Goal: Task Accomplishment & Management: Manage account settings

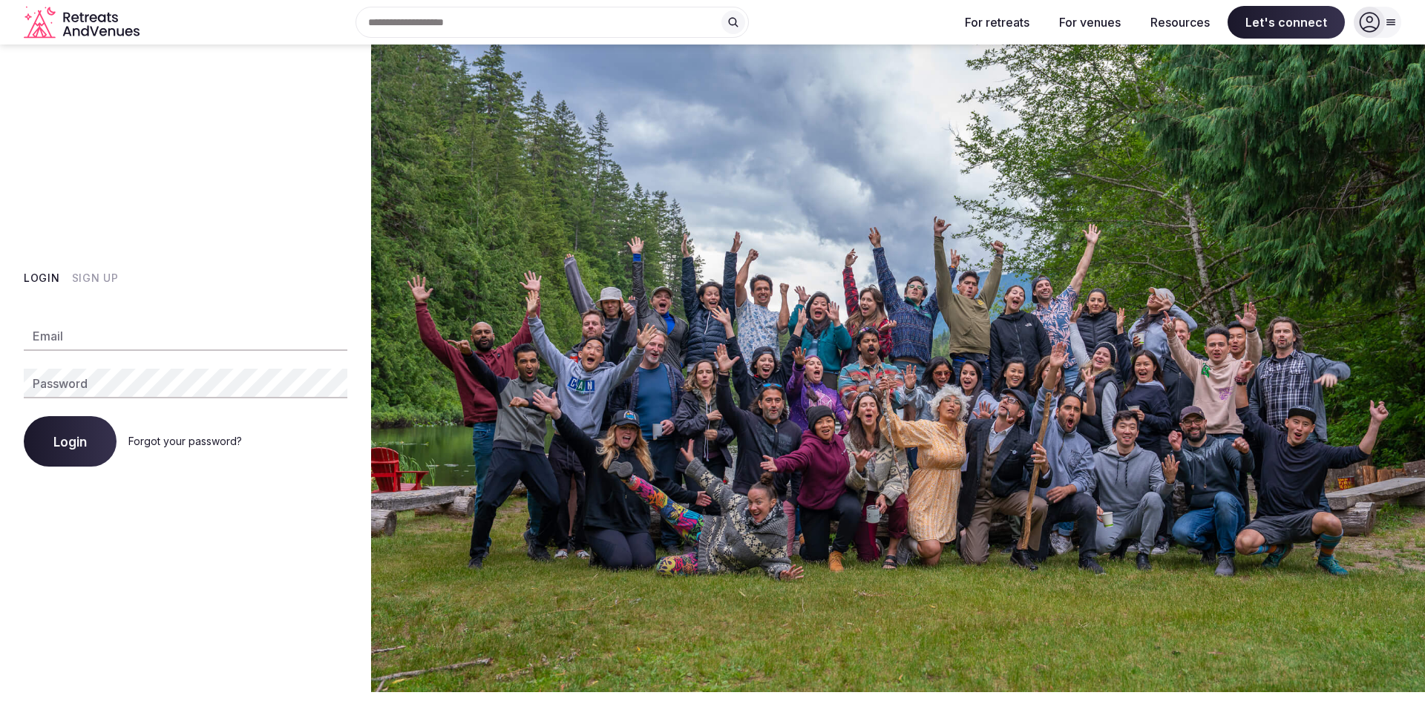
type input "**********"
drag, startPoint x: 193, startPoint y: 280, endPoint x: 151, endPoint y: 331, distance: 66.4
click at [193, 280] on div "Login Sign Up" at bounding box center [186, 278] width 324 height 15
drag, startPoint x: 73, startPoint y: 445, endPoint x: 92, endPoint y: 455, distance: 21.3
click at [74, 445] on span "Login" at bounding box center [69, 441] width 33 height 15
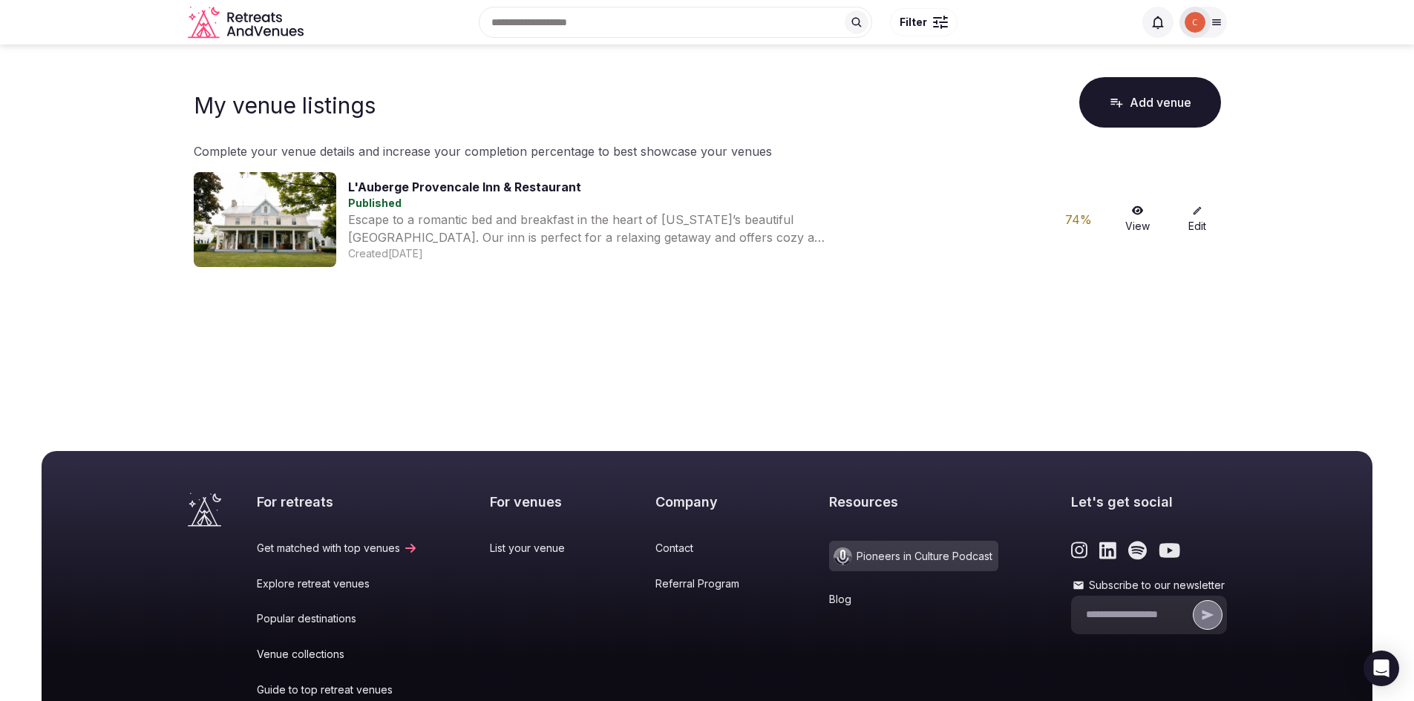
click at [1196, 215] on icon at bounding box center [1197, 211] width 10 height 10
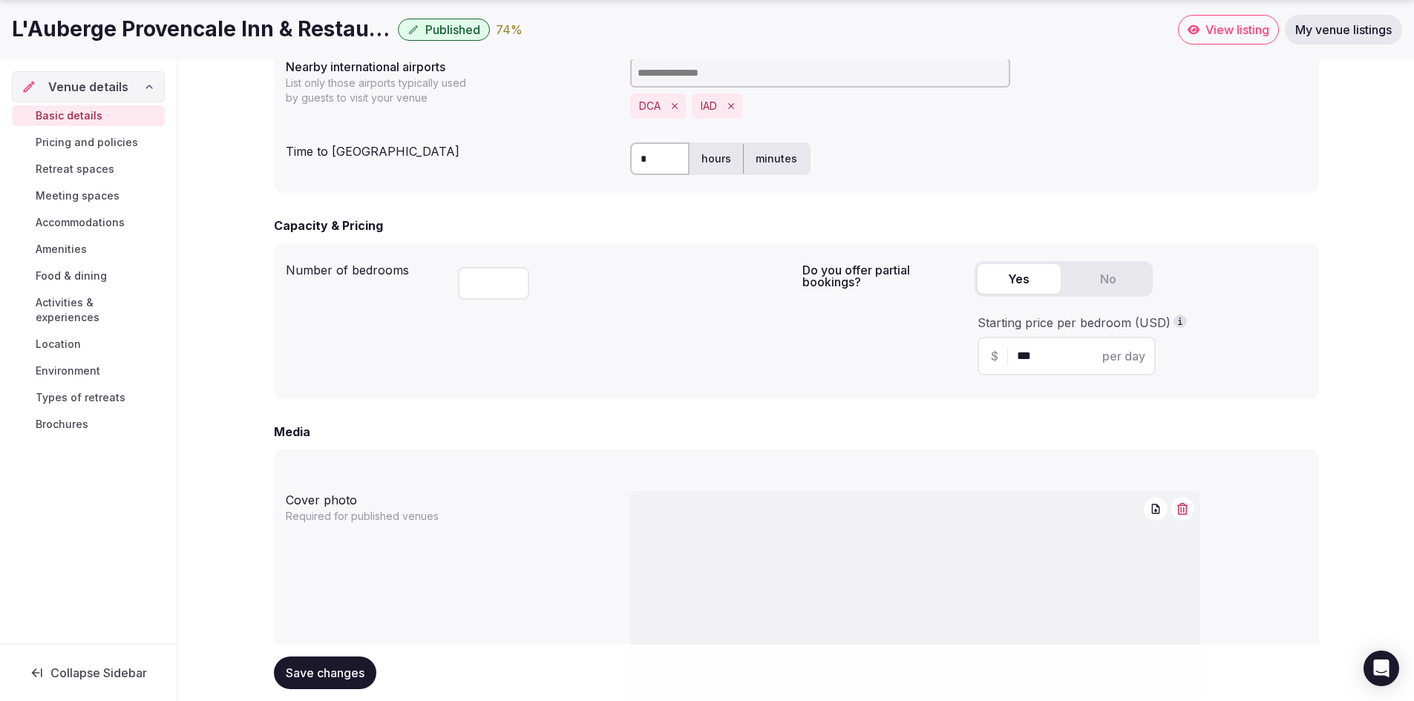
scroll to position [874, 0]
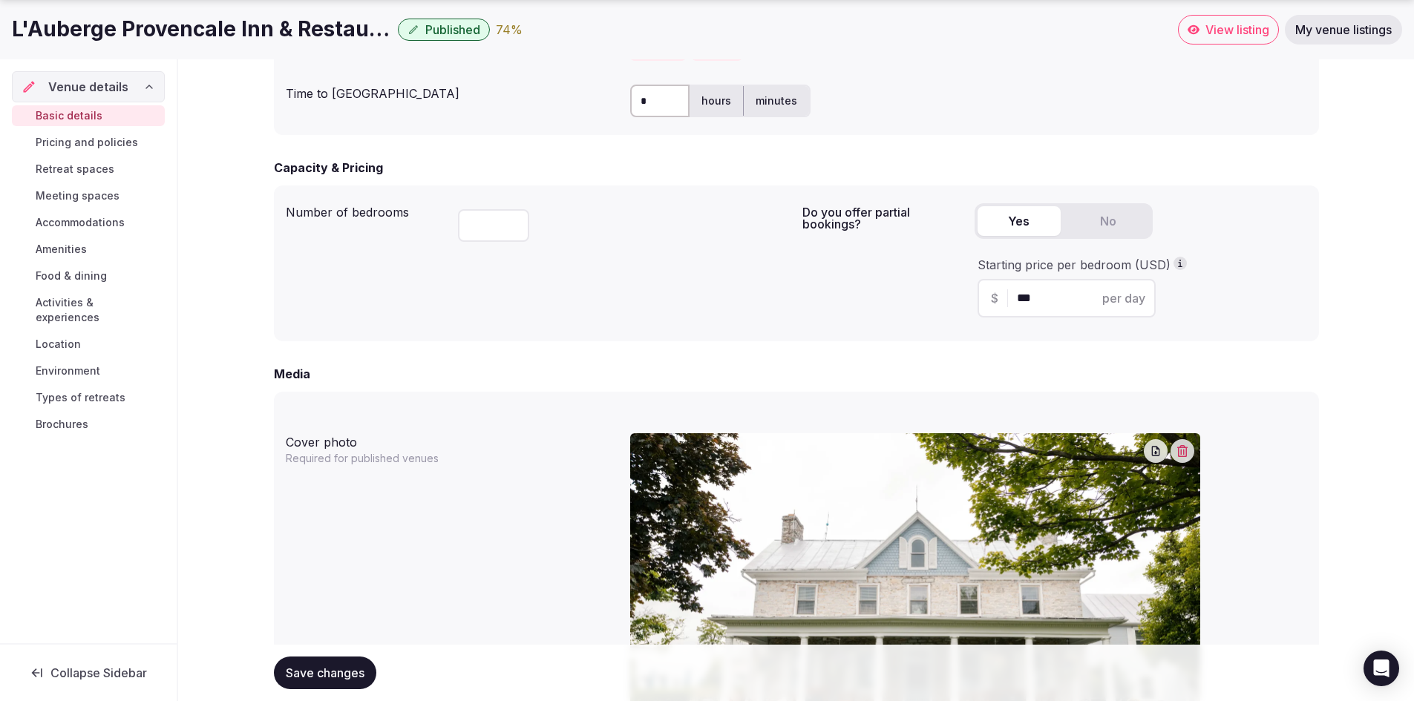
click at [106, 146] on span "Pricing and policies" at bounding box center [87, 142] width 102 height 15
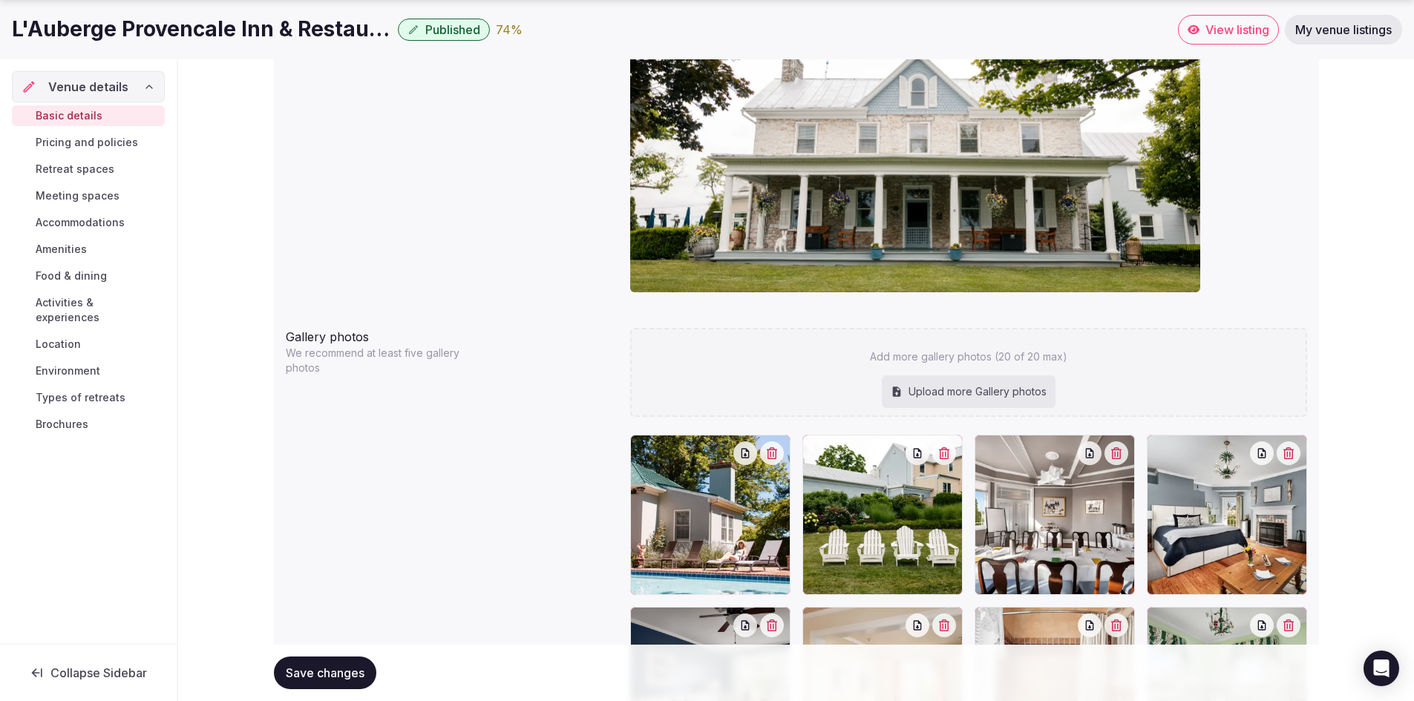
click at [50, 142] on span "Pricing and policies" at bounding box center [87, 142] width 102 height 15
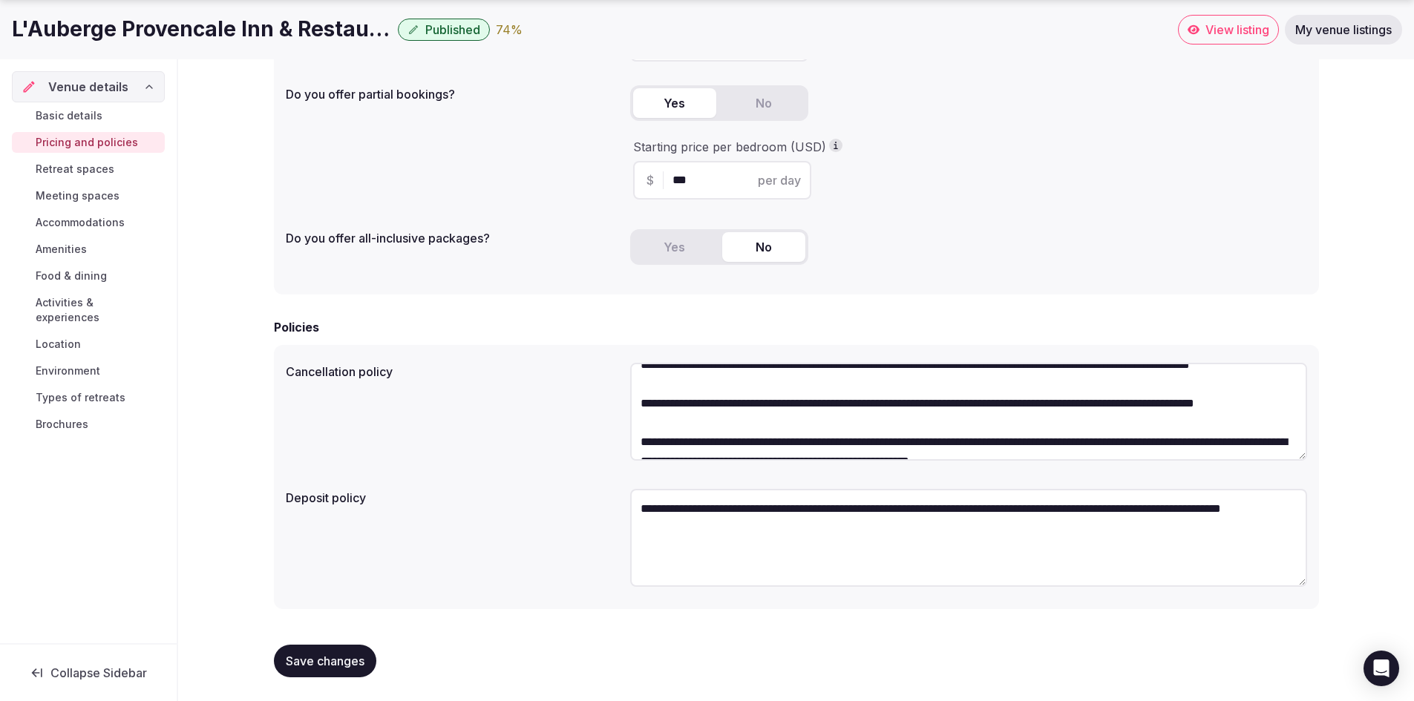
scroll to position [154, 0]
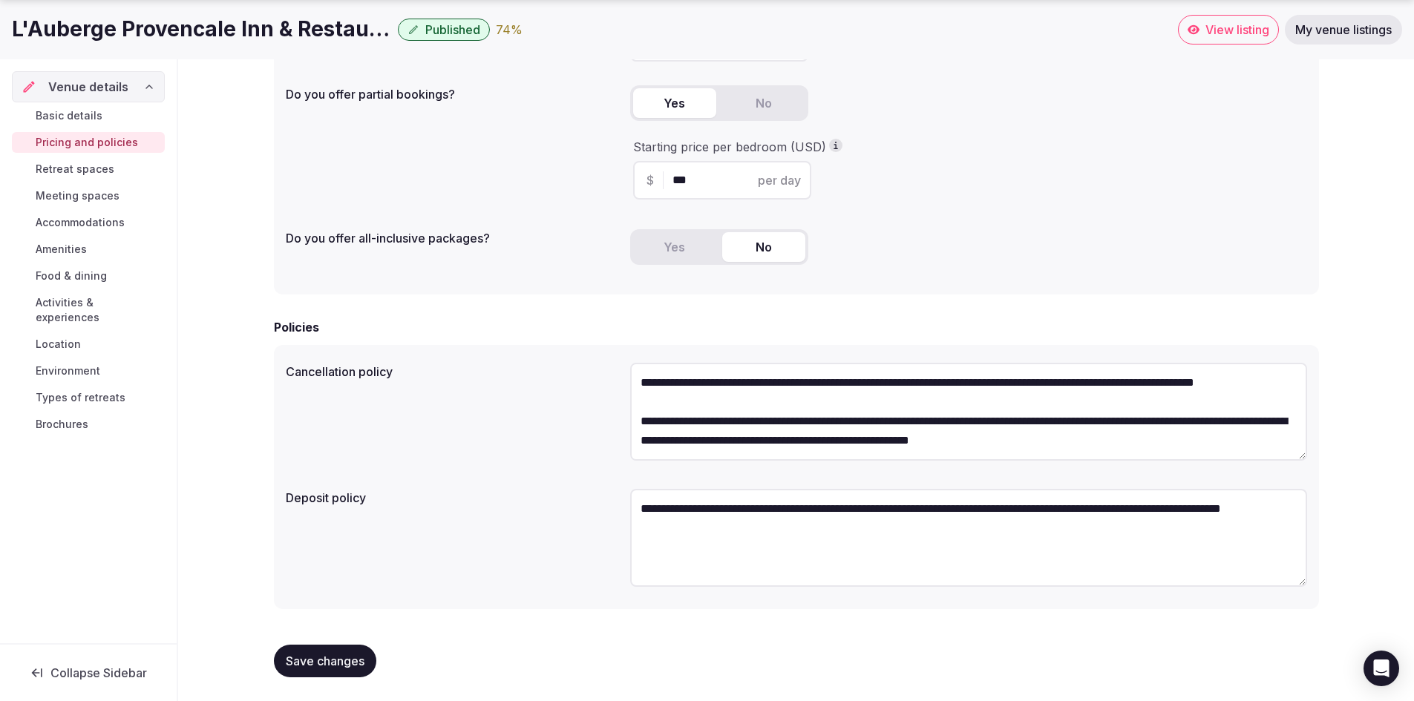
click at [46, 171] on span "Retreat spaces" at bounding box center [75, 169] width 79 height 15
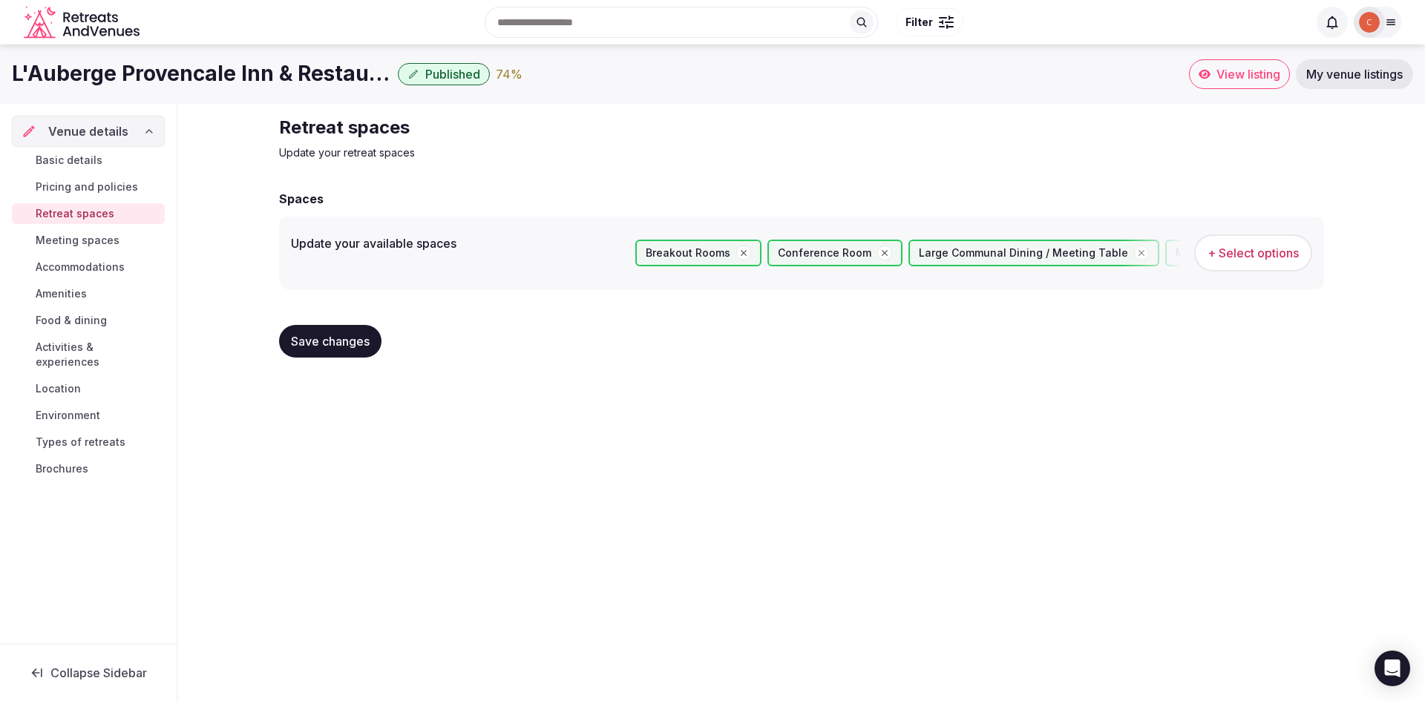
click at [98, 275] on link "Accommodations" at bounding box center [88, 267] width 153 height 21
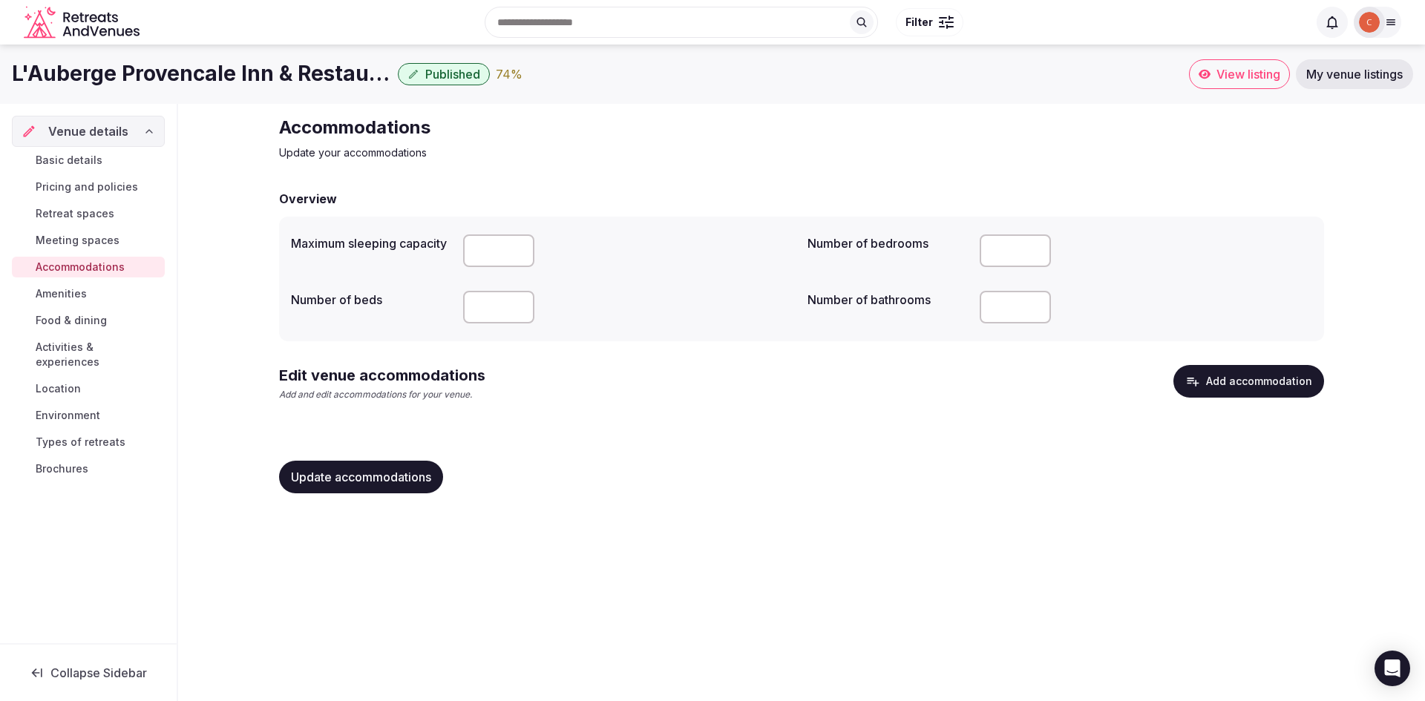
drag, startPoint x: 412, startPoint y: 465, endPoint x: 421, endPoint y: 471, distance: 10.7
click at [412, 465] on button "Update accommodations" at bounding box center [361, 477] width 164 height 33
click at [112, 291] on link "Amenities" at bounding box center [88, 293] width 153 height 21
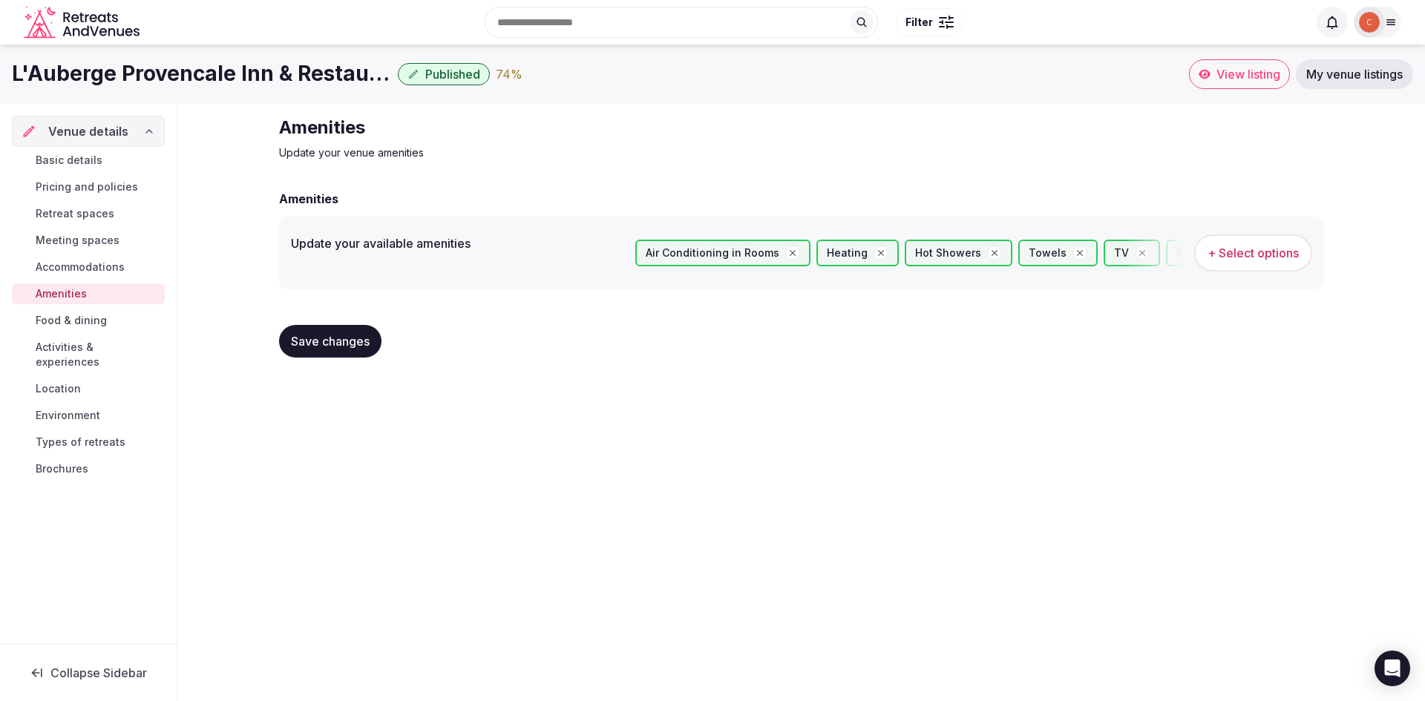
click at [42, 321] on span "Food & dining" at bounding box center [71, 320] width 71 height 15
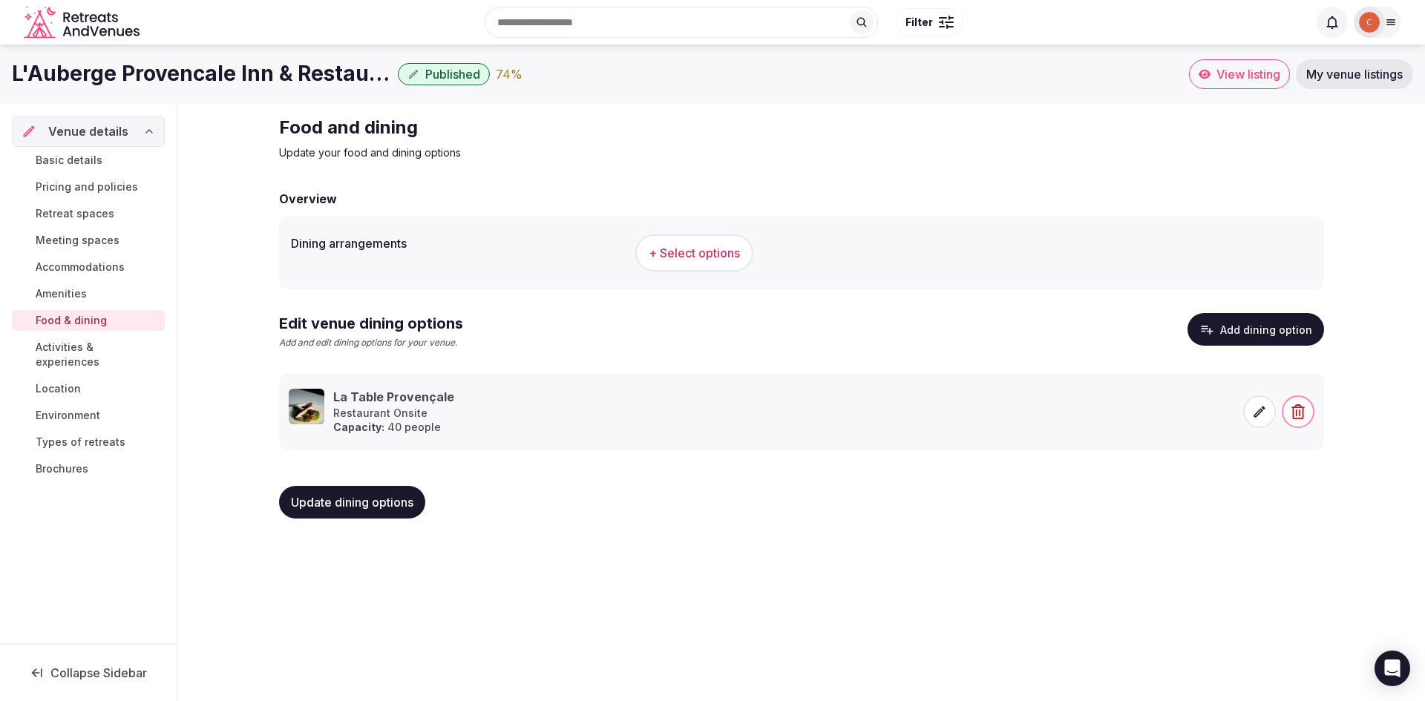
click at [685, 263] on button "+ Select options" at bounding box center [694, 253] width 118 height 37
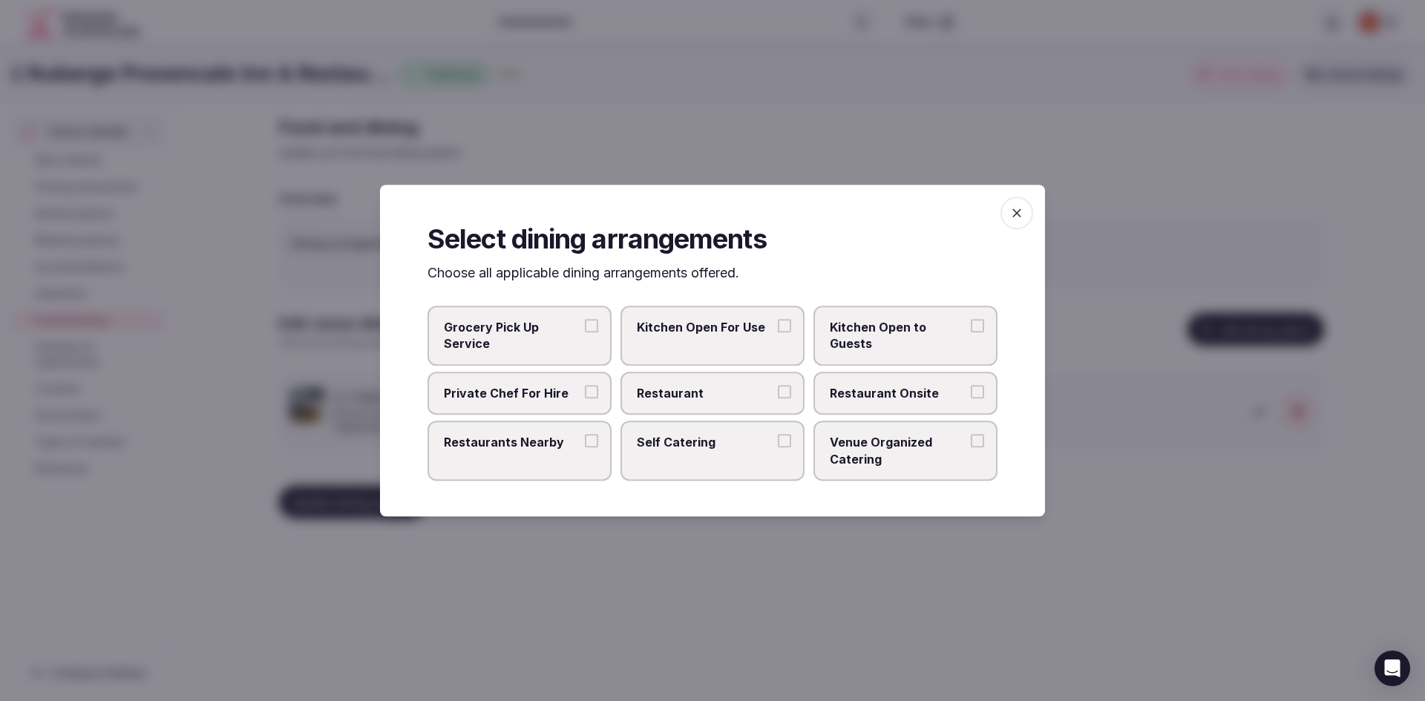
click at [780, 398] on button "Restaurant" at bounding box center [784, 391] width 13 height 13
click at [965, 391] on span "Restaurant Onsite" at bounding box center [898, 393] width 137 height 16
click at [971, 391] on button "Restaurant Onsite" at bounding box center [977, 391] width 13 height 13
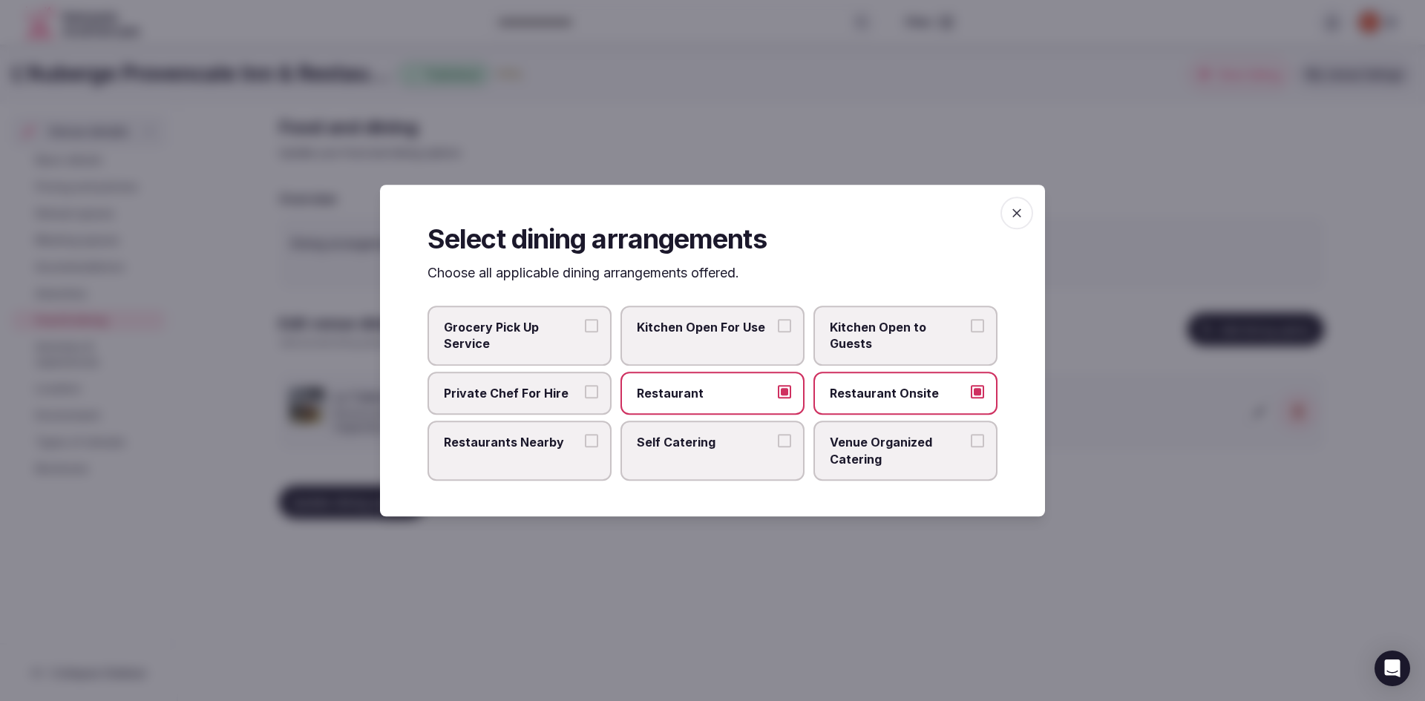
click at [571, 450] on span "Restaurants Nearby" at bounding box center [512, 442] width 137 height 16
click at [585, 448] on button "Restaurants Nearby" at bounding box center [591, 440] width 13 height 13
click at [1026, 212] on span "button" at bounding box center [1016, 213] width 33 height 33
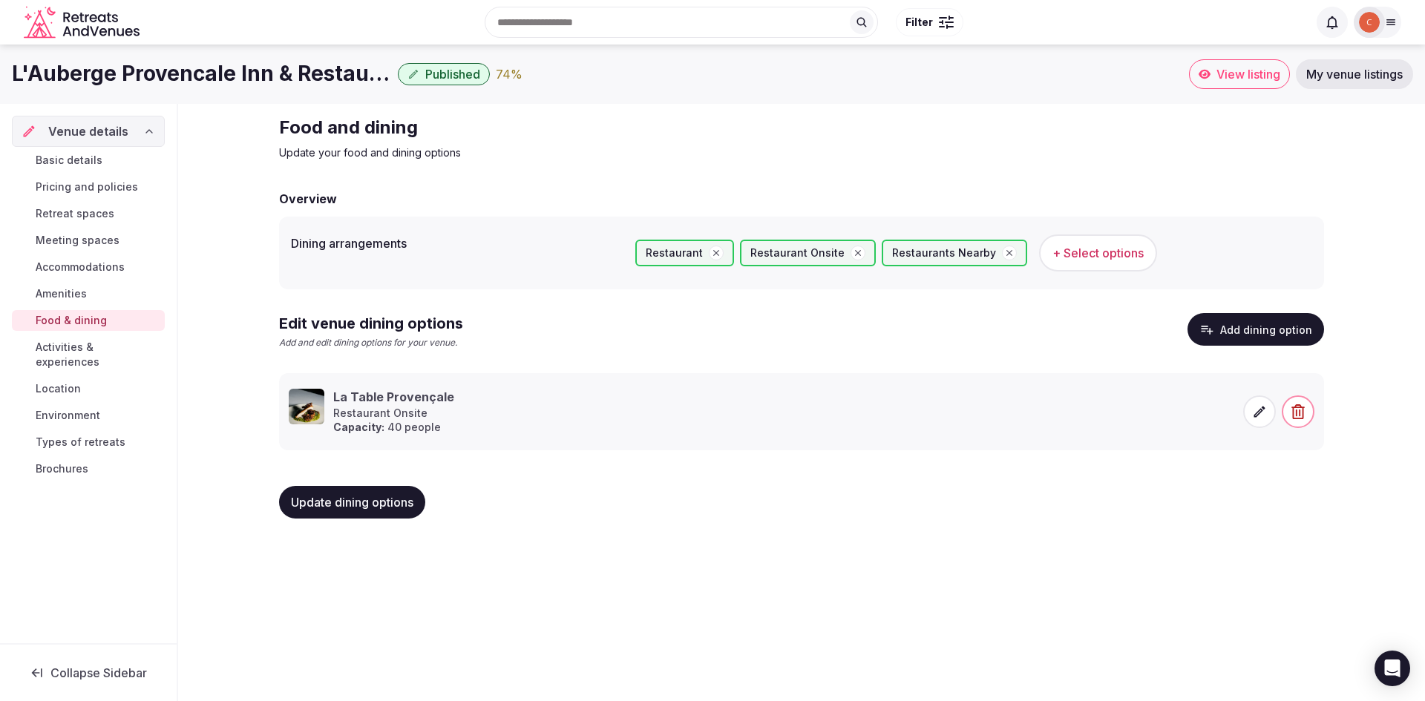
click at [1261, 414] on icon at bounding box center [1259, 411] width 15 height 15
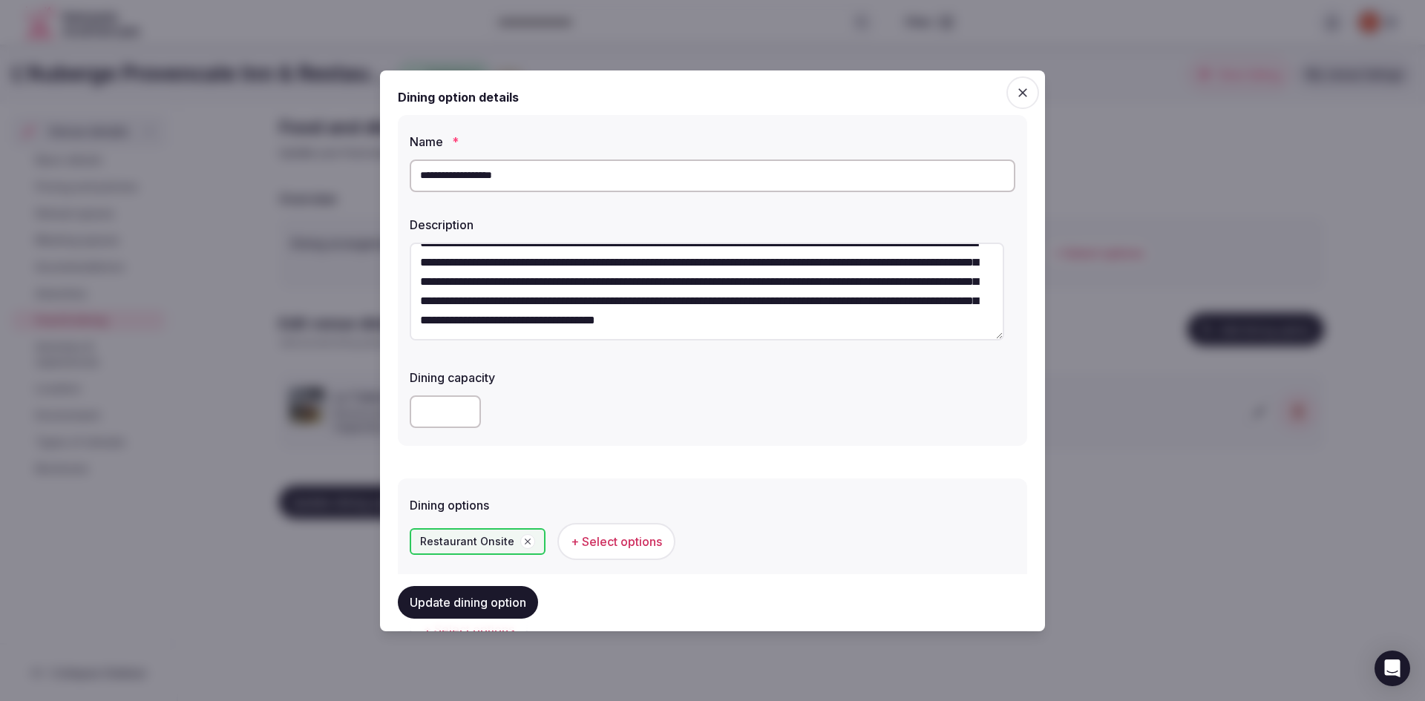
click at [476, 610] on button "Update dining option" at bounding box center [468, 603] width 140 height 33
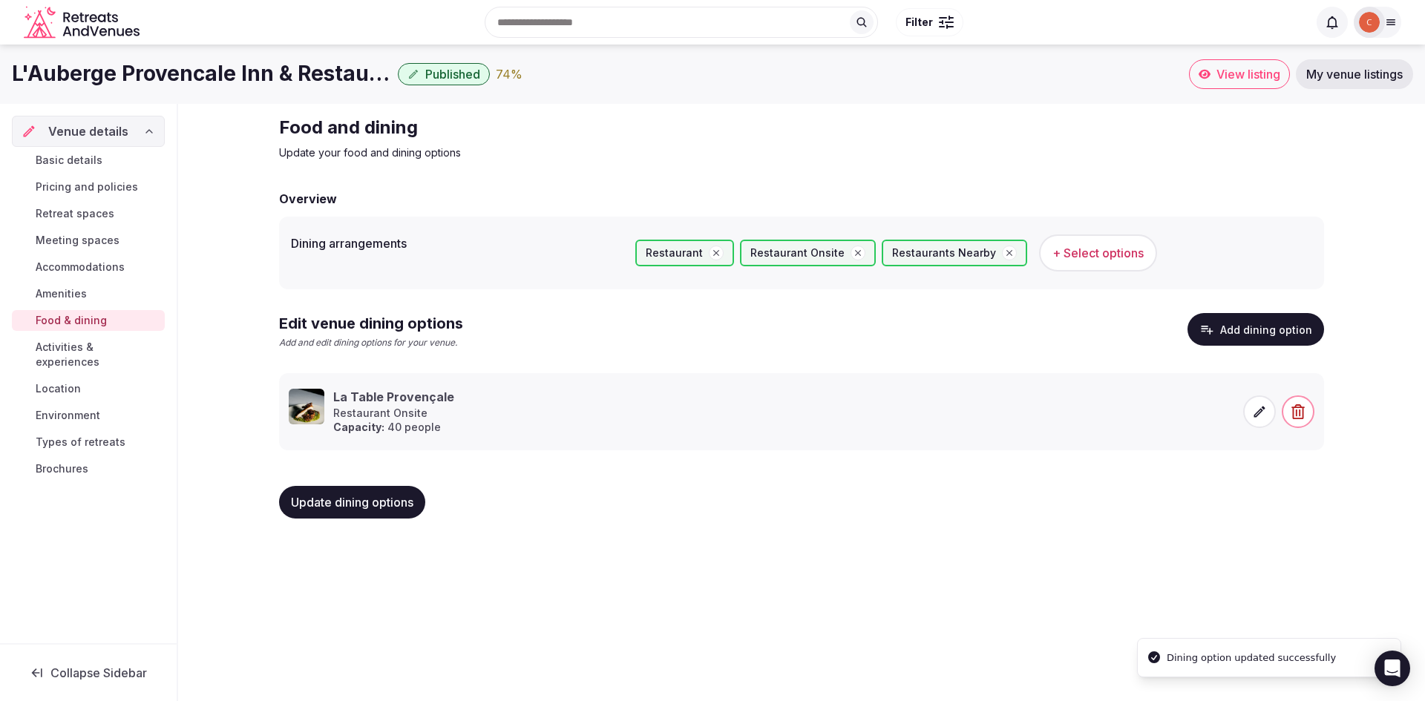
click at [62, 356] on link "Activities & experiences" at bounding box center [88, 355] width 153 height 36
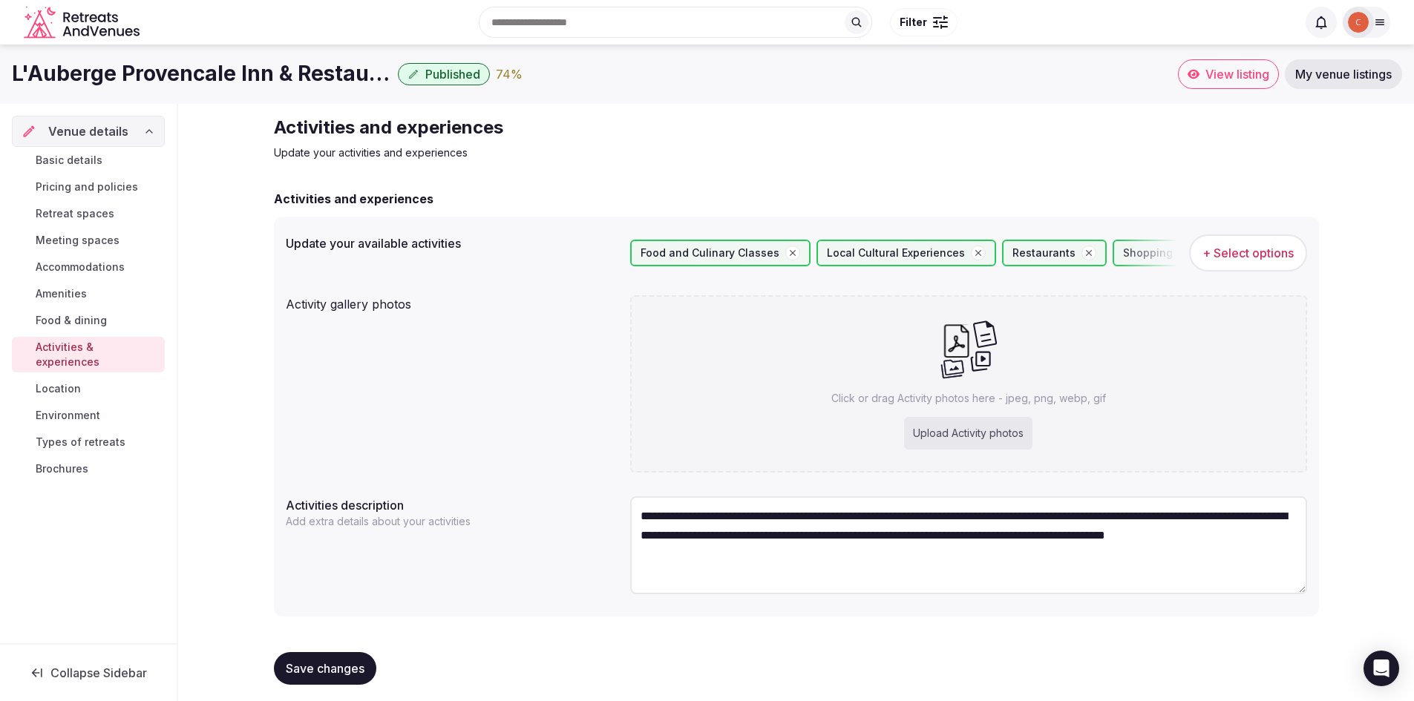
click at [940, 438] on div "Upload Activity photos" at bounding box center [968, 433] width 128 height 33
type input "**********"
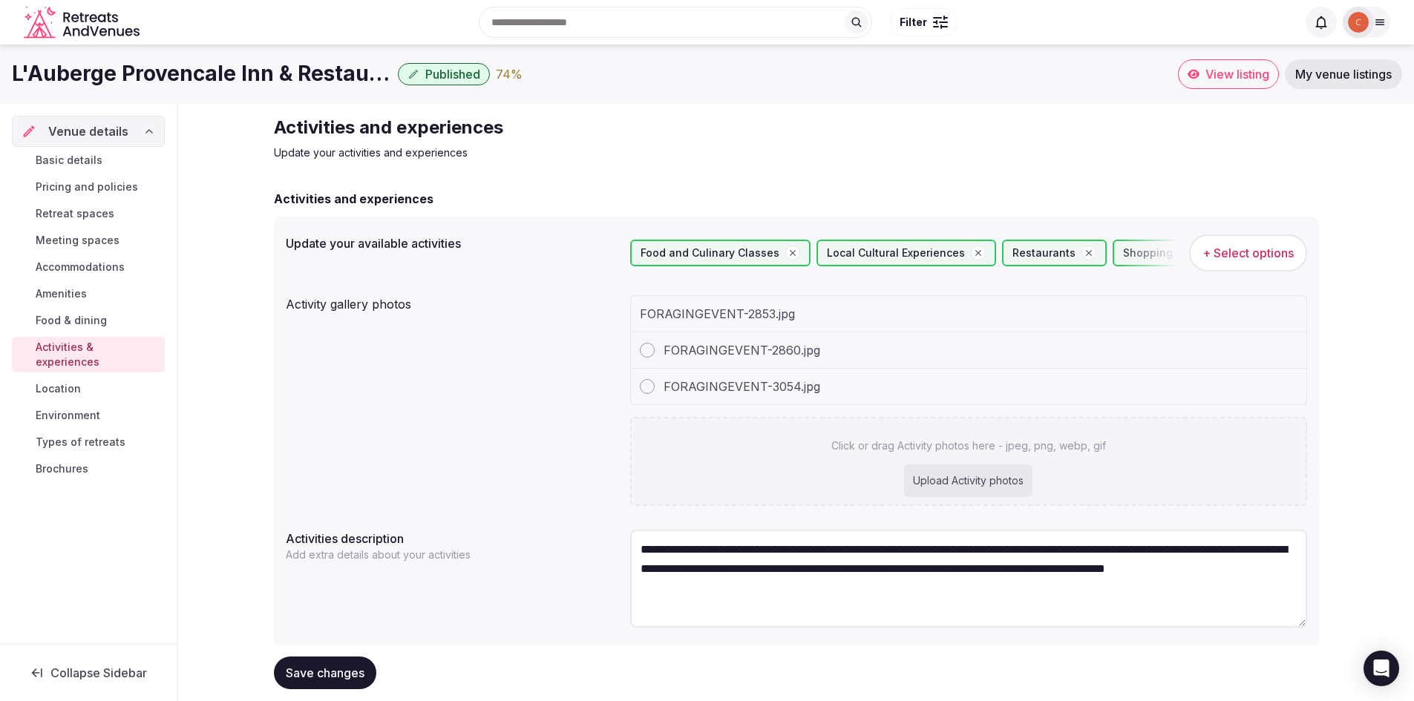
click at [945, 485] on div "Upload Activity photos" at bounding box center [968, 481] width 128 height 33
type input "**********"
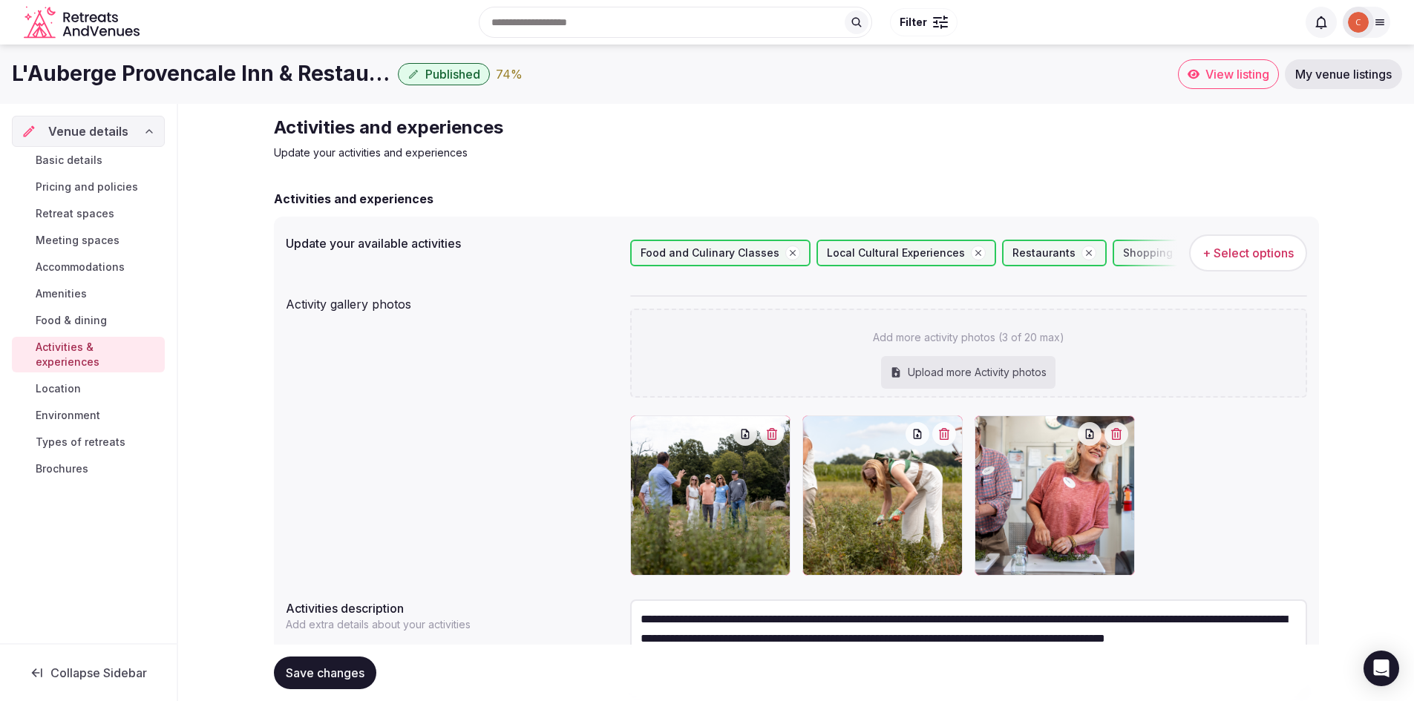
click at [982, 370] on div "Upload more Activity photos" at bounding box center [968, 372] width 174 height 33
type input "**********"
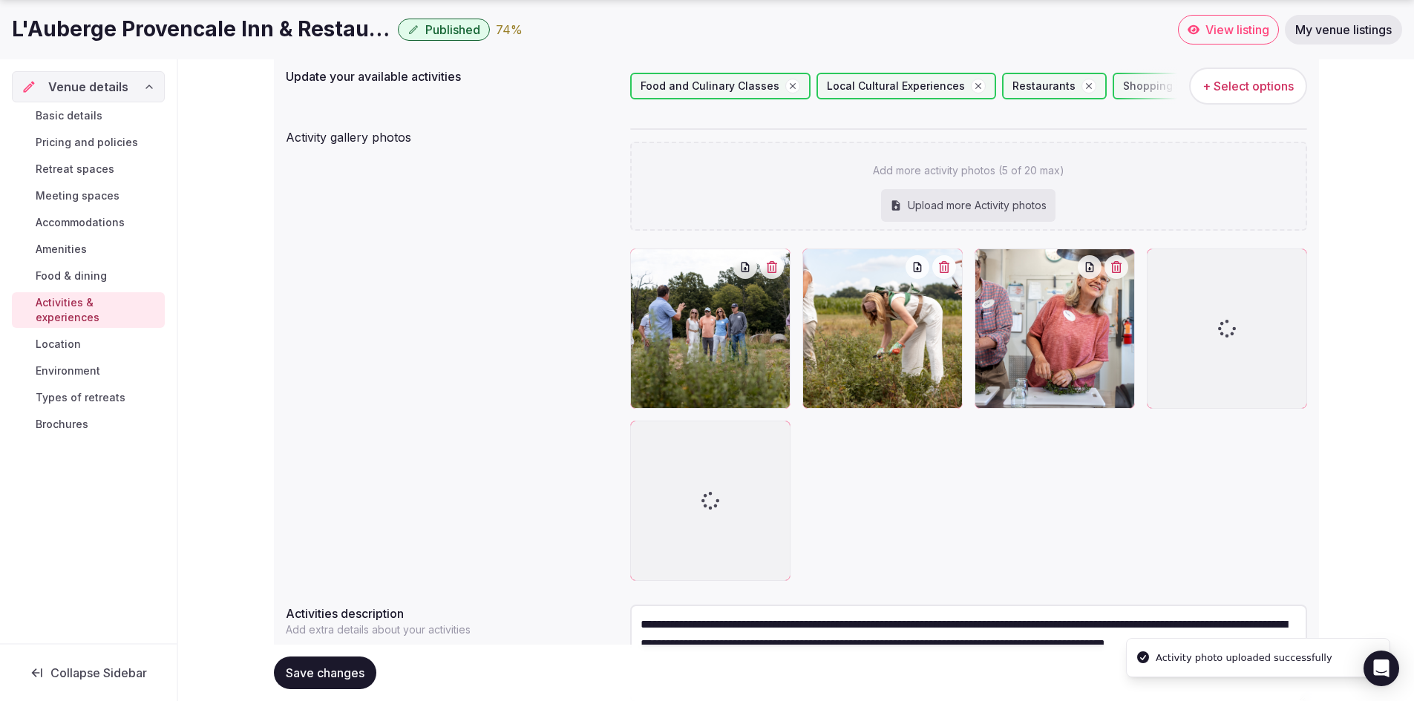
scroll to position [283, 0]
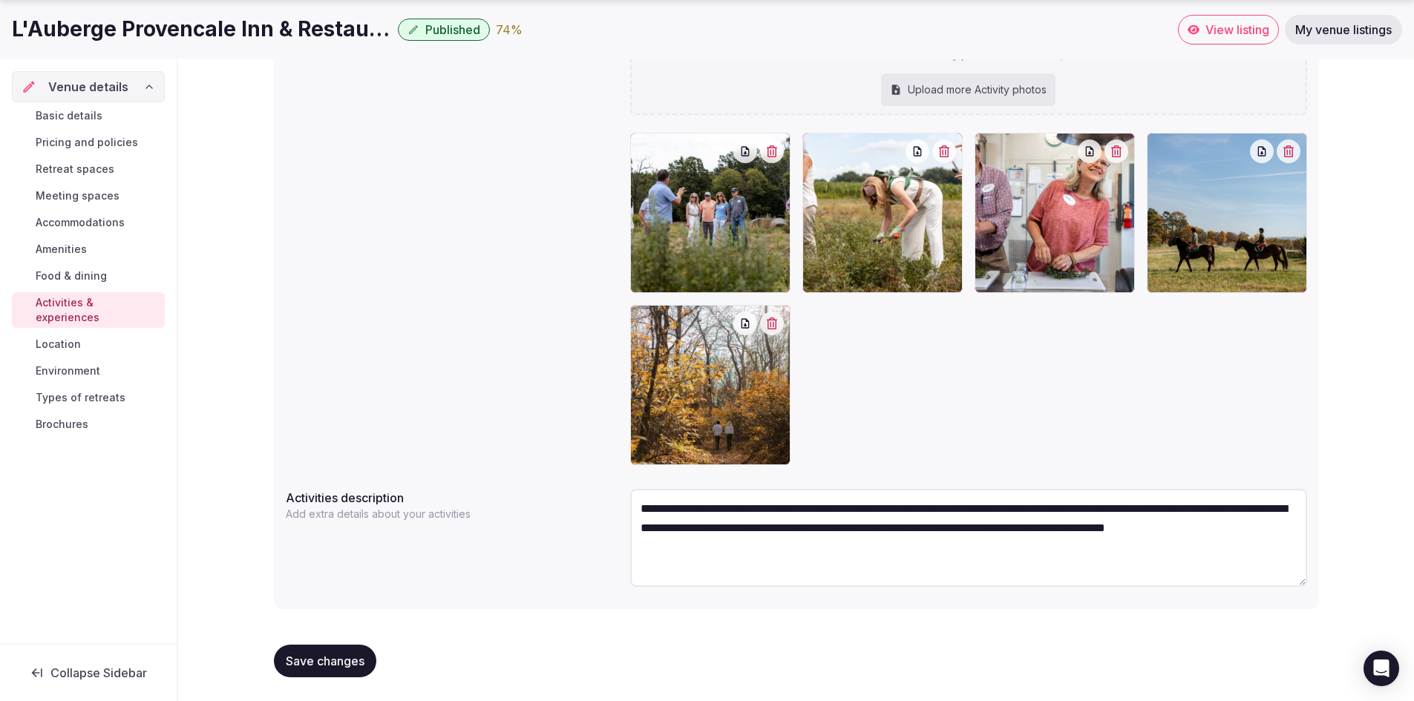
click at [358, 664] on span "Save changes" at bounding box center [325, 661] width 79 height 15
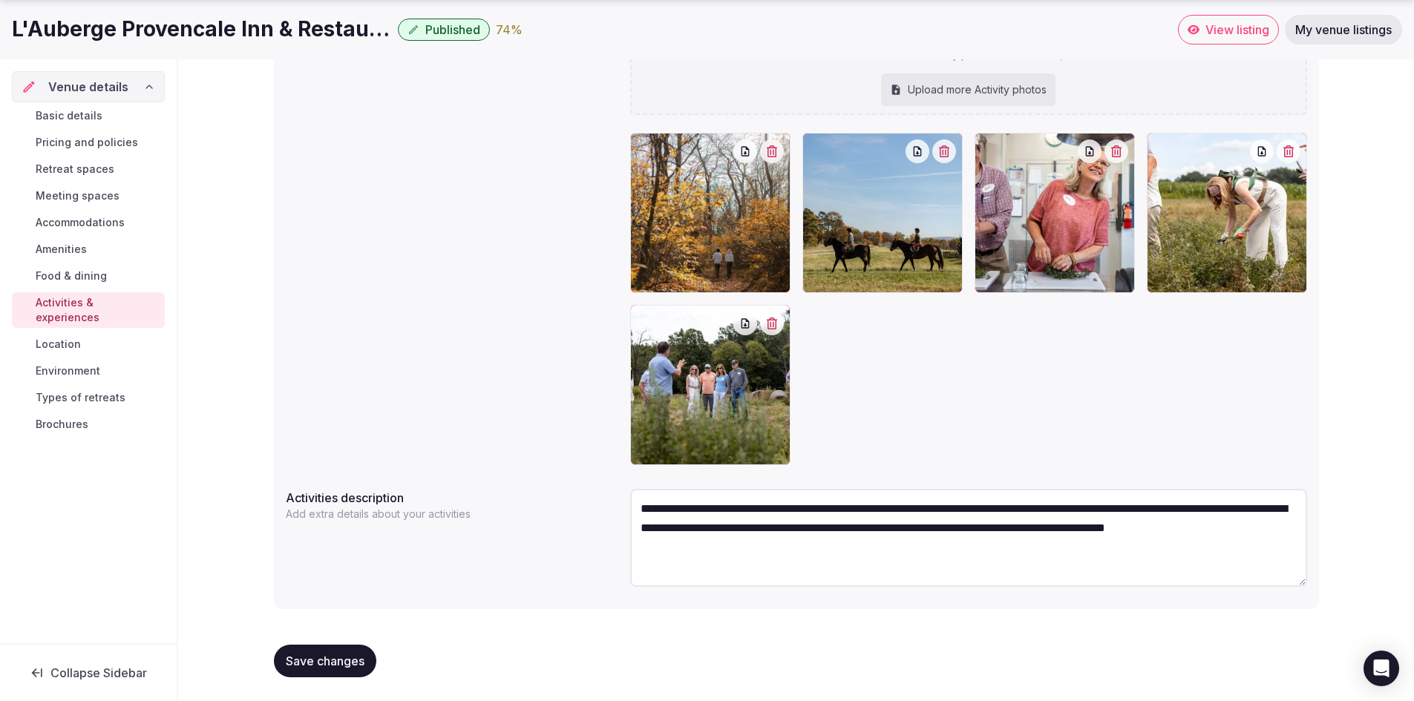
click at [314, 658] on span "Save changes" at bounding box center [325, 661] width 79 height 15
click at [67, 337] on span "Location" at bounding box center [58, 344] width 45 height 15
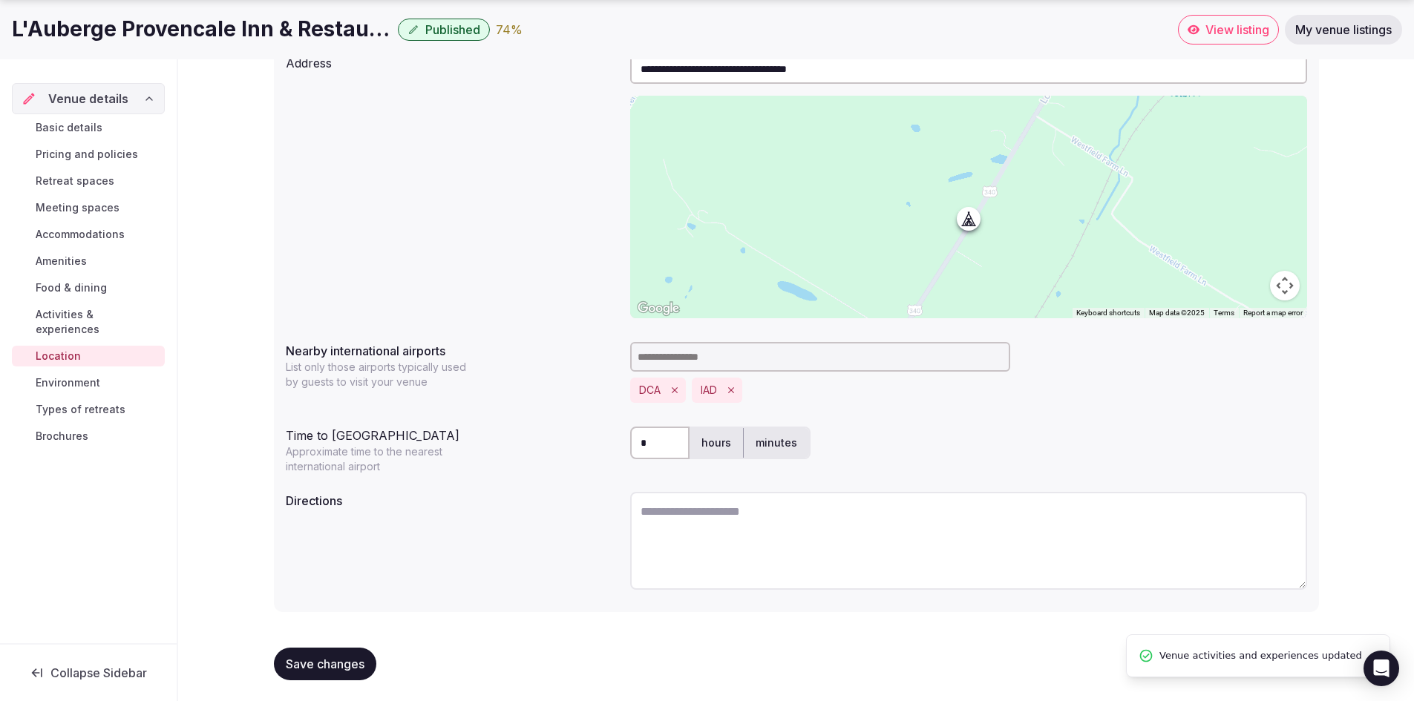
scroll to position [183, 0]
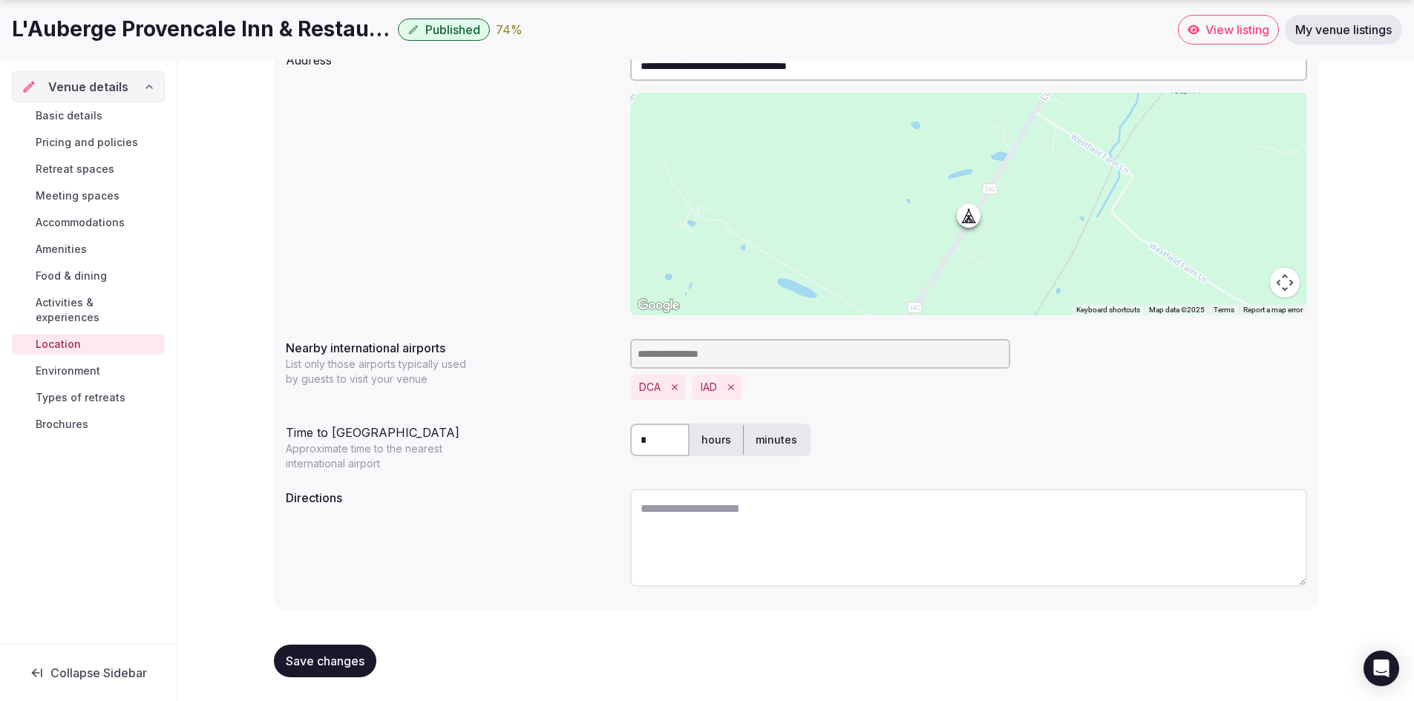
click at [91, 209] on div "Basic details Pricing and policies Retreat spaces Meeting spaces Accommodations…" at bounding box center [88, 269] width 153 height 335
click at [94, 223] on span "Accommodations" at bounding box center [80, 222] width 89 height 15
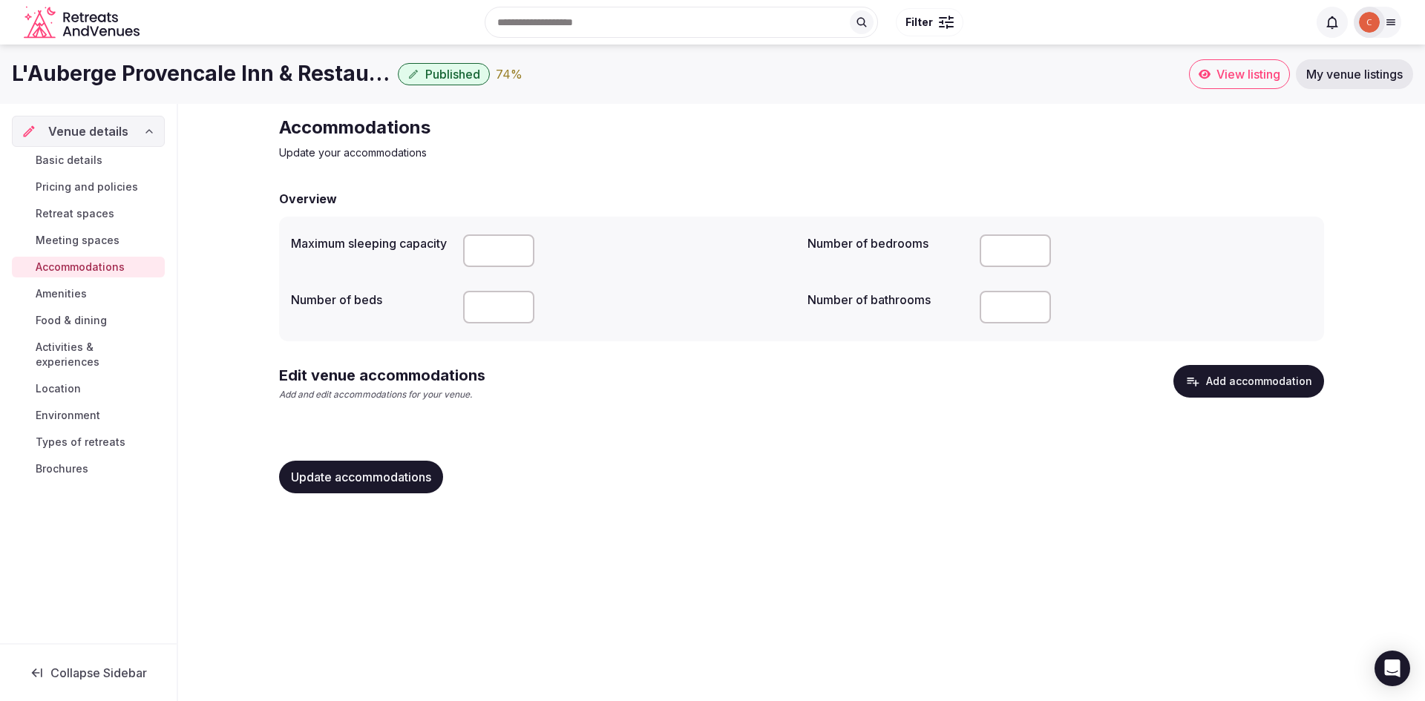
click at [1265, 387] on button "Add accommodation" at bounding box center [1248, 381] width 151 height 33
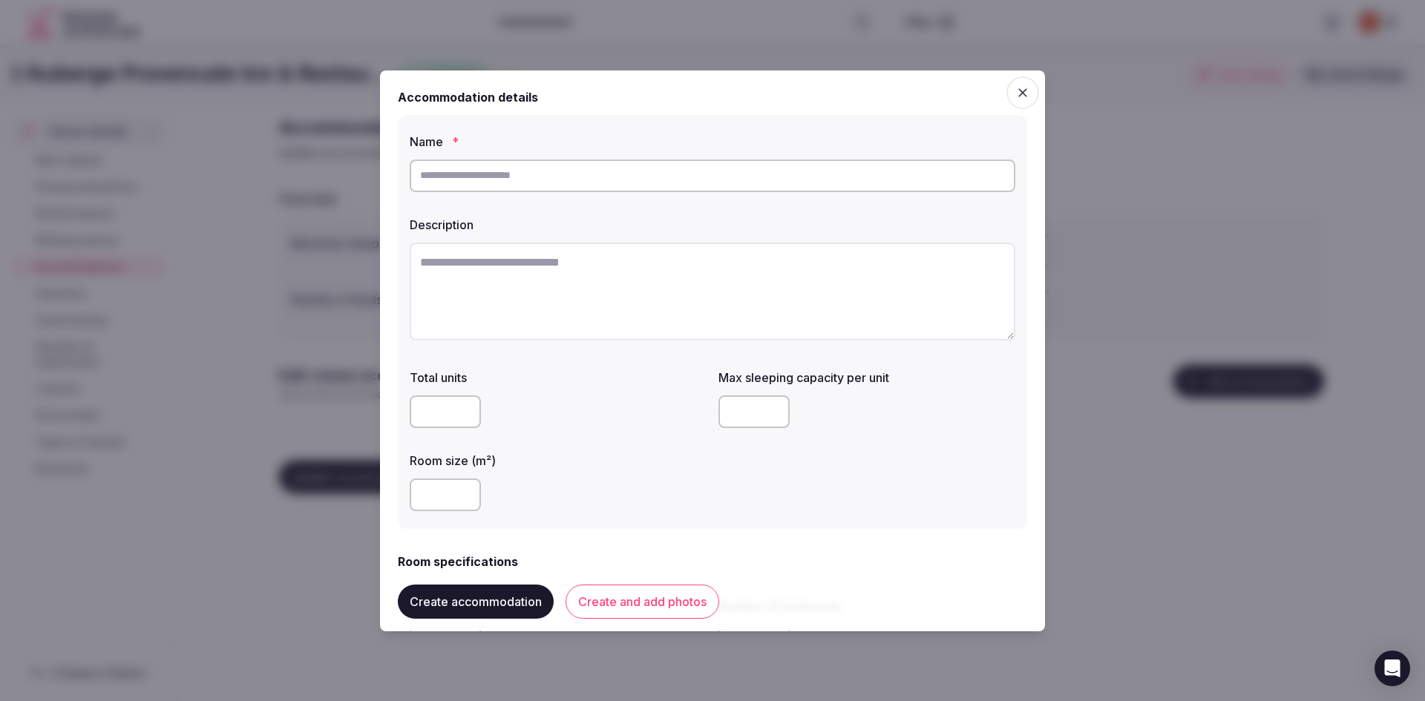
click at [1006, 99] on span "button" at bounding box center [1022, 92] width 33 height 33
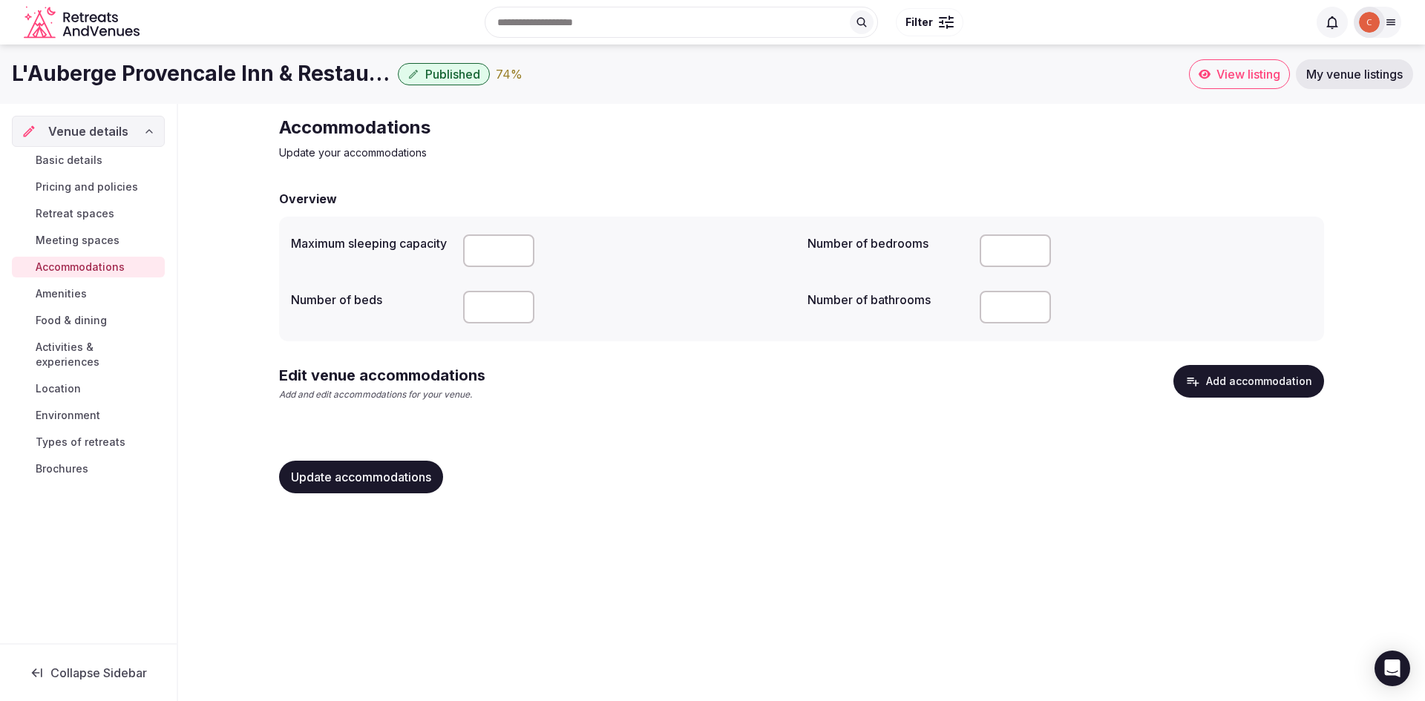
click at [1285, 382] on button "Add accommodation" at bounding box center [1248, 381] width 151 height 33
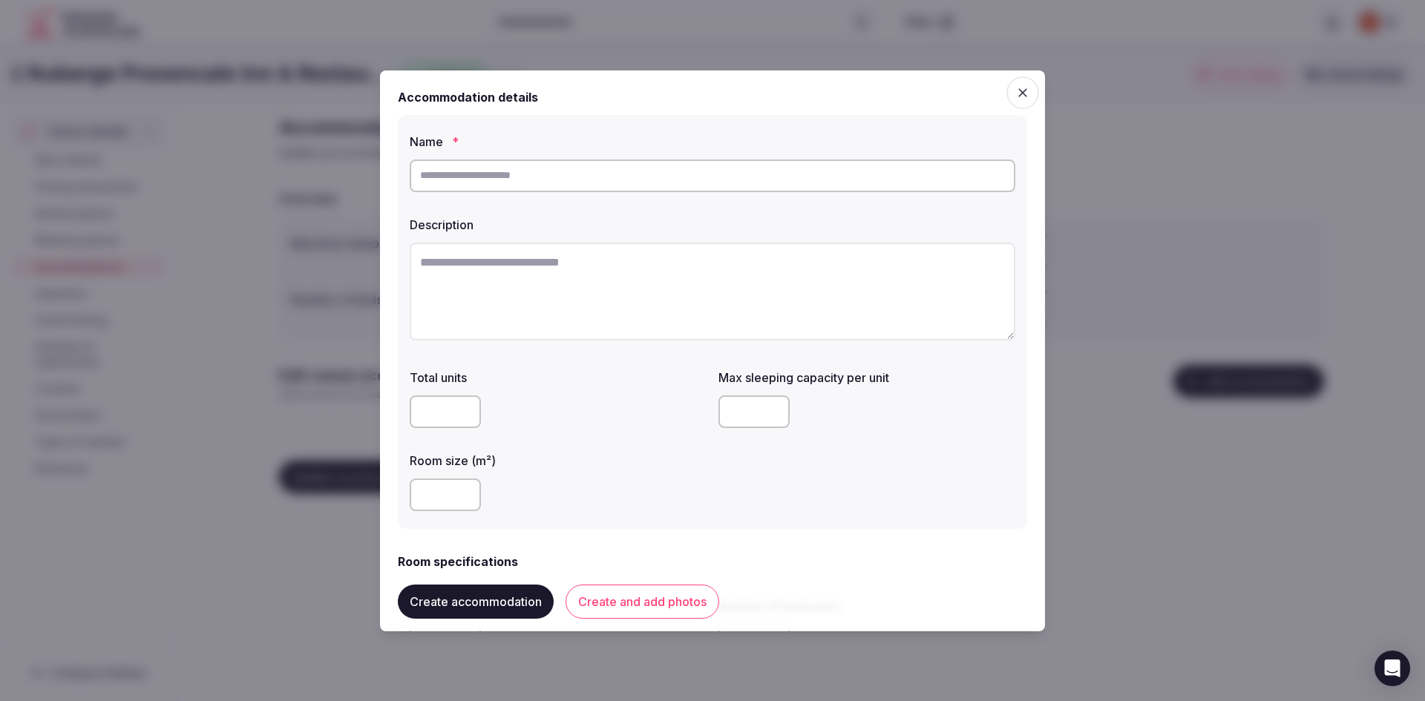
click at [487, 177] on input "text" at bounding box center [713, 176] width 606 height 33
type input "**********"
click at [540, 270] on textarea at bounding box center [713, 292] width 606 height 98
paste textarea "**********"
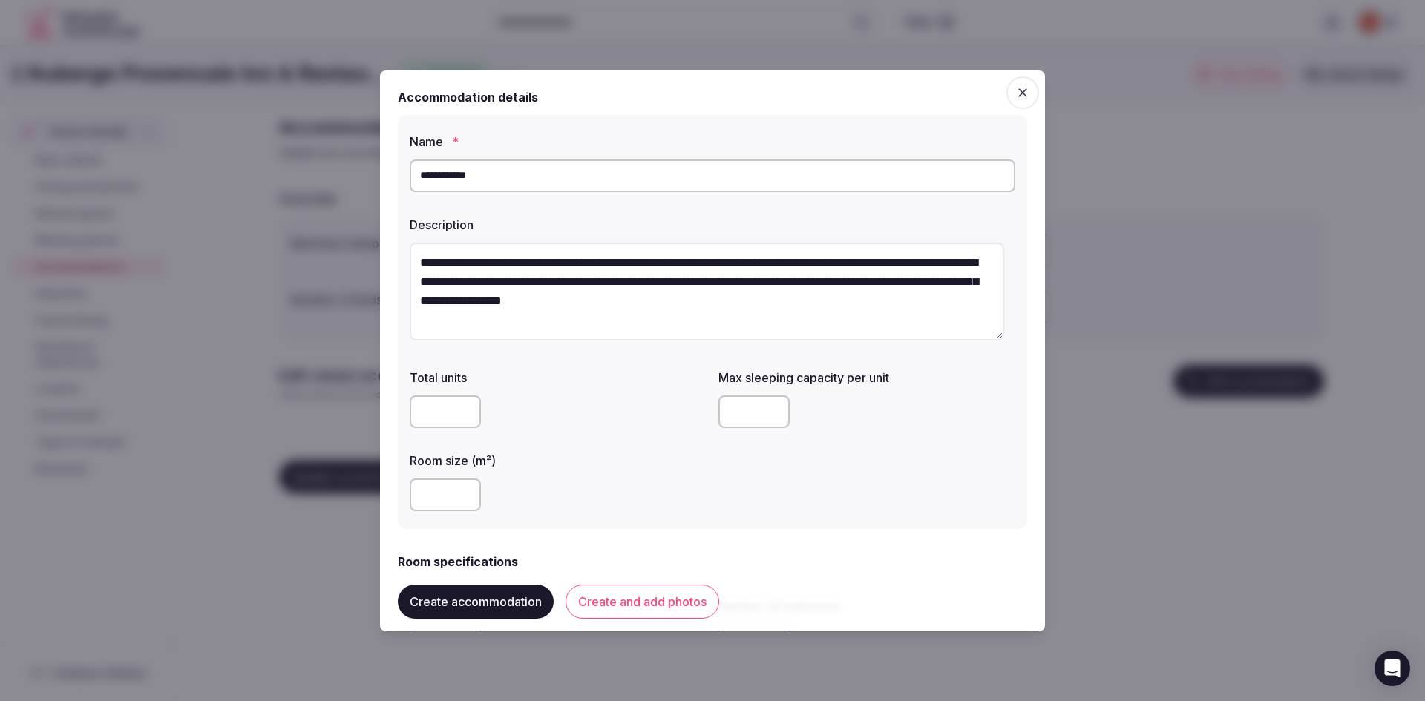
type textarea "**********"
click at [442, 418] on input "number" at bounding box center [445, 412] width 71 height 33
type input "**"
click at [743, 411] on input "number" at bounding box center [753, 412] width 71 height 33
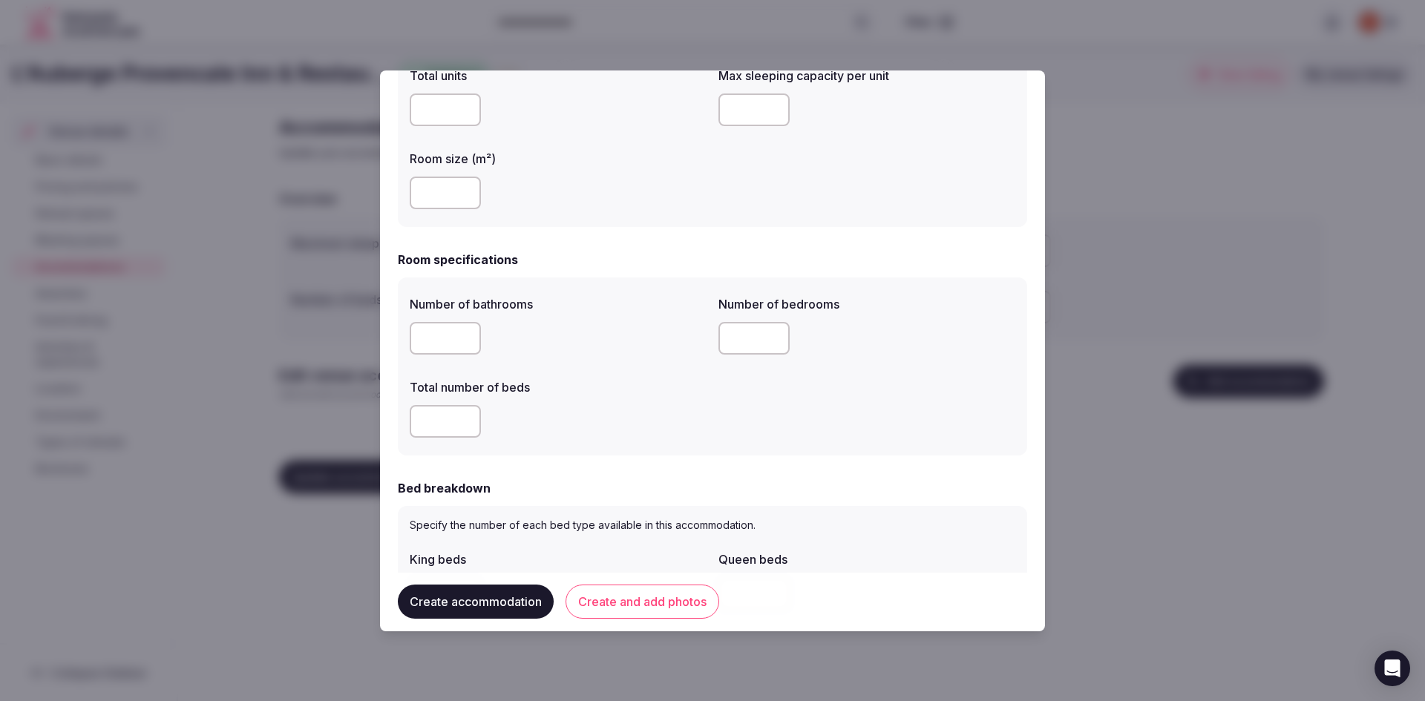
scroll to position [223, 0]
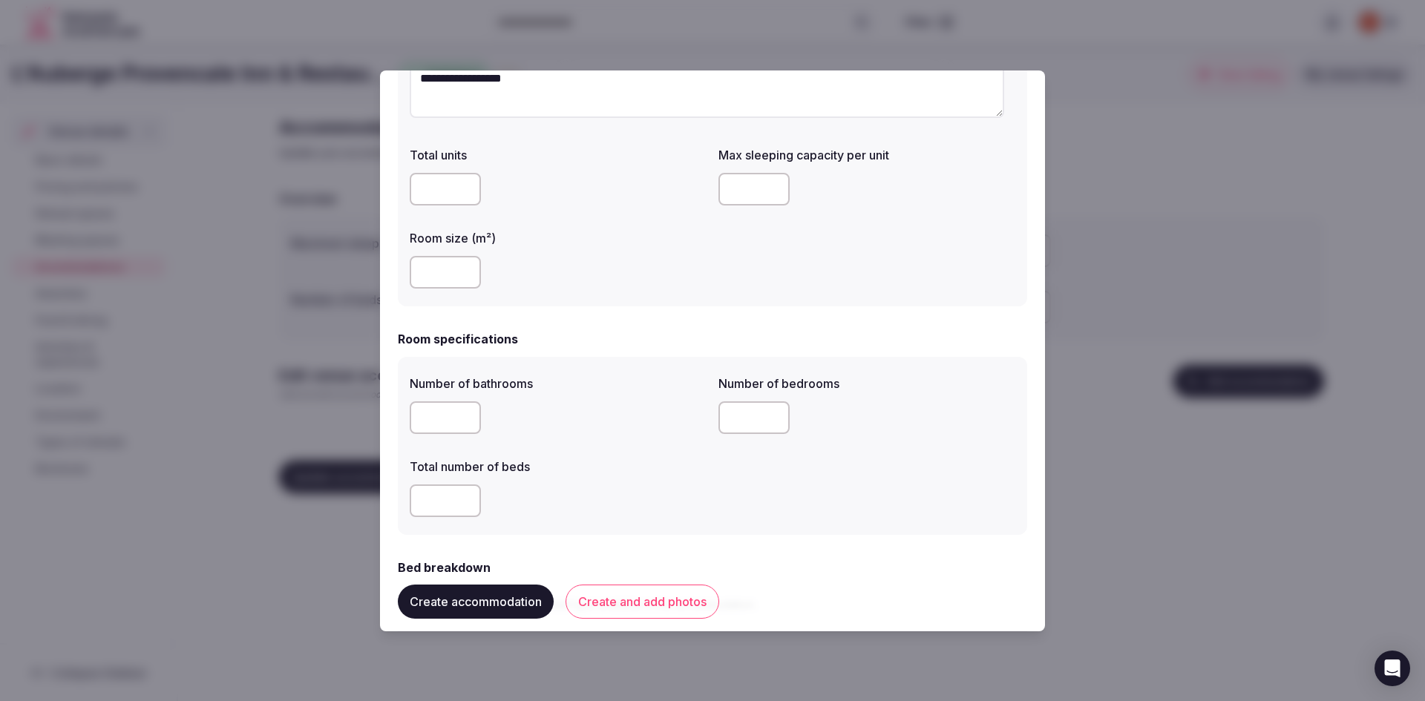
type input "*"
click at [435, 419] on input "number" at bounding box center [445, 418] width 71 height 33
type input "**"
click at [774, 422] on input "number" at bounding box center [753, 418] width 71 height 33
type input "**"
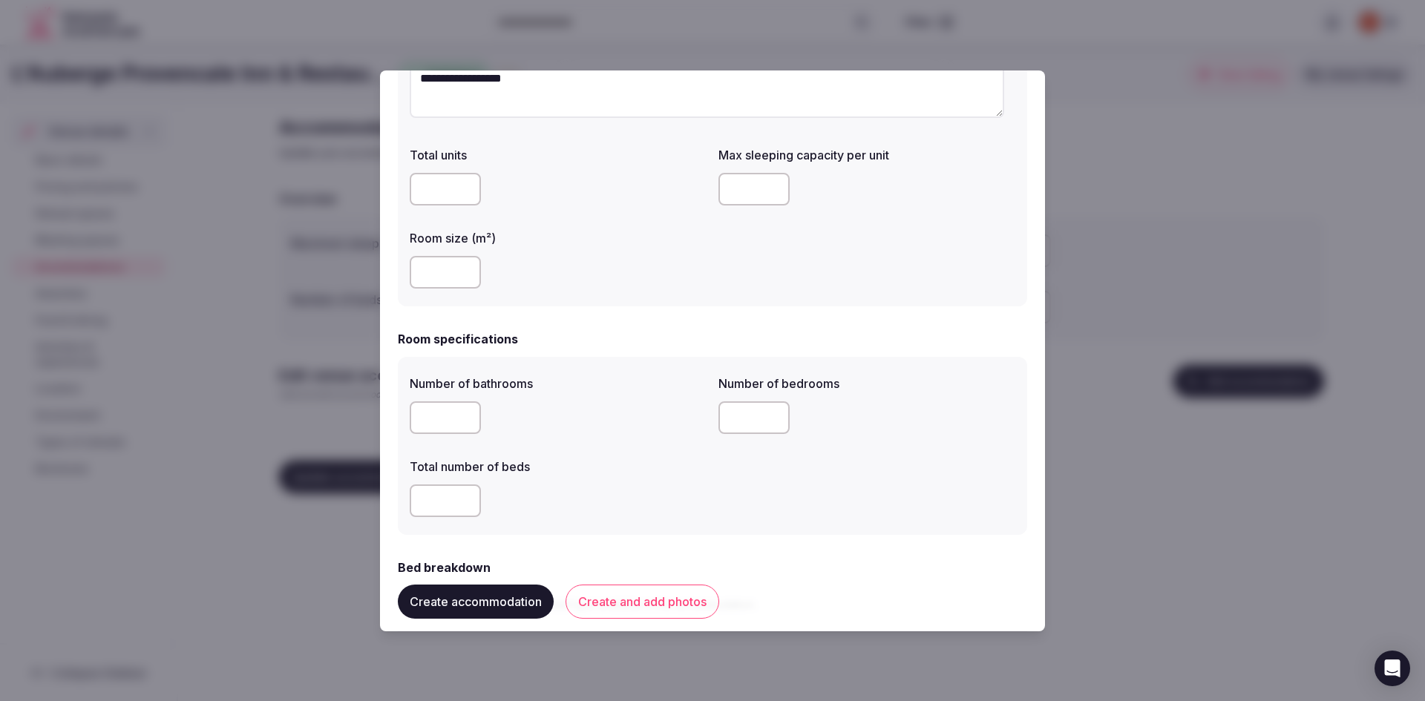
click at [469, 504] on input "number" at bounding box center [445, 501] width 71 height 33
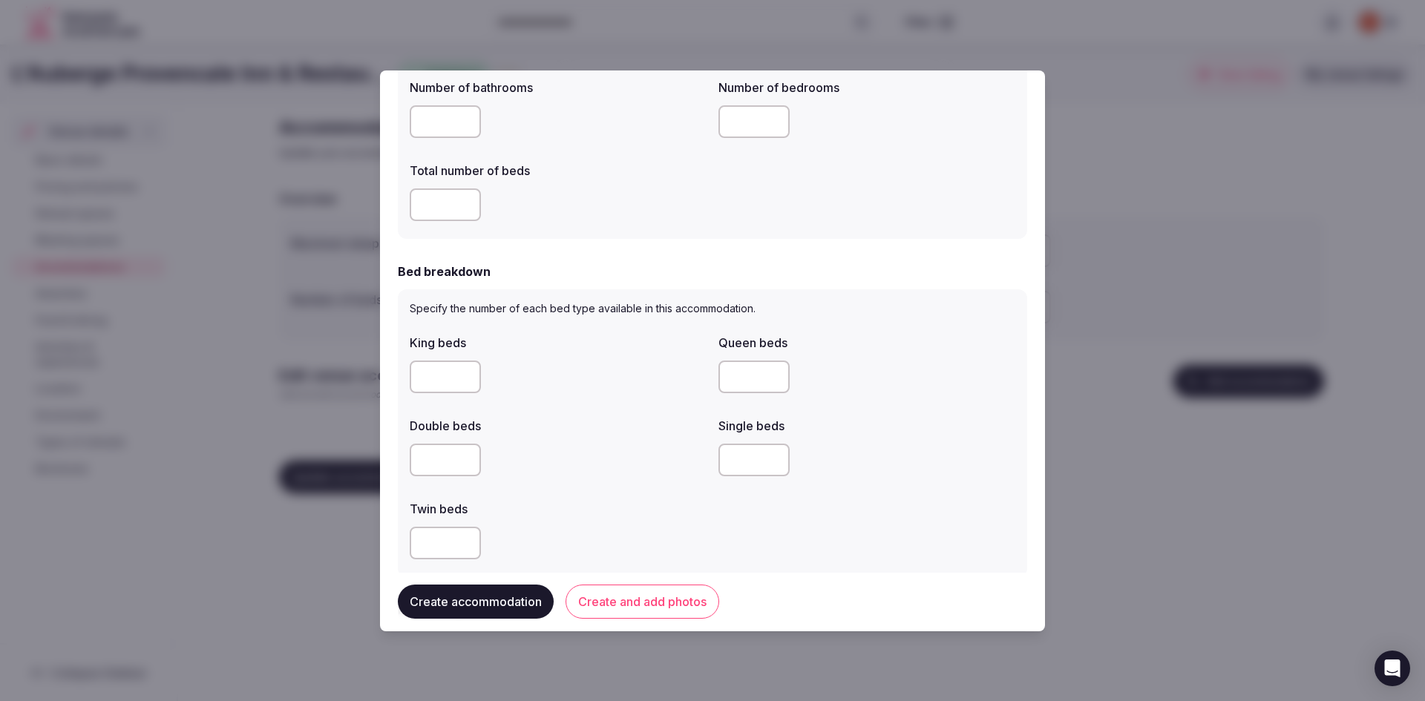
scroll to position [520, 0]
type input "**"
click at [432, 384] on input "number" at bounding box center [445, 376] width 71 height 33
click at [465, 371] on input "*" at bounding box center [445, 376] width 71 height 33
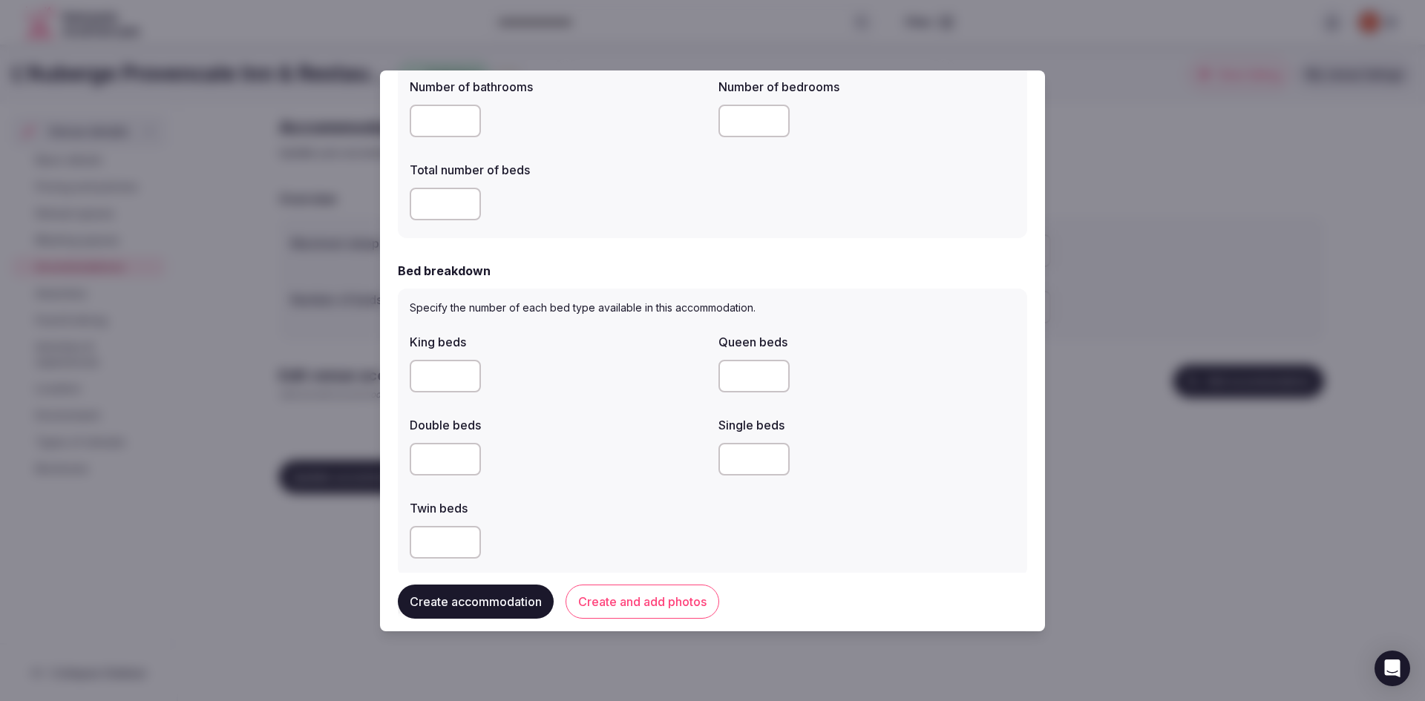
click at [465, 371] on input "*" at bounding box center [445, 376] width 71 height 33
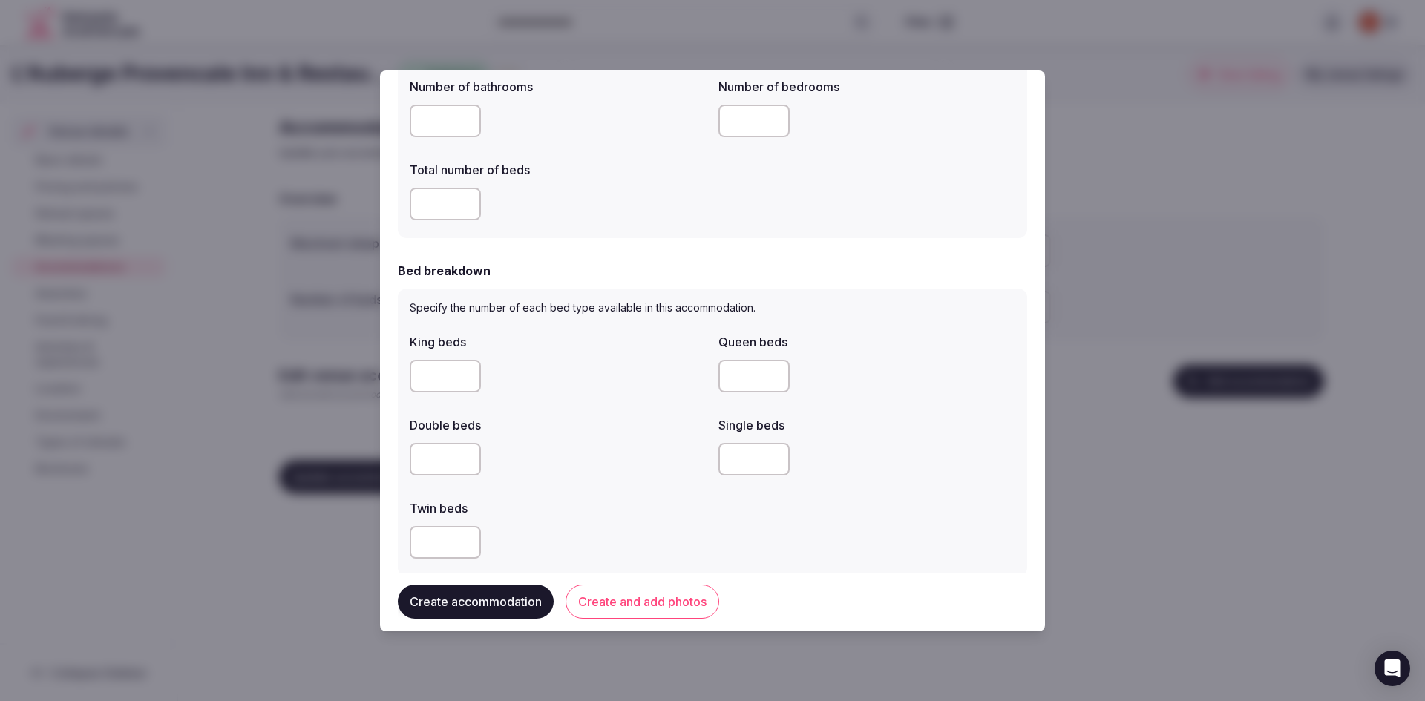
type input "*"
click at [465, 371] on input "*" at bounding box center [445, 376] width 71 height 33
click at [770, 371] on input "*" at bounding box center [753, 376] width 71 height 33
type input "*"
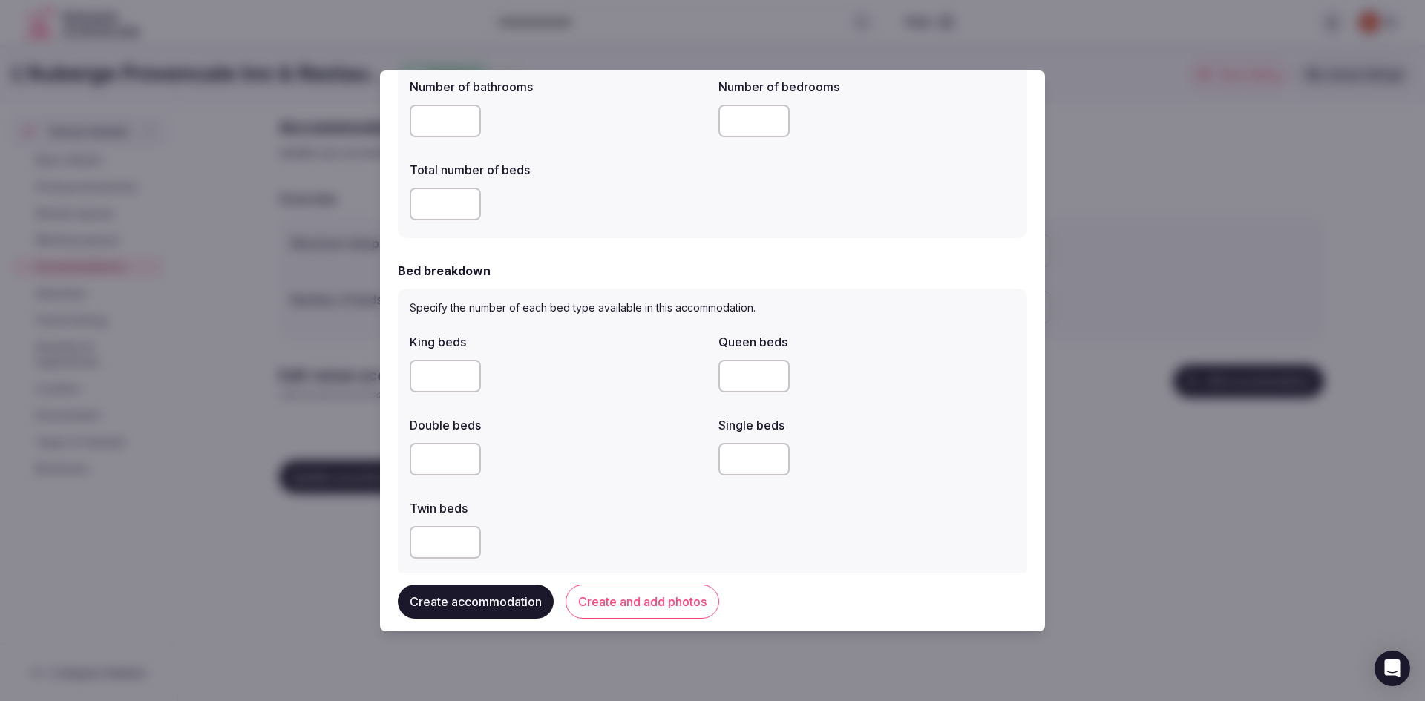
click at [770, 371] on input "*" at bounding box center [753, 376] width 71 height 33
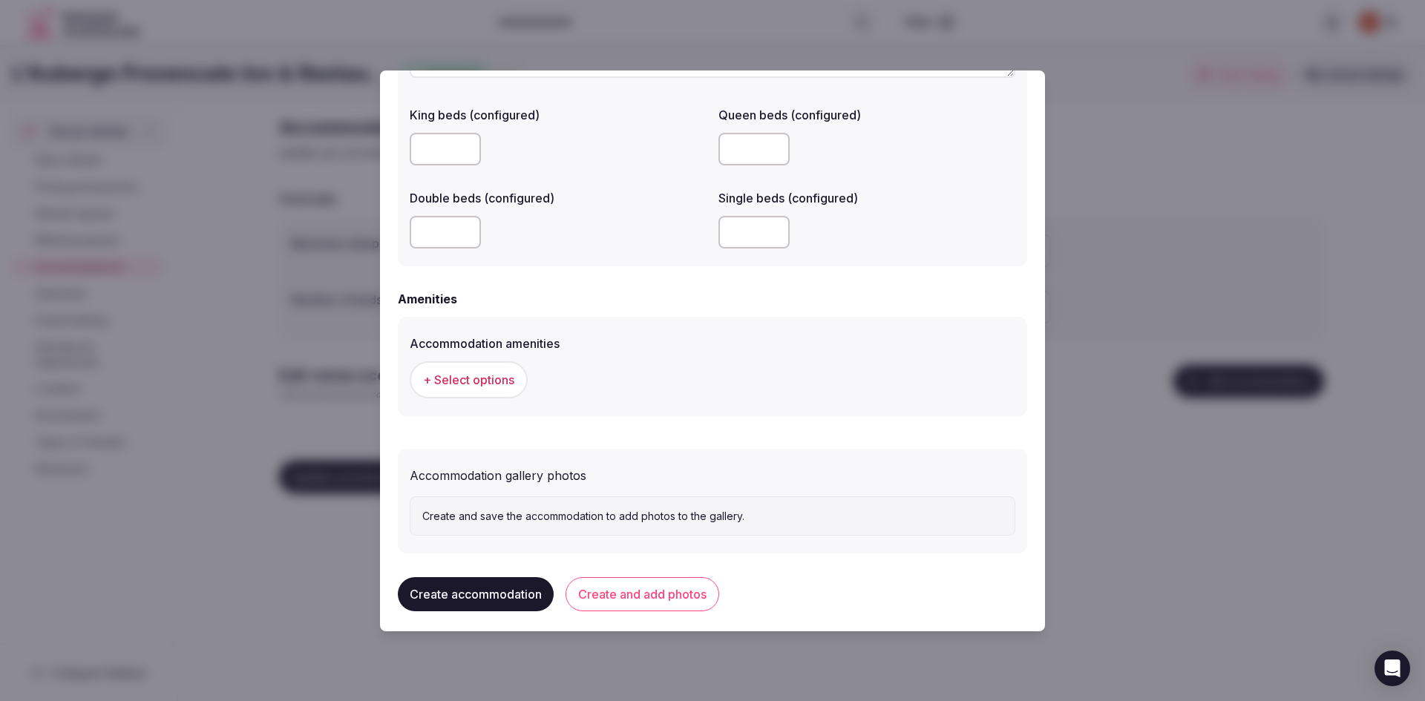
scroll to position [1221, 0]
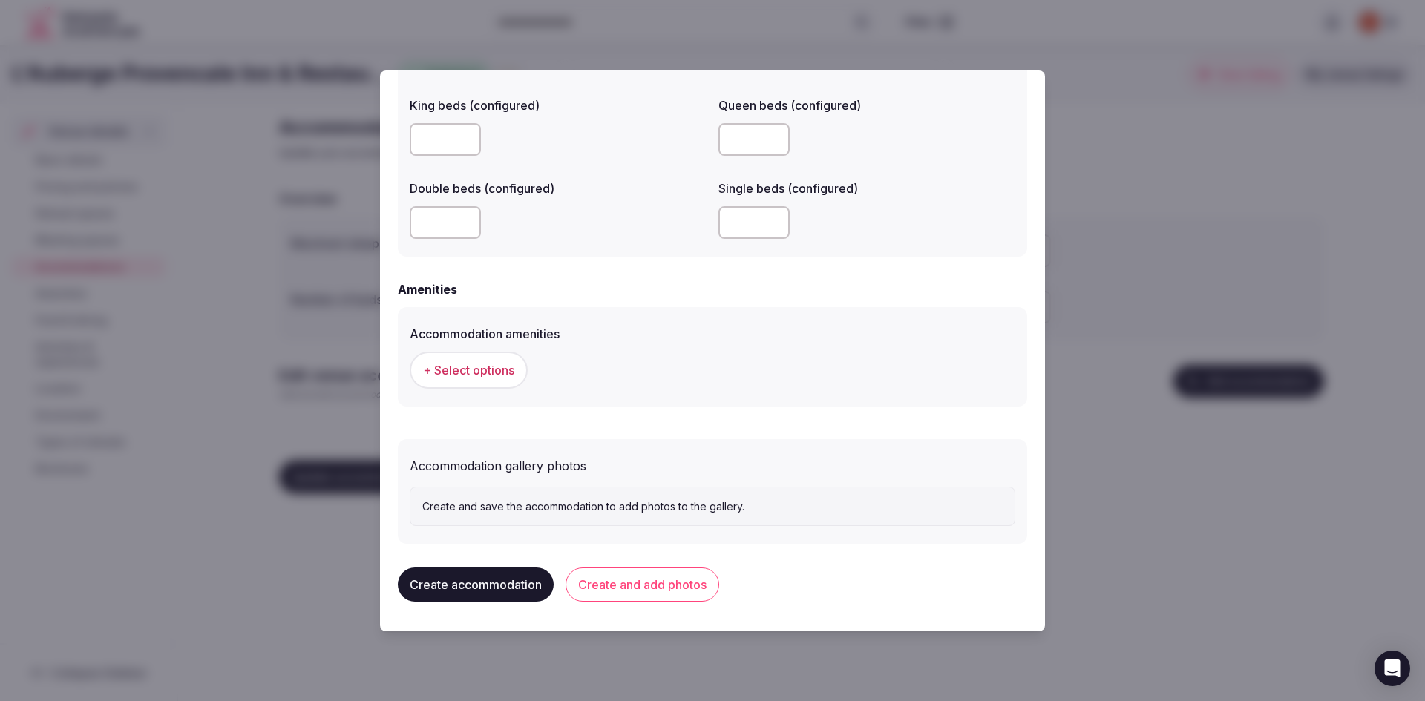
click at [492, 370] on span "+ Select options" at bounding box center [468, 370] width 91 height 16
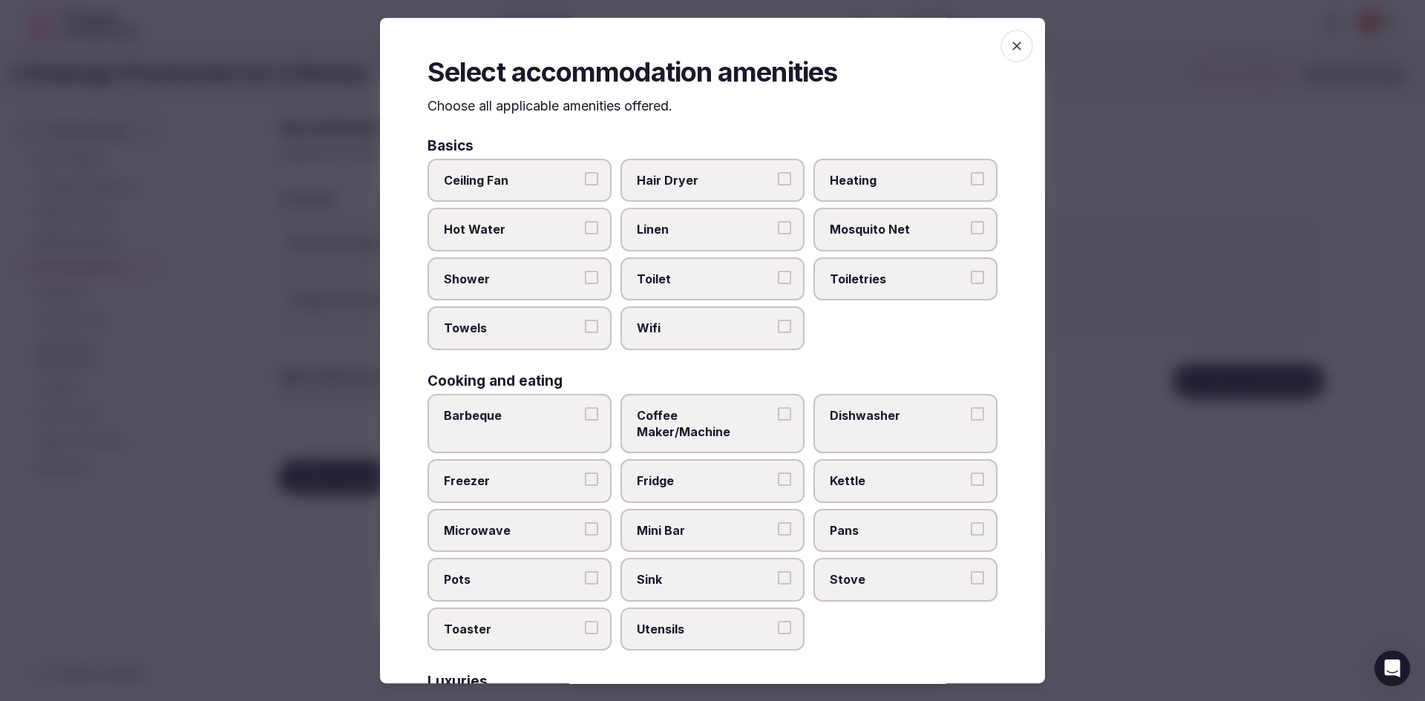
click at [580, 327] on label "Towels" at bounding box center [519, 328] width 184 height 43
click at [585, 327] on button "Towels" at bounding box center [591, 326] width 13 height 13
click at [586, 283] on button "Shower" at bounding box center [591, 277] width 13 height 13
click at [777, 269] on label "Toilet" at bounding box center [712, 279] width 184 height 43
click at [778, 271] on button "Toilet" at bounding box center [784, 277] width 13 height 13
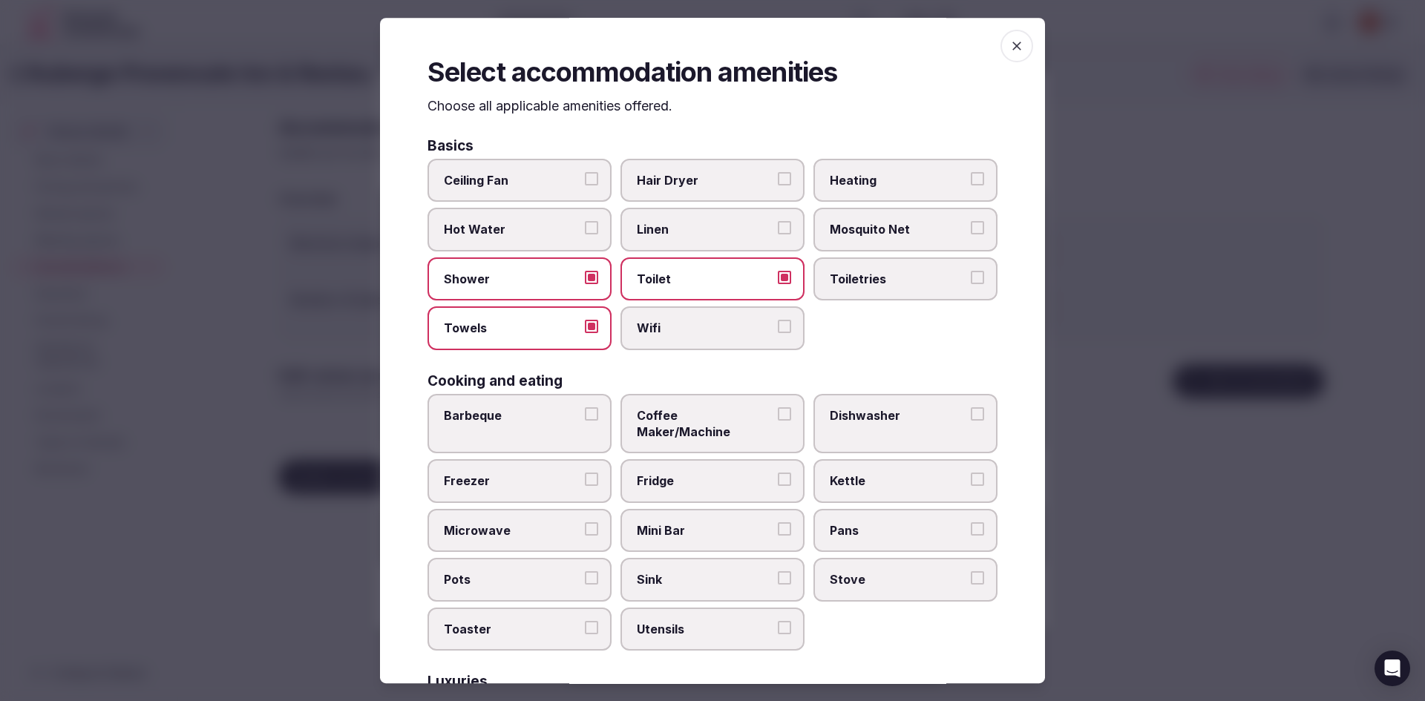
click at [781, 327] on button "Wifi" at bounding box center [784, 326] width 13 height 13
drag, startPoint x: 907, startPoint y: 266, endPoint x: 909, endPoint y: 253, distance: 12.8
click at [905, 272] on label "Toiletries" at bounding box center [905, 279] width 184 height 43
click at [971, 272] on button "Toiletries" at bounding box center [977, 277] width 13 height 13
click at [939, 168] on label "Heating" at bounding box center [905, 180] width 184 height 43
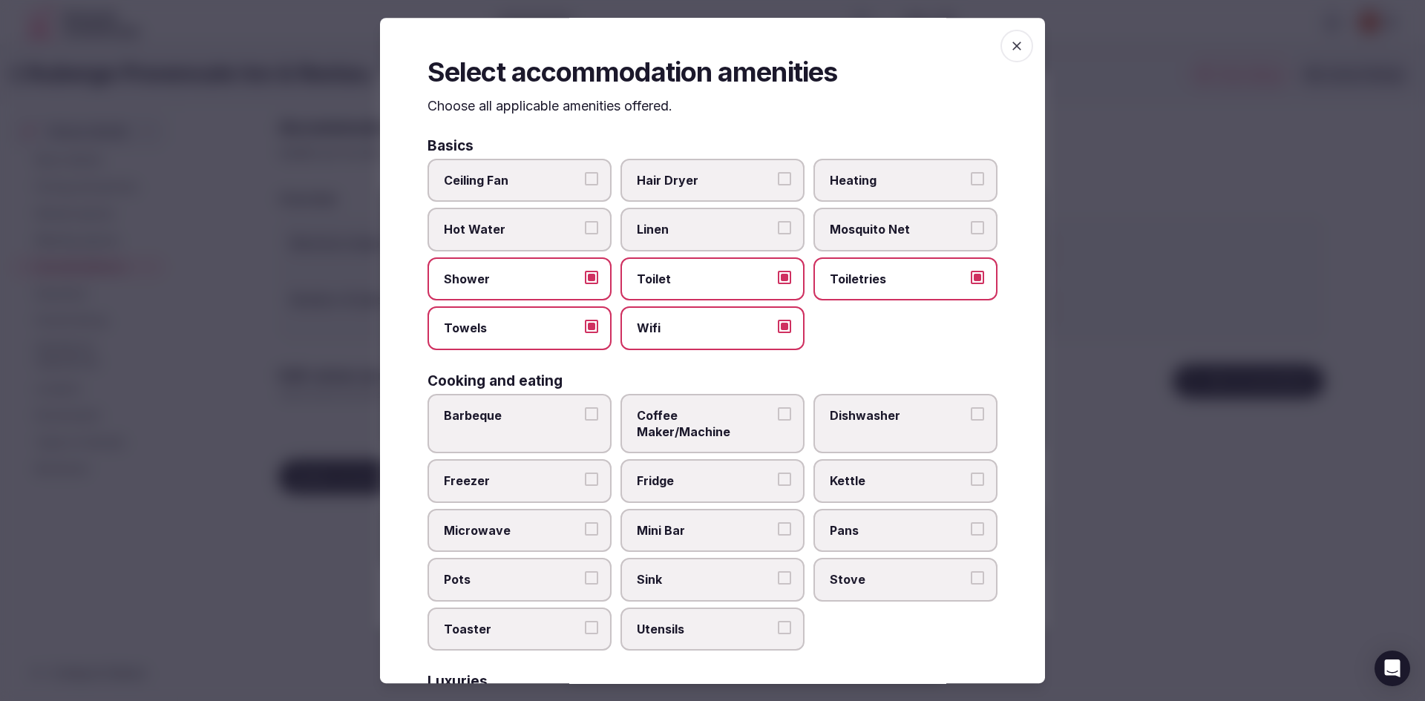
click at [971, 172] on button "Heating" at bounding box center [977, 178] width 13 height 13
click at [591, 228] on button "Hot Water" at bounding box center [591, 228] width 13 height 13
click at [778, 179] on button "Hair Dryer" at bounding box center [784, 178] width 13 height 13
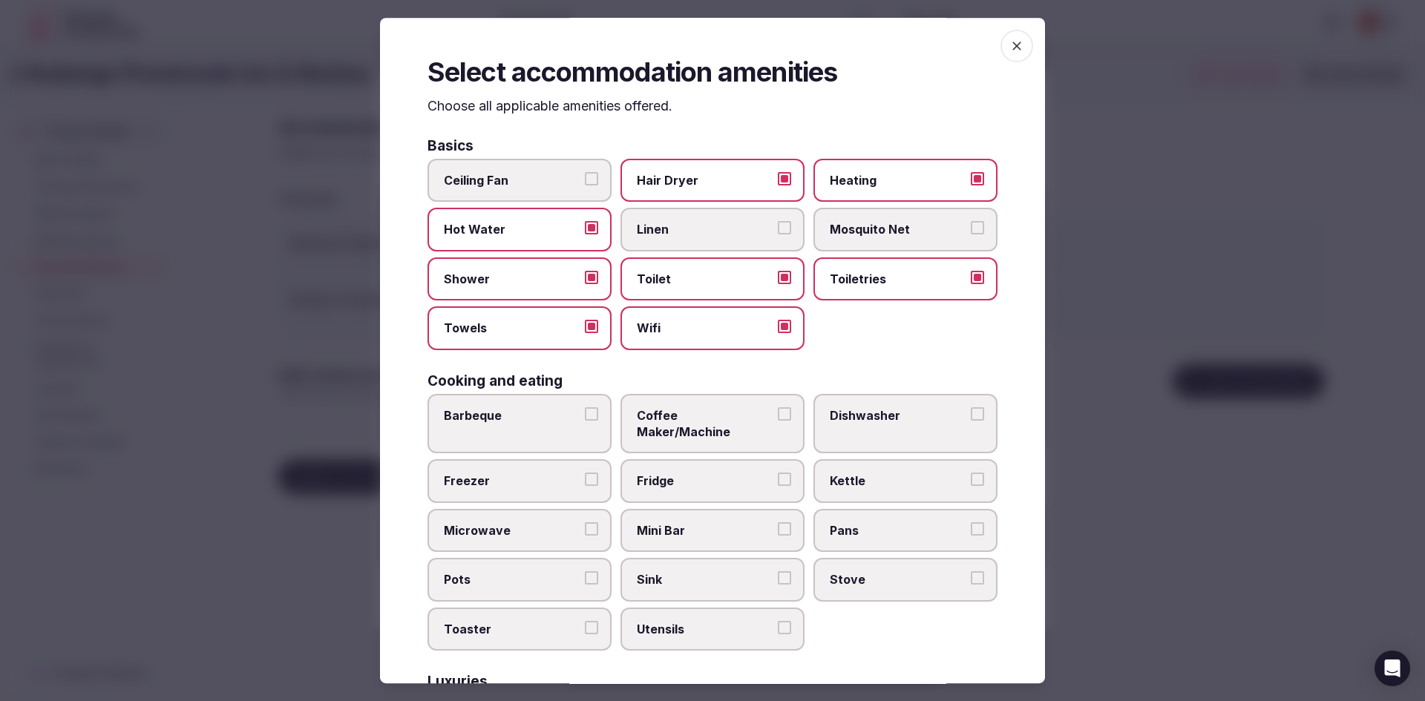
click at [787, 225] on label "Linen" at bounding box center [712, 230] width 184 height 43
click at [787, 225] on button "Linen" at bounding box center [784, 228] width 13 height 13
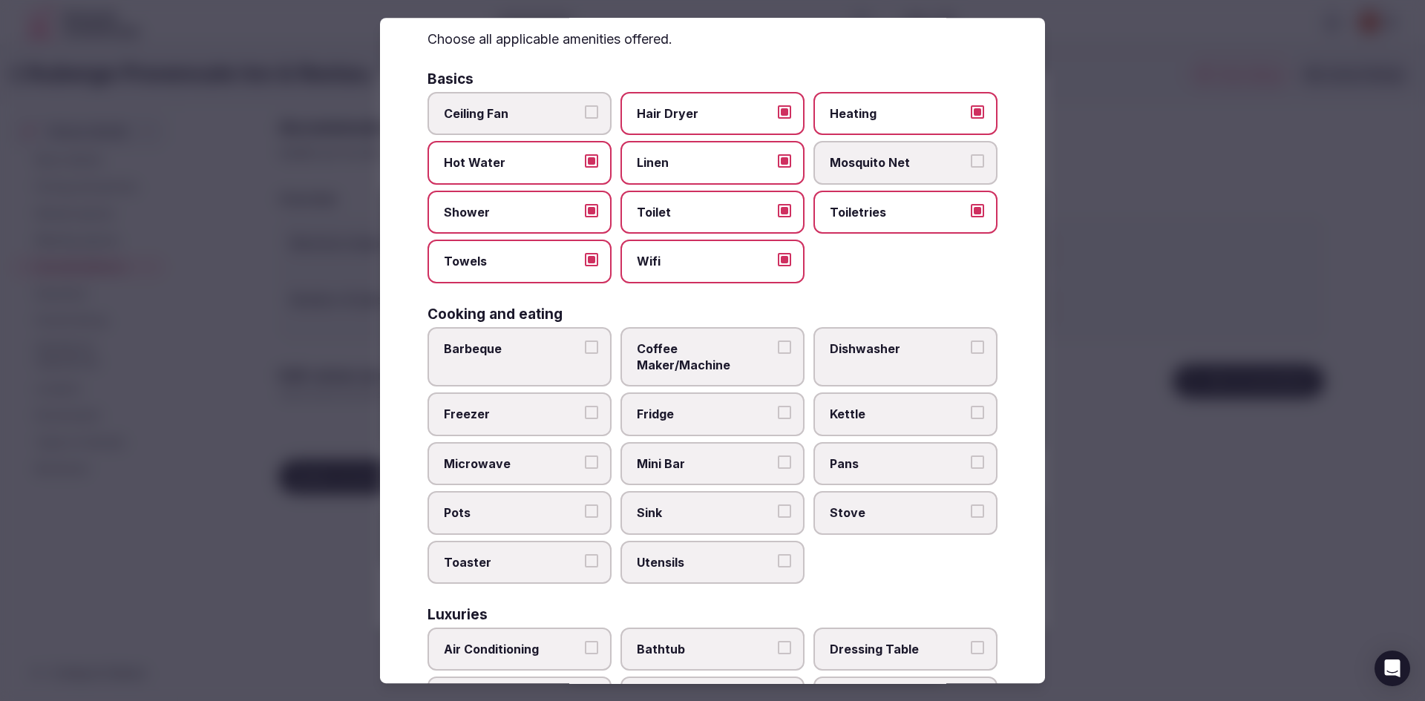
scroll to position [148, 0]
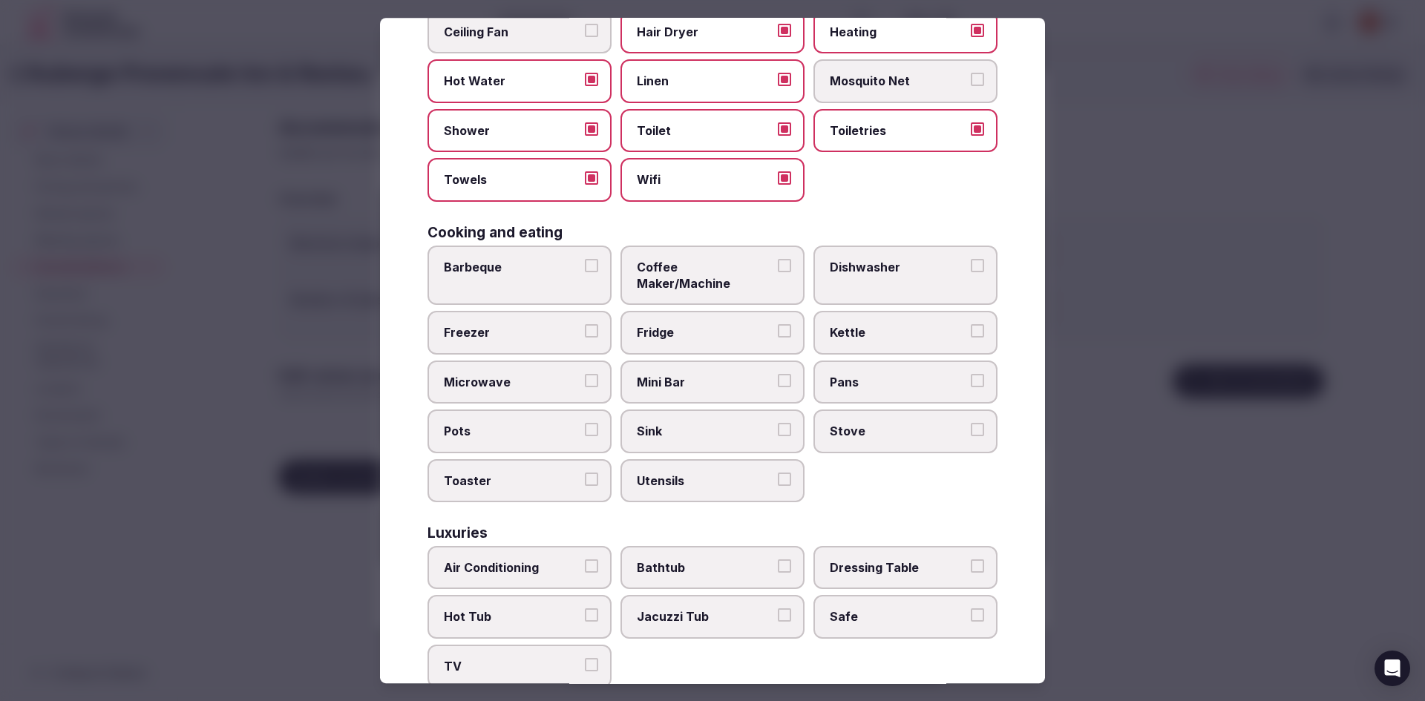
click at [785, 313] on label "Fridge" at bounding box center [712, 333] width 184 height 43
click at [785, 325] on button "Fridge" at bounding box center [784, 331] width 13 height 13
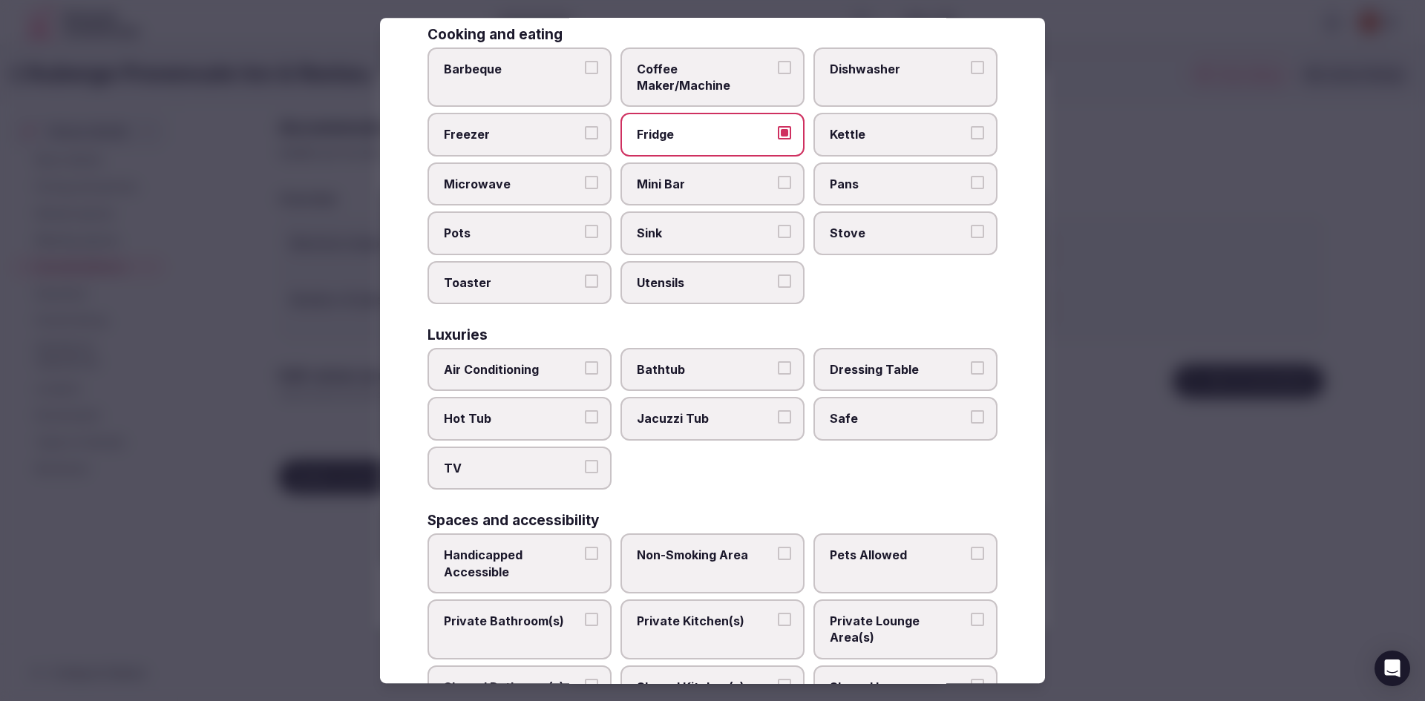
scroll to position [371, 0]
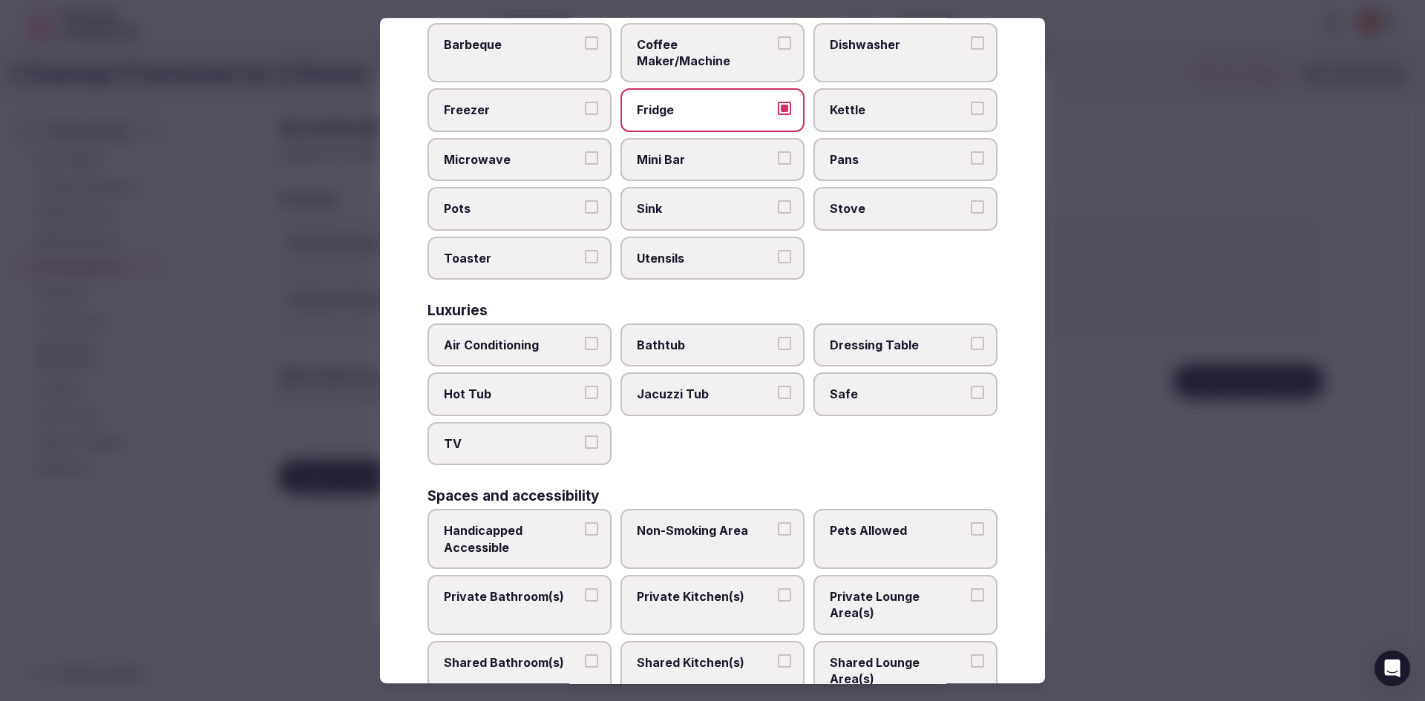
click at [513, 338] on label "Air Conditioning" at bounding box center [519, 345] width 184 height 43
click at [585, 338] on button "Air Conditioning" at bounding box center [591, 343] width 13 height 13
click at [513, 436] on span "TV" at bounding box center [512, 444] width 137 height 16
click at [585, 436] on button "TV" at bounding box center [591, 442] width 13 height 13
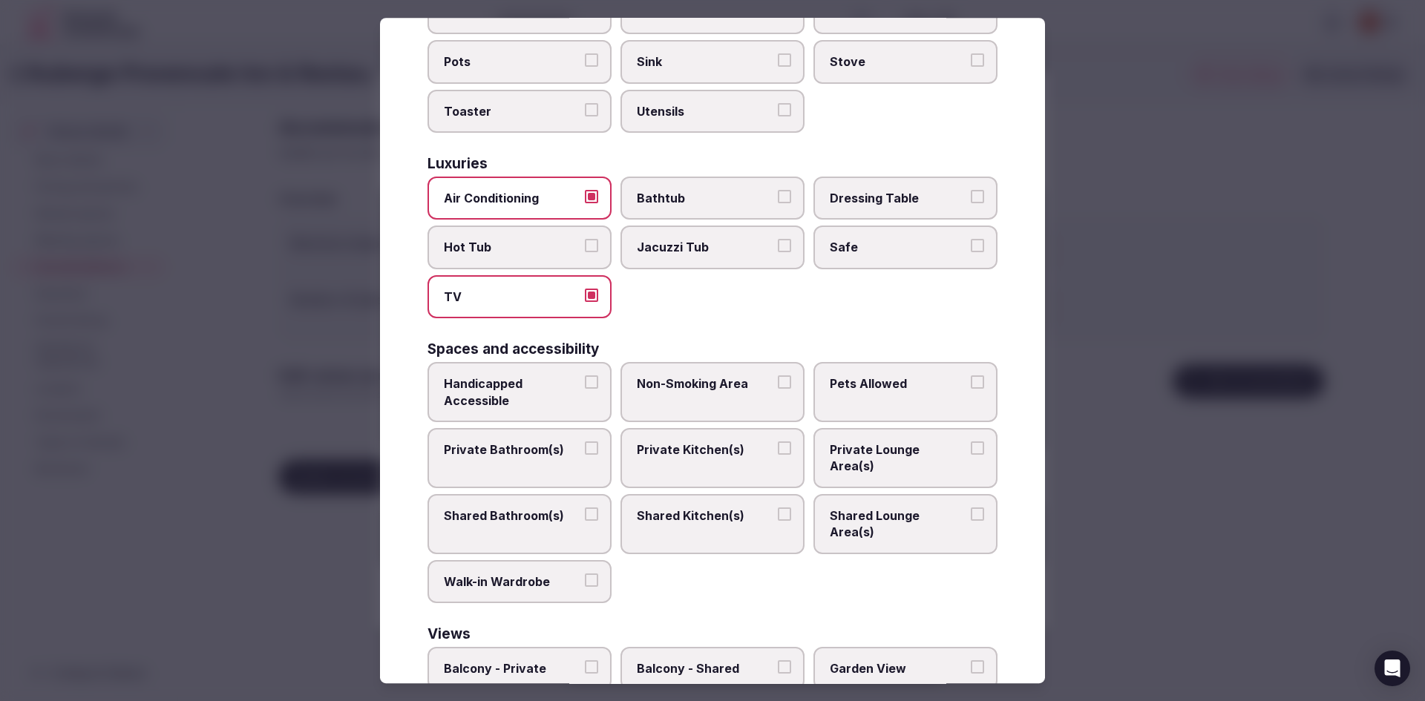
scroll to position [520, 0]
click at [528, 444] on label "Private Bathroom(s)" at bounding box center [519, 457] width 184 height 60
click at [585, 444] on button "Private Bathroom(s)" at bounding box center [591, 446] width 13 height 13
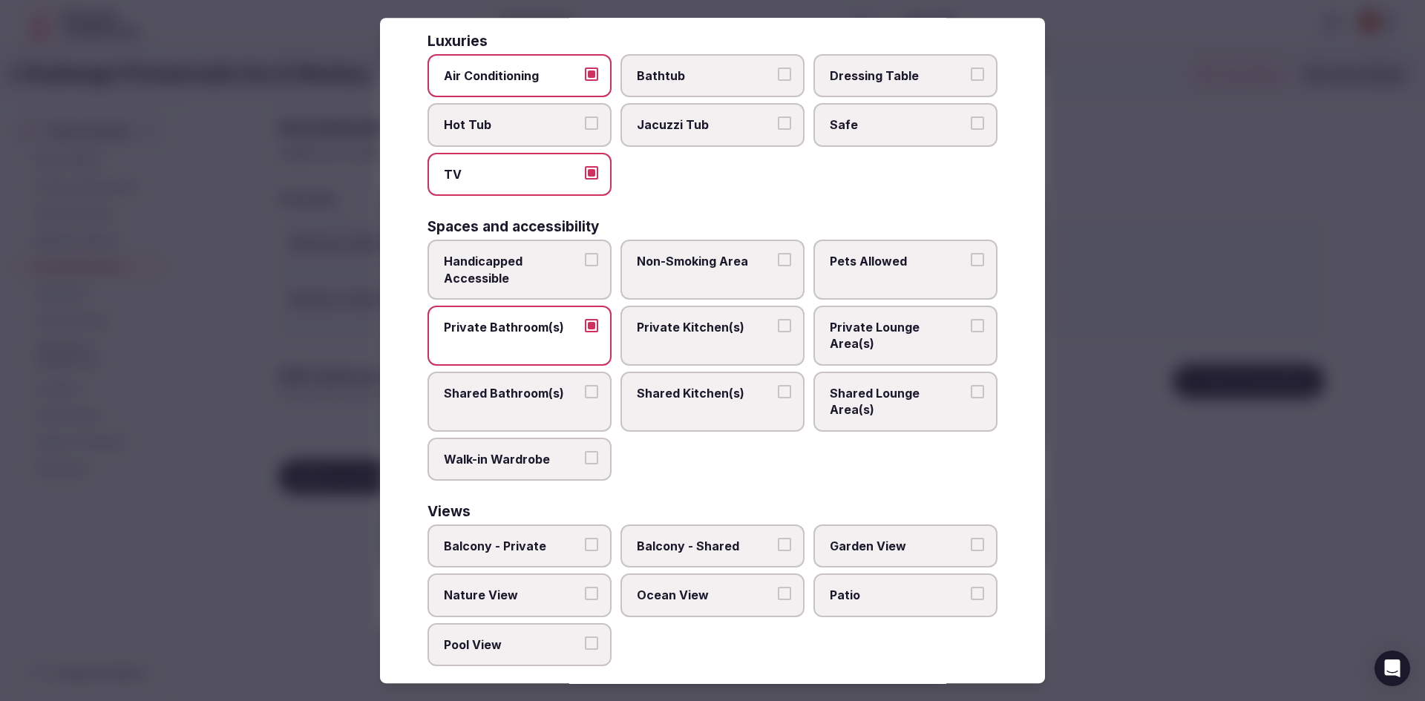
scroll to position [642, 0]
click at [853, 537] on span "Garden View" at bounding box center [898, 545] width 137 height 16
click at [971, 537] on button "Garden View" at bounding box center [977, 543] width 13 height 13
click at [575, 540] on label "Balcony - Private" at bounding box center [519, 544] width 184 height 43
click at [585, 540] on button "Balcony - Private" at bounding box center [591, 543] width 13 height 13
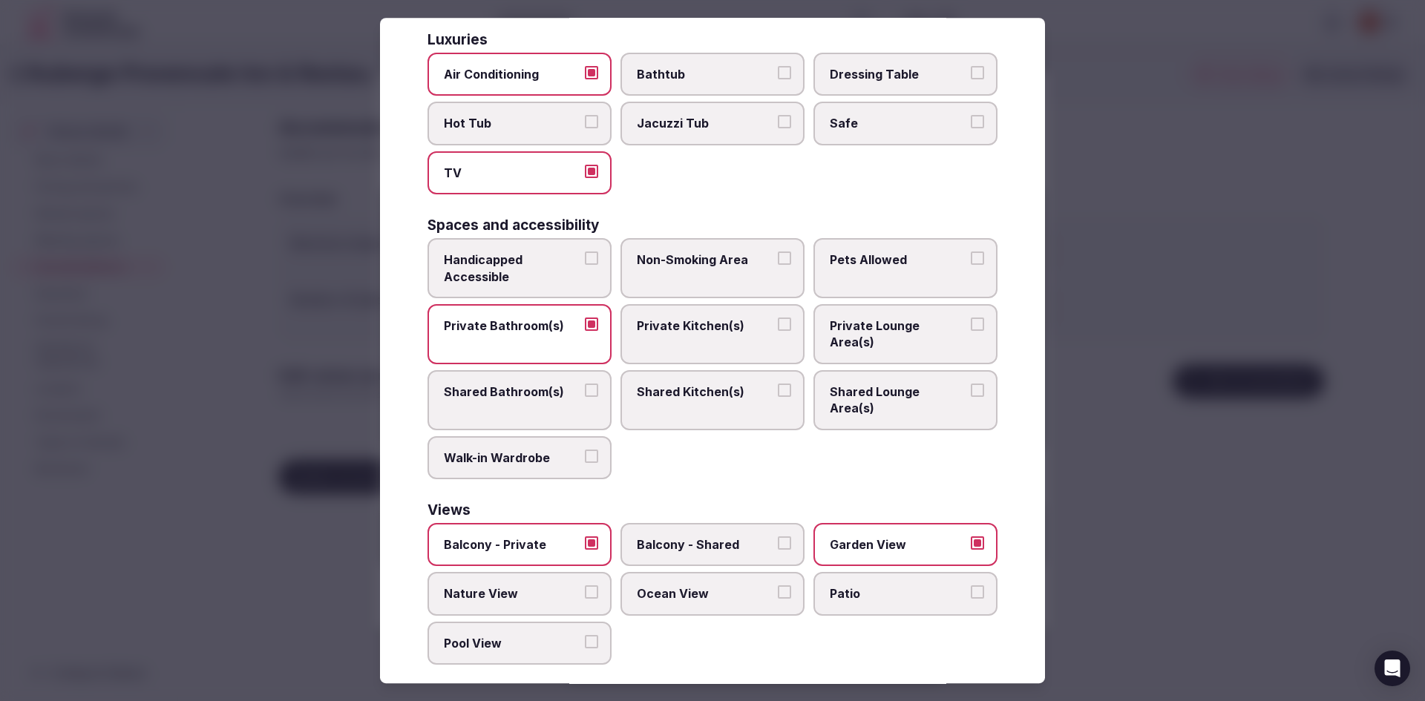
click at [589, 586] on button "Nature View" at bounding box center [591, 592] width 13 height 13
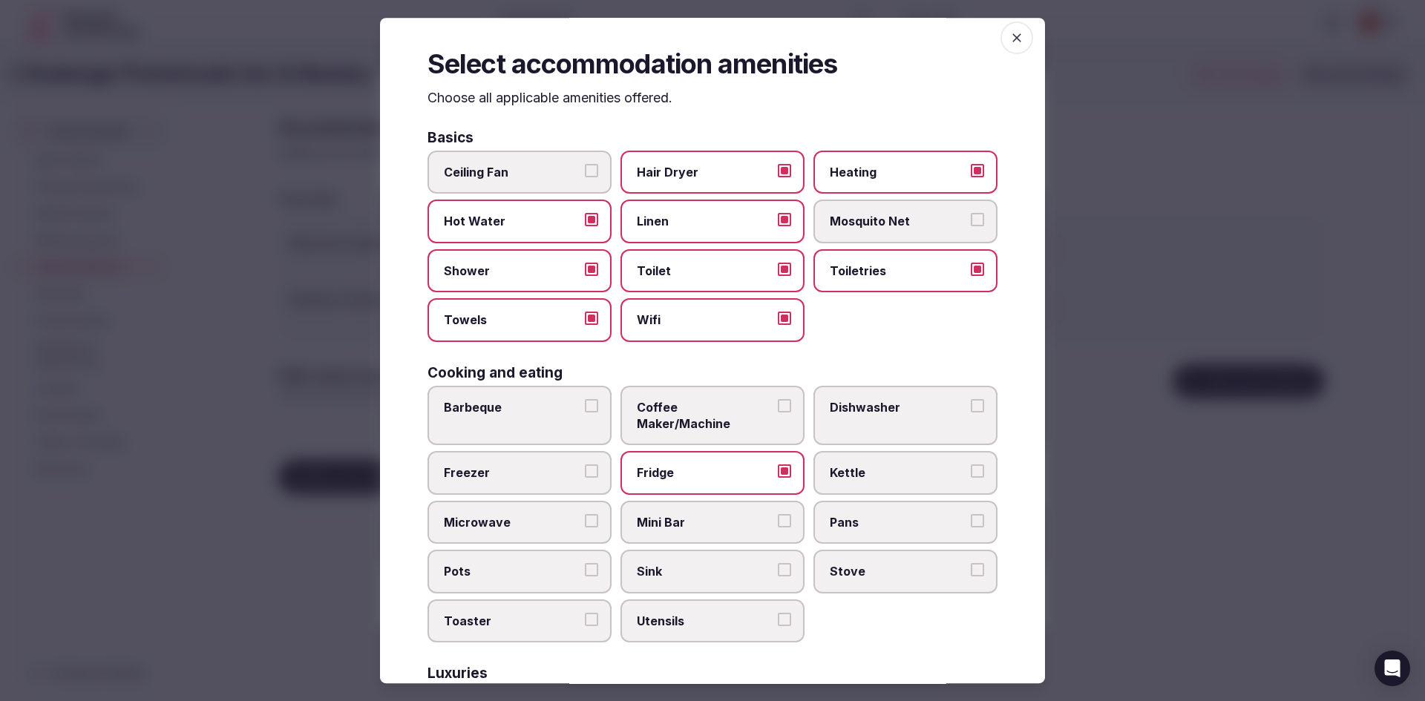
scroll to position [0, 0]
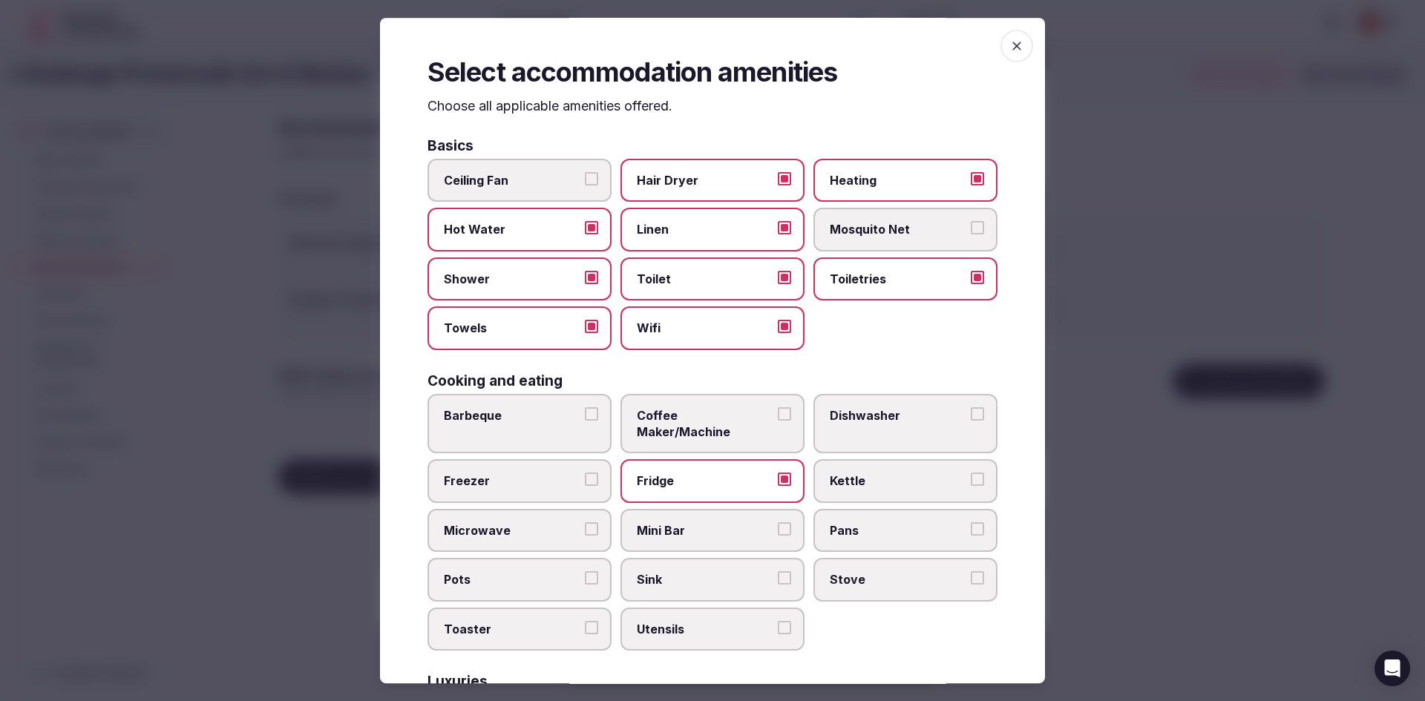
click at [1009, 44] on icon "button" at bounding box center [1016, 46] width 15 height 15
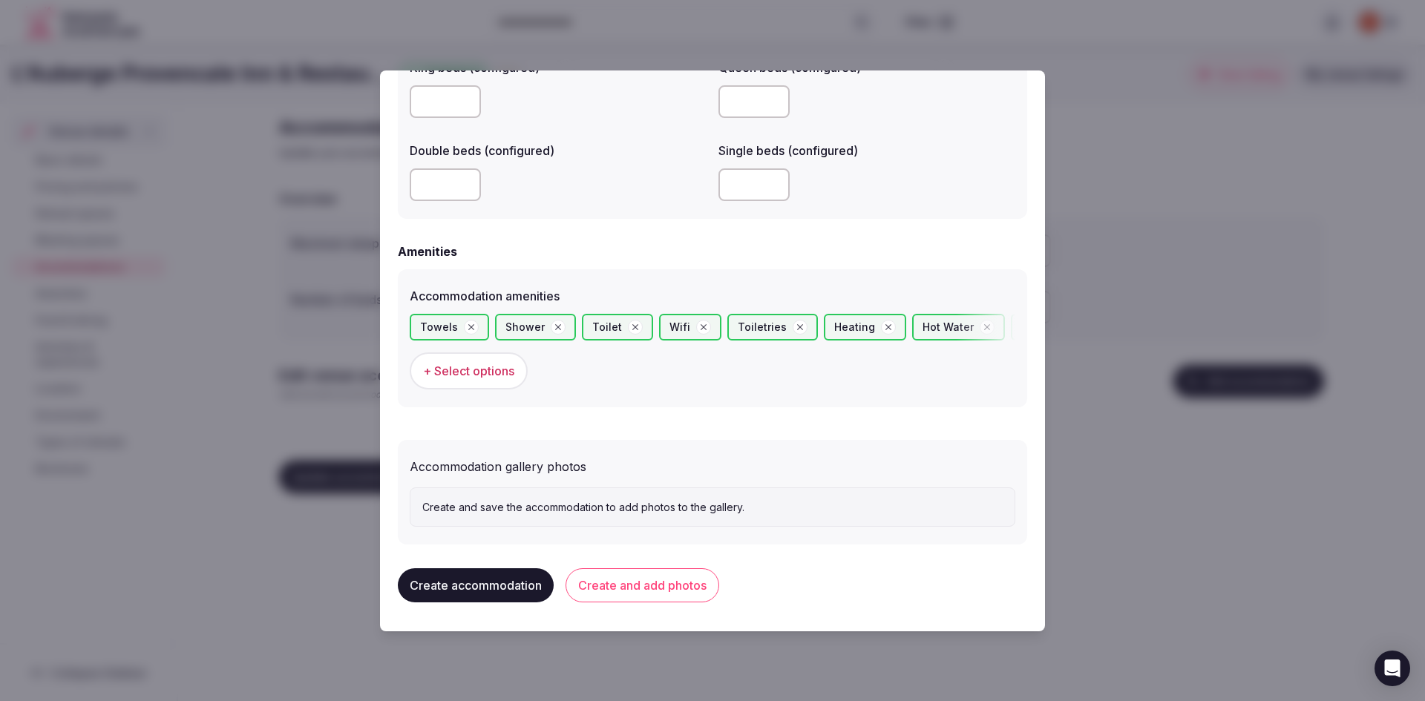
scroll to position [1259, 0]
click at [672, 522] on div "Create and save the accommodation to add photos to the gallery." at bounding box center [713, 507] width 606 height 40
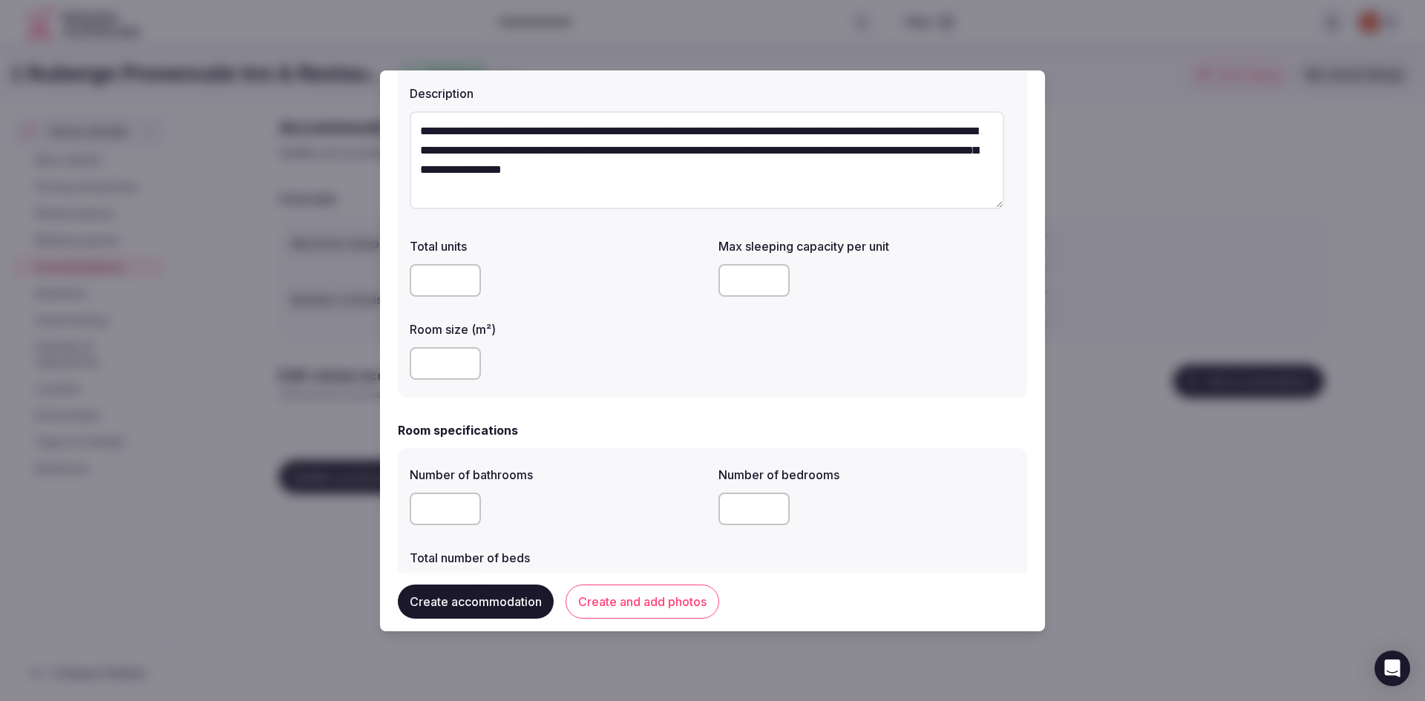
scroll to position [0, 0]
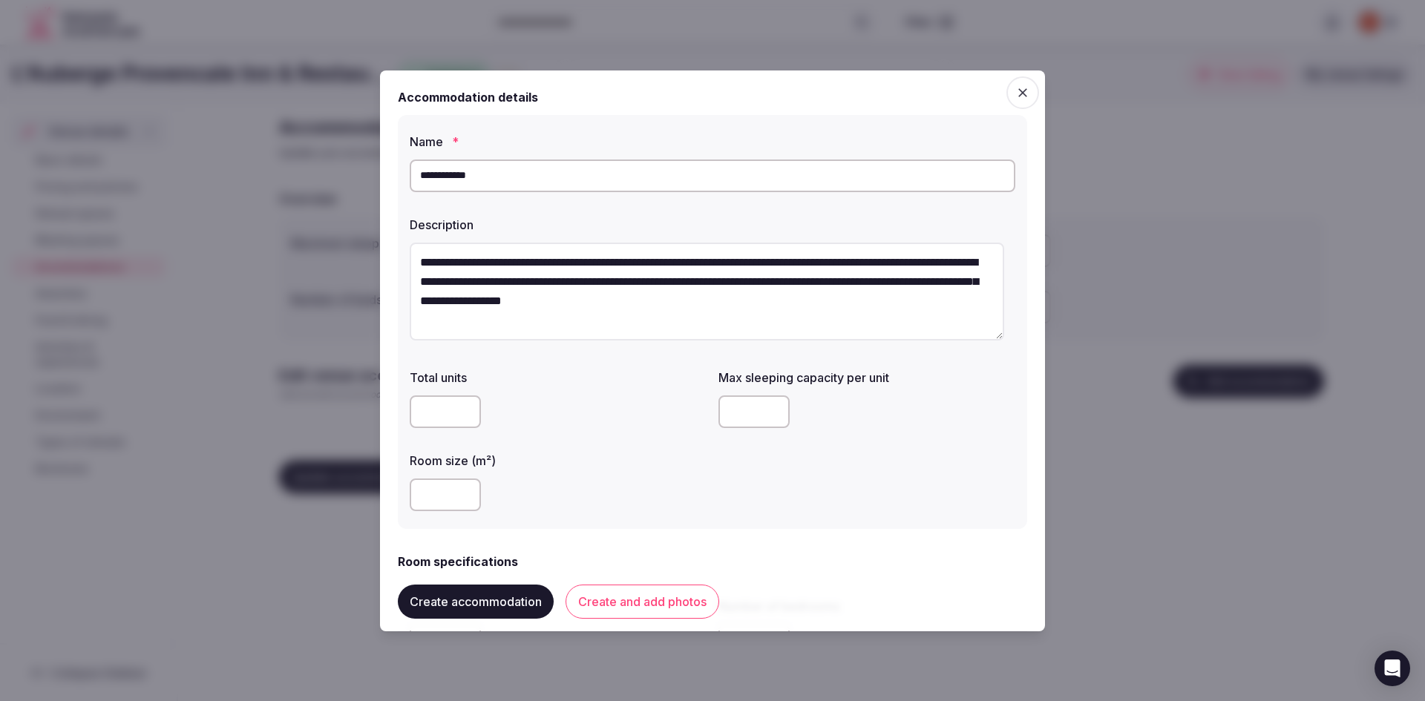
click at [671, 606] on button "Create and add photos" at bounding box center [643, 603] width 154 height 34
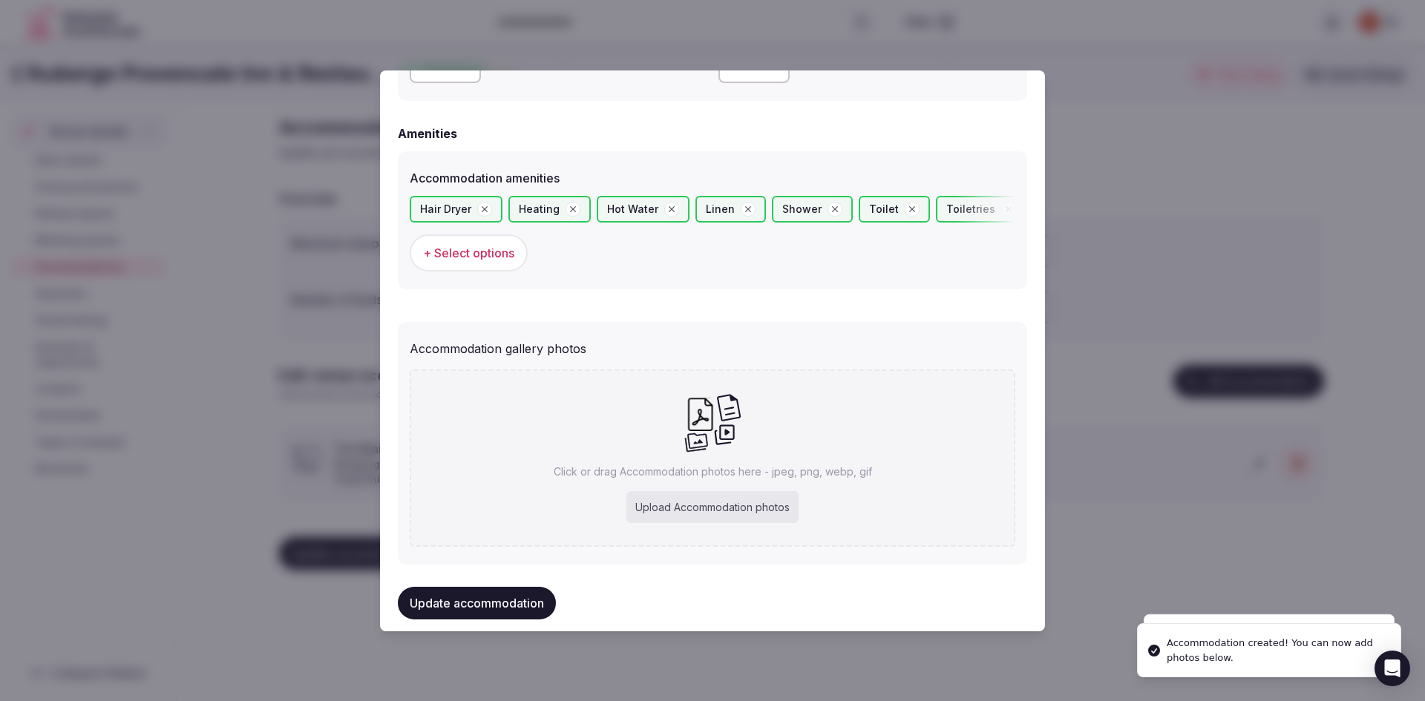
scroll to position [1396, 0]
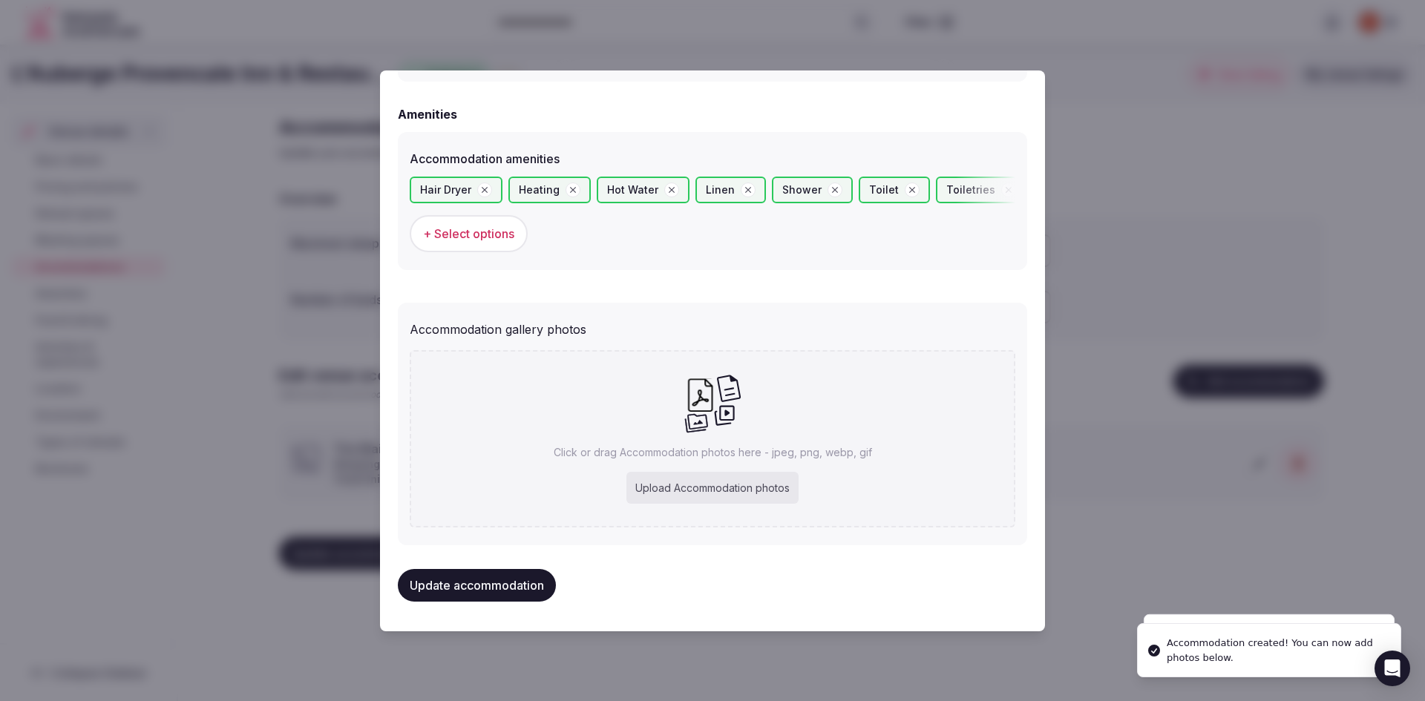
click at [732, 489] on div "Upload Accommodation photos" at bounding box center [712, 488] width 172 height 33
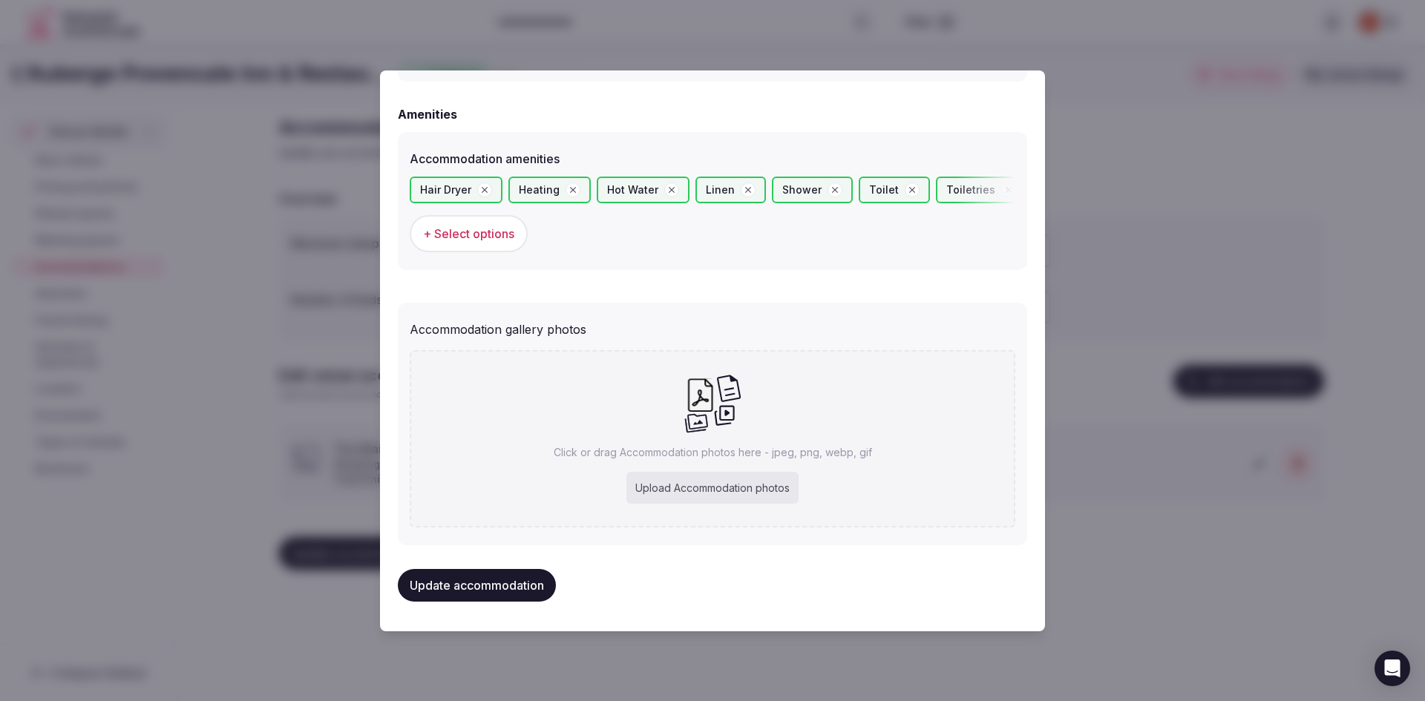
type input "**********"
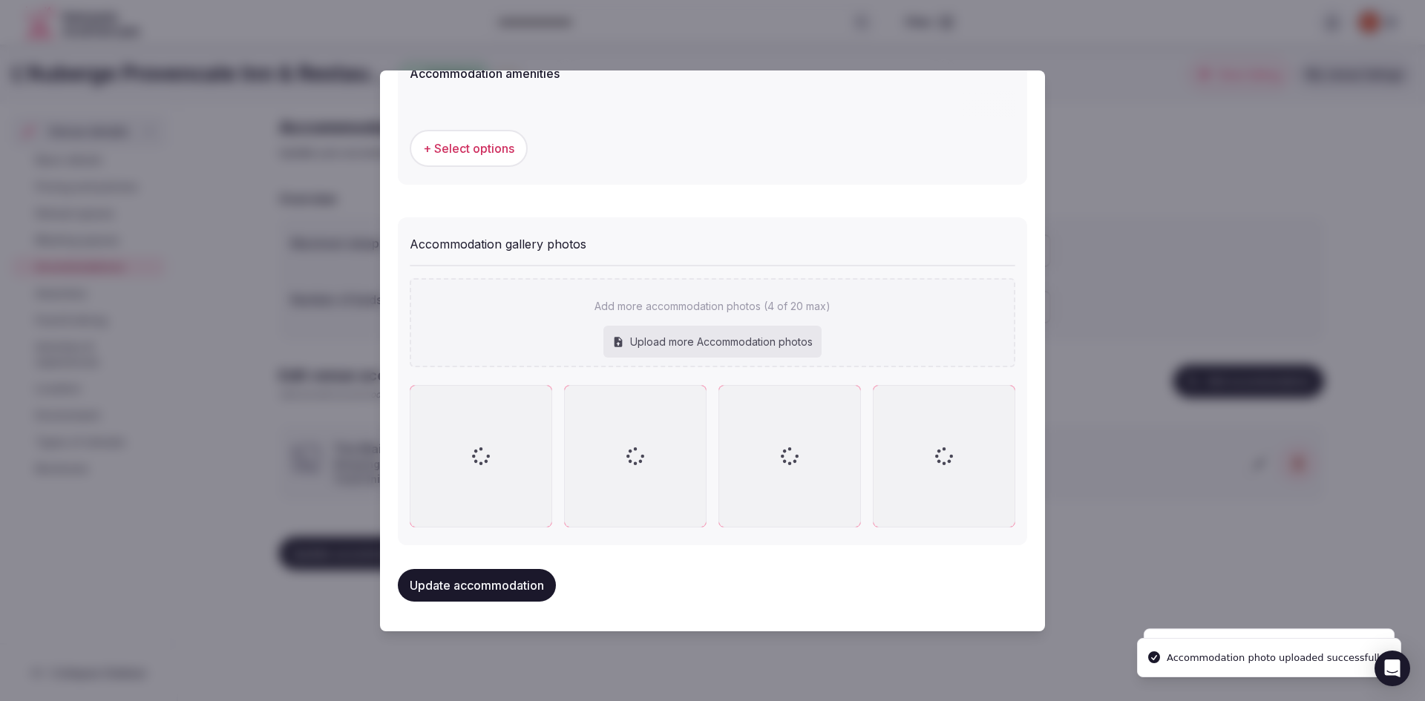
scroll to position [1479, 0]
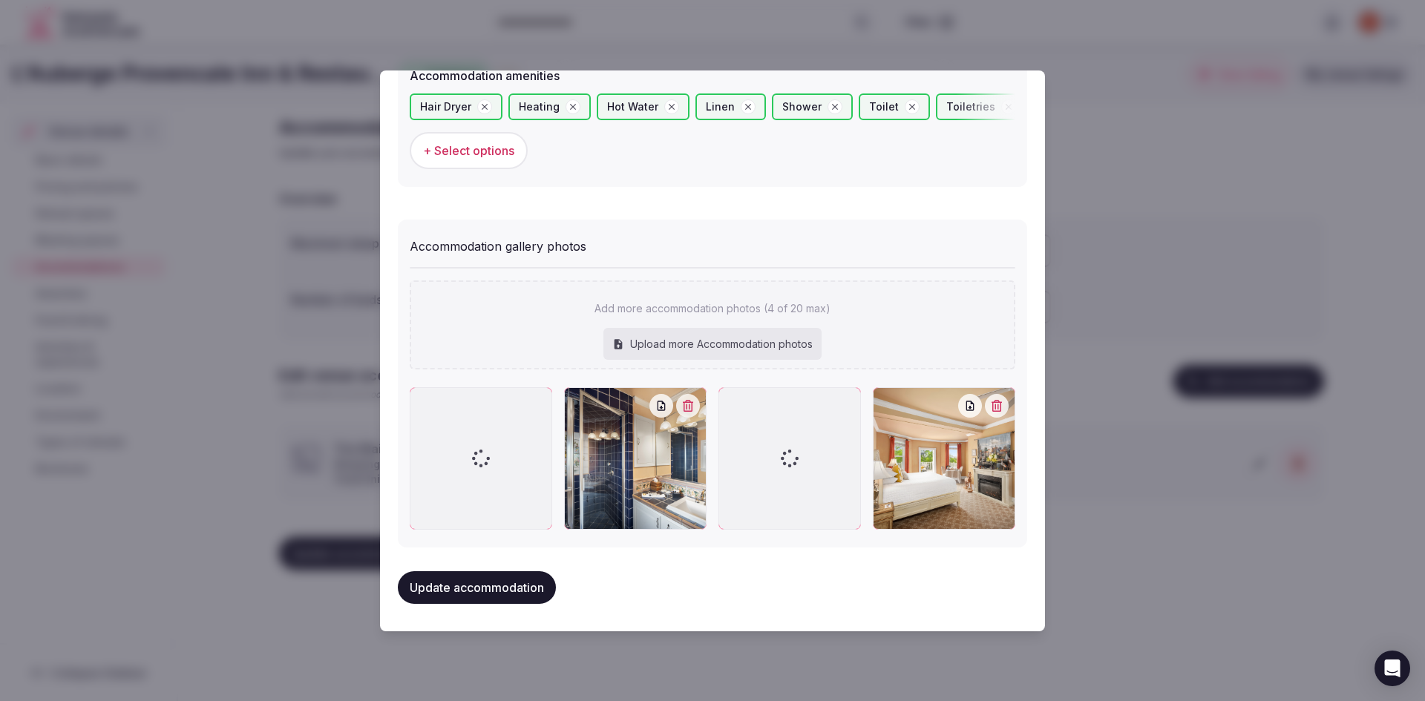
click at [453, 583] on button "Update accommodation" at bounding box center [477, 587] width 158 height 33
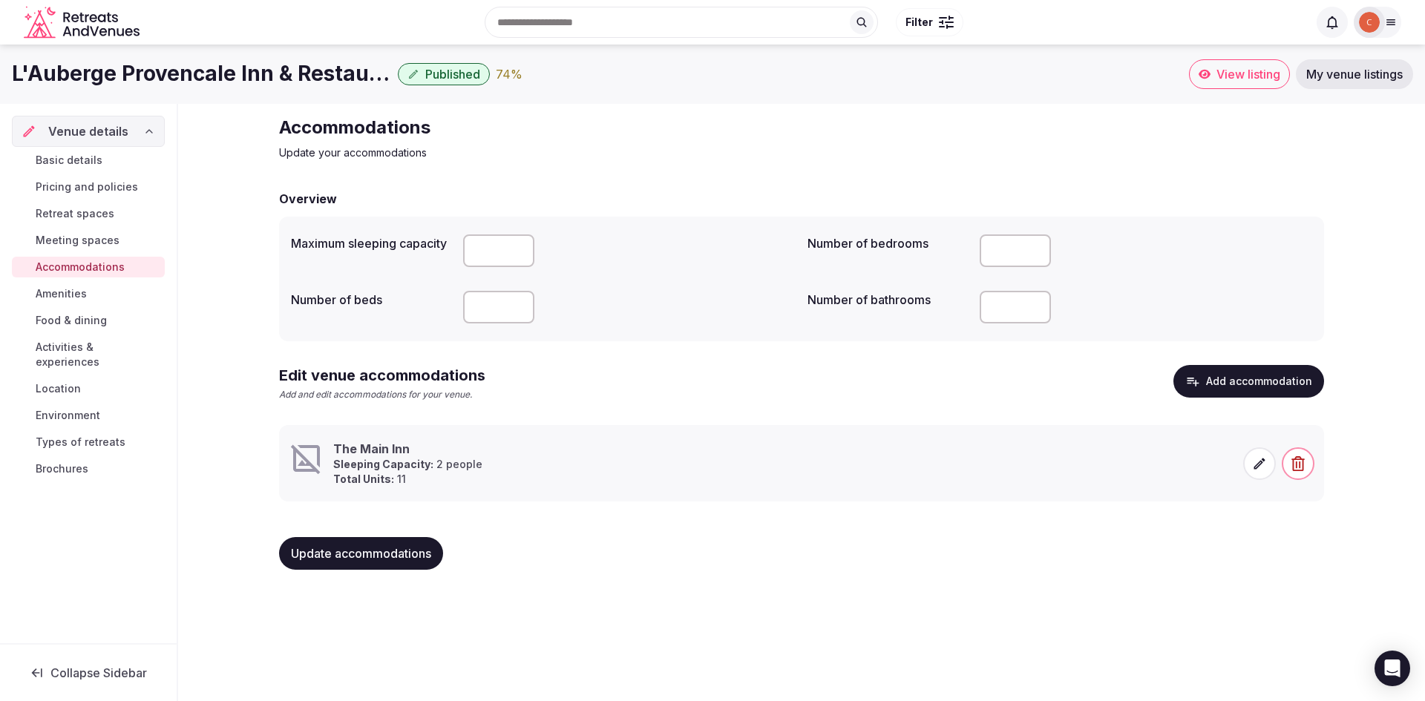
click at [1249, 466] on span at bounding box center [1259, 464] width 33 height 33
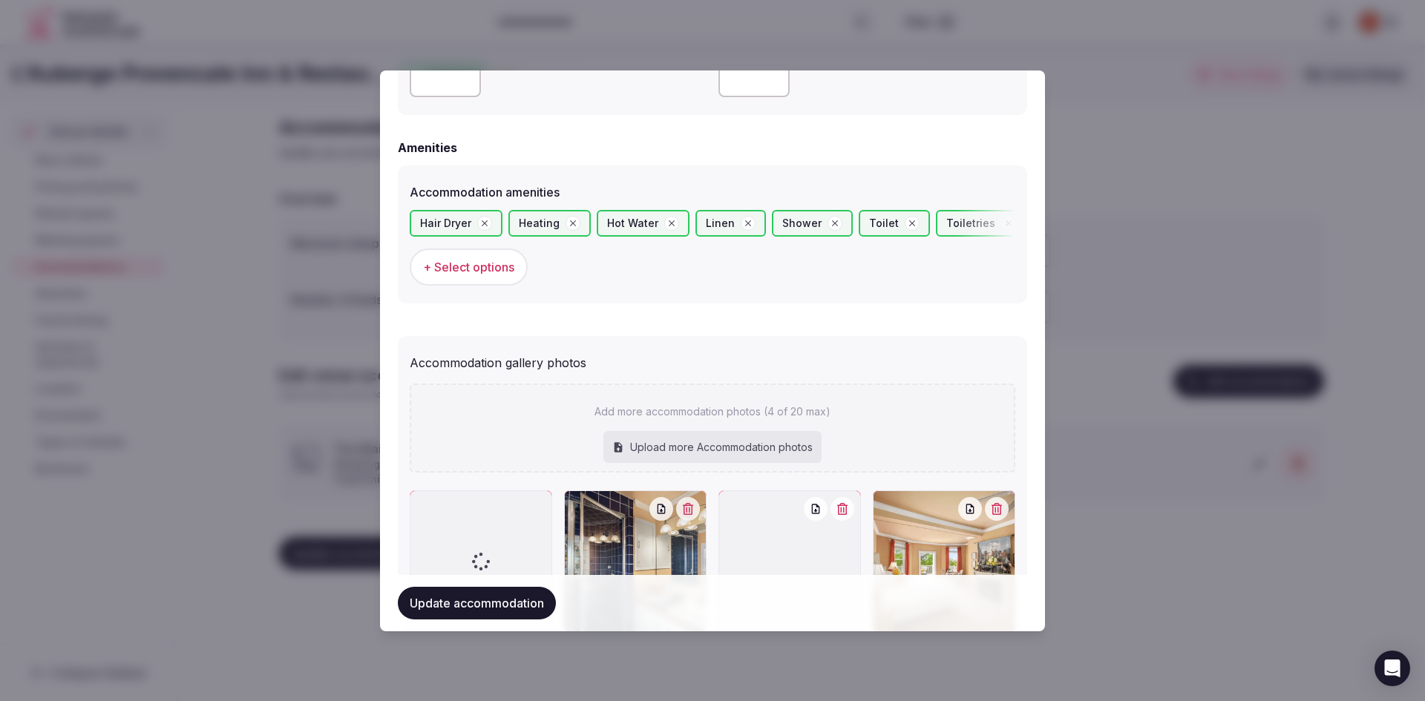
scroll to position [1465, 0]
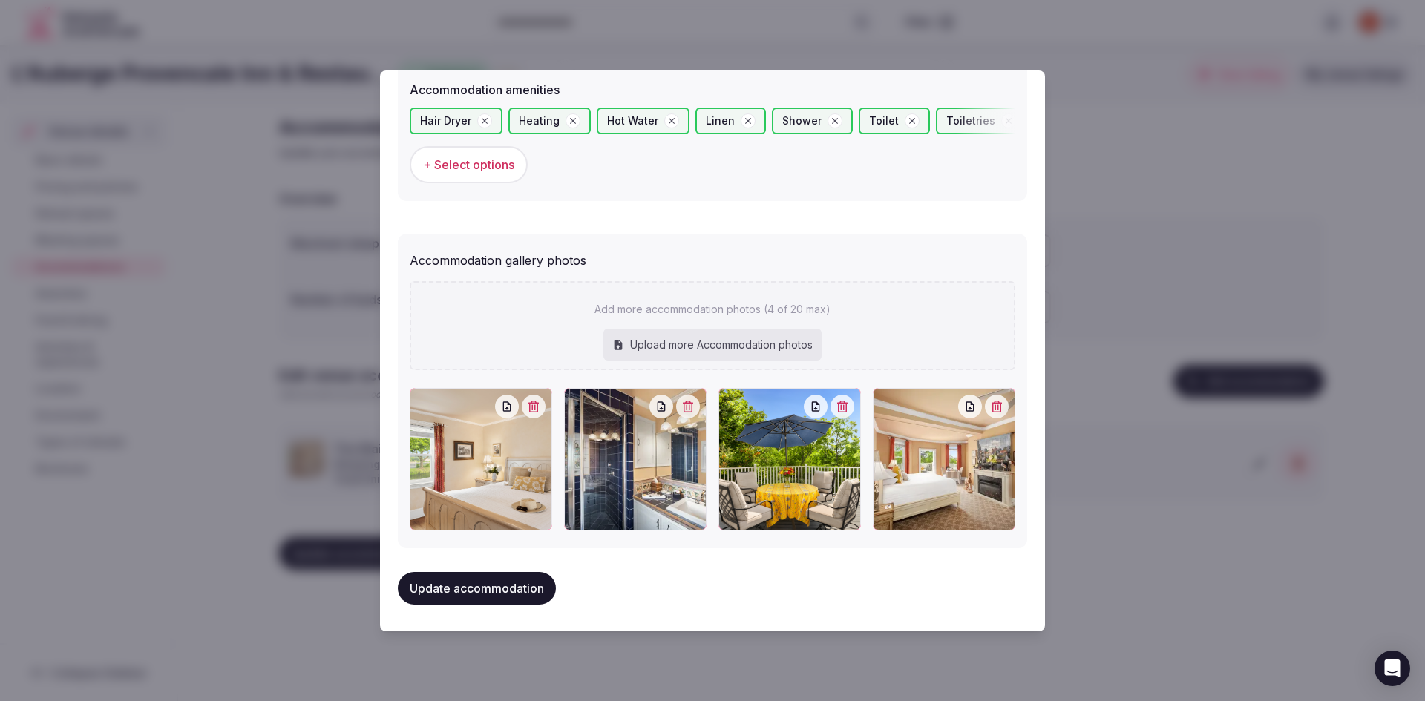
click at [521, 580] on button "Update accommodation" at bounding box center [477, 588] width 158 height 33
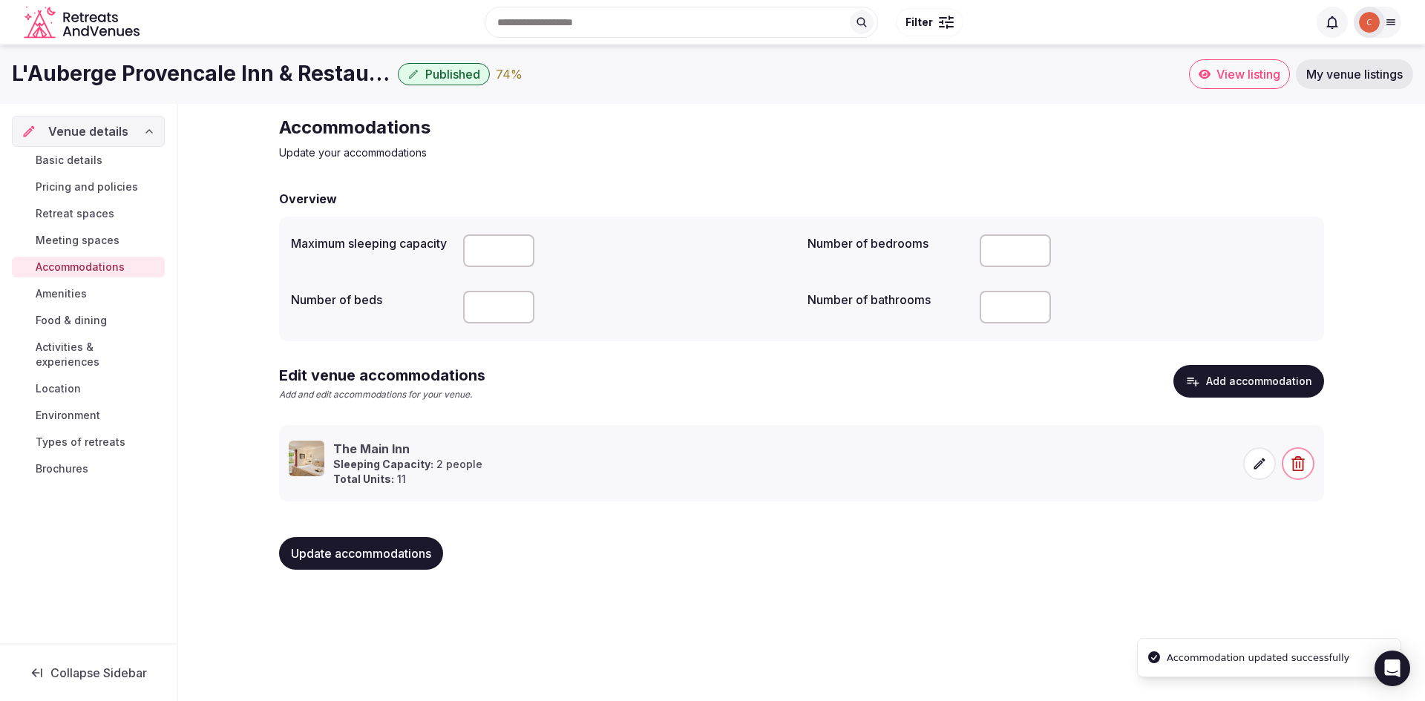
click at [318, 551] on span "Update accommodations" at bounding box center [361, 553] width 140 height 15
click at [1228, 392] on button "Add accommodation" at bounding box center [1248, 381] width 151 height 33
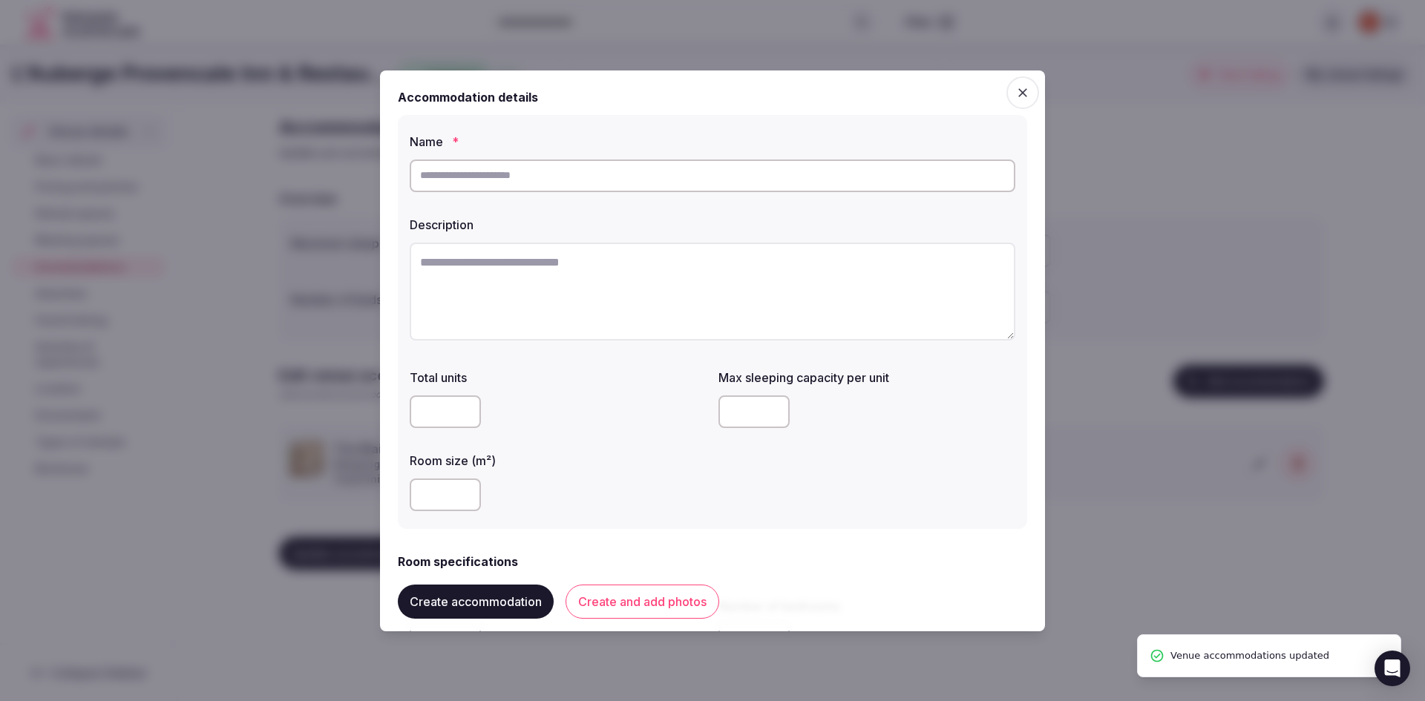
click at [567, 176] on input "text" at bounding box center [713, 176] width 606 height 33
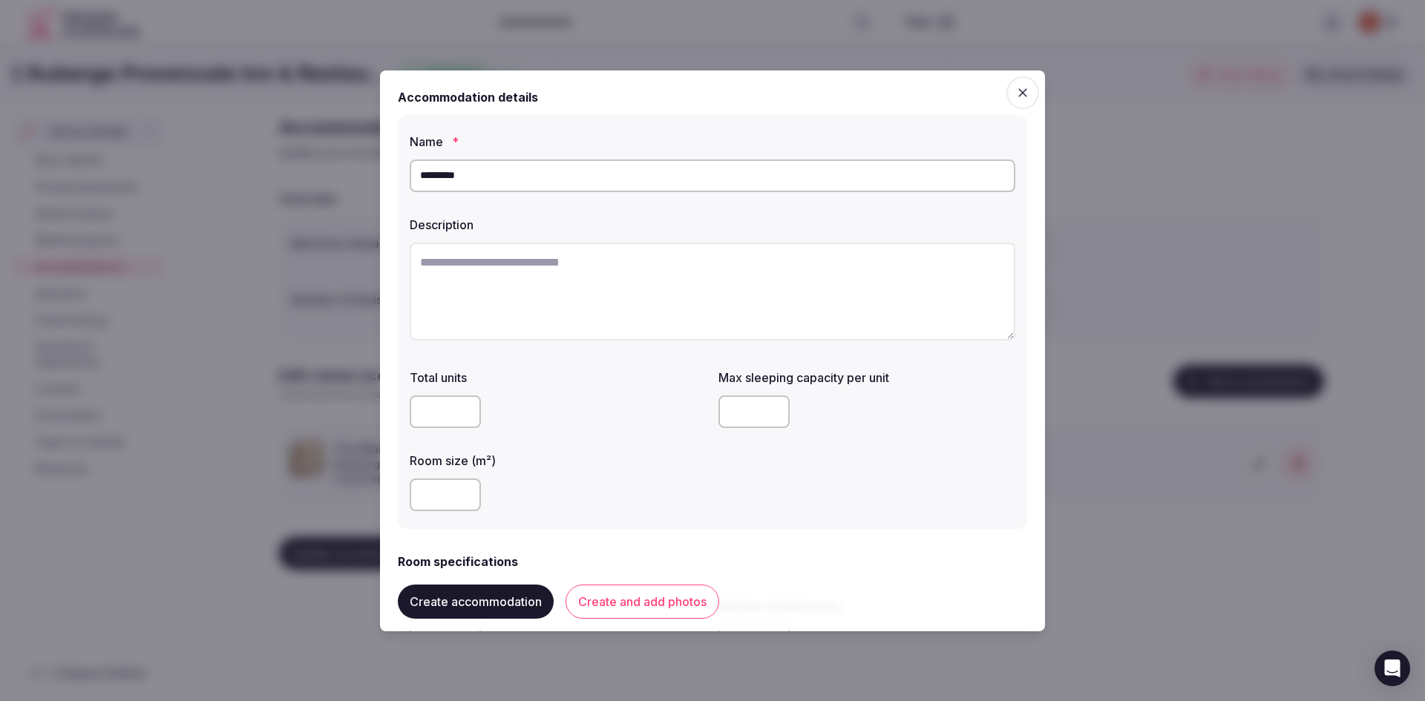
type input "*********"
click at [487, 243] on textarea at bounding box center [713, 292] width 606 height 98
paste textarea "**********"
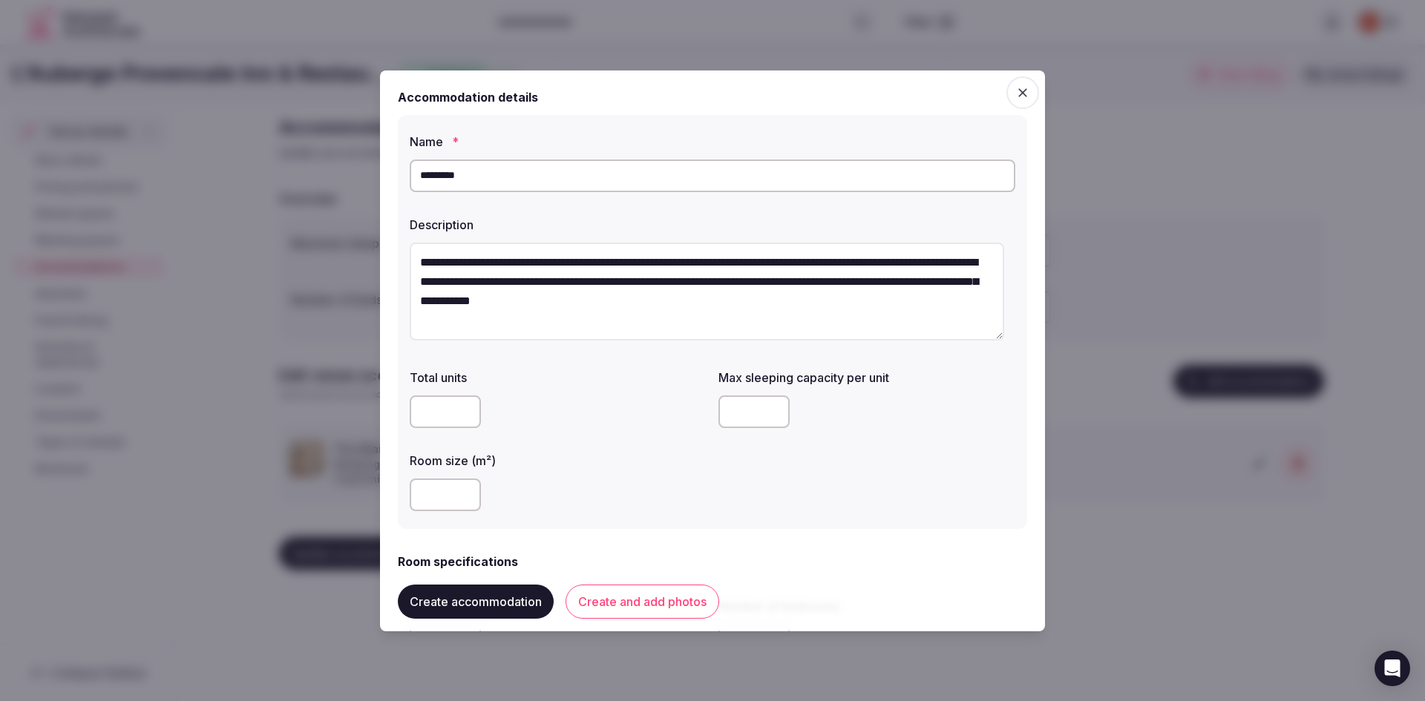
type textarea "**********"
click at [445, 413] on input "number" at bounding box center [445, 412] width 71 height 33
type input "*"
click at [767, 307] on textarea "**********" at bounding box center [707, 292] width 594 height 98
click at [772, 304] on textarea "**********" at bounding box center [707, 292] width 594 height 98
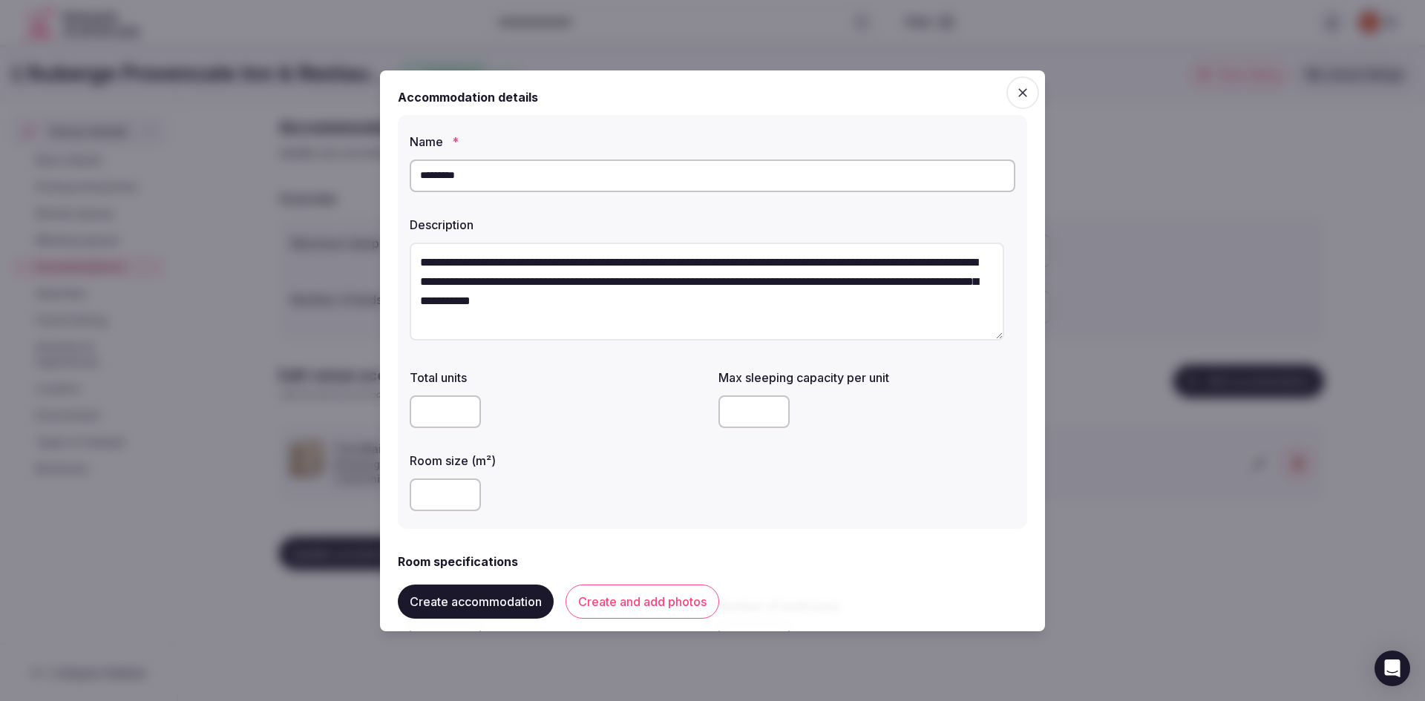
click at [769, 301] on textarea "**********" at bounding box center [707, 292] width 594 height 98
type textarea "**********"
drag, startPoint x: 431, startPoint y: 416, endPoint x: 417, endPoint y: 414, distance: 14.3
click at [417, 414] on input "*" at bounding box center [445, 412] width 71 height 33
type input "*"
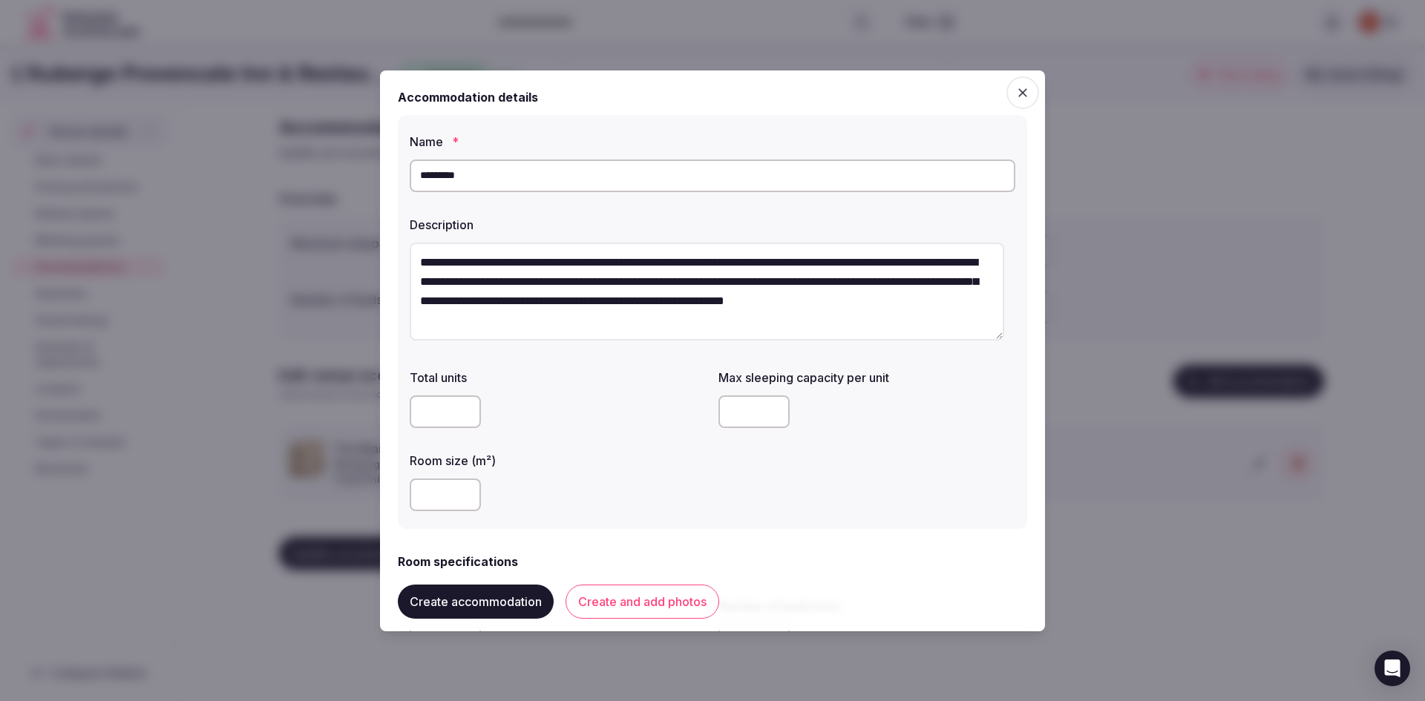
click at [466, 407] on input "*" at bounding box center [445, 412] width 71 height 33
click at [753, 410] on input "number" at bounding box center [753, 412] width 71 height 33
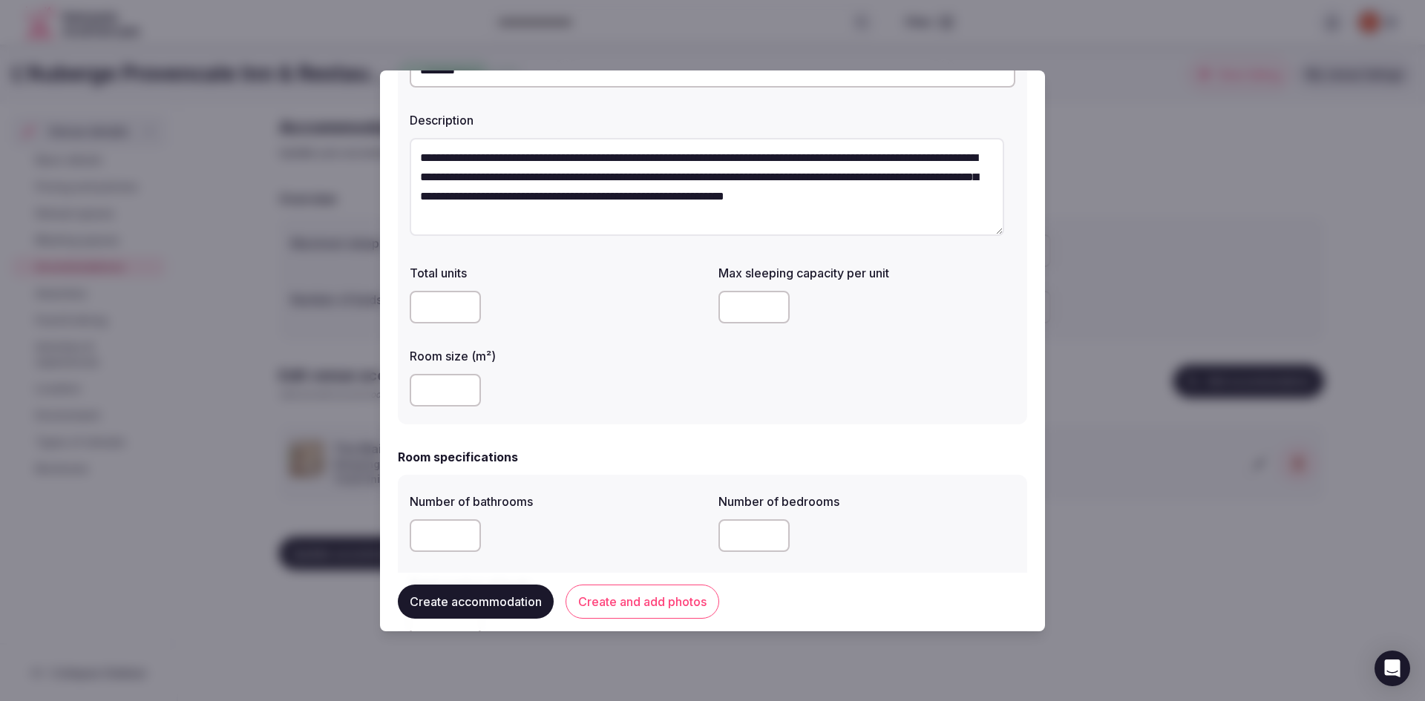
scroll to position [297, 0]
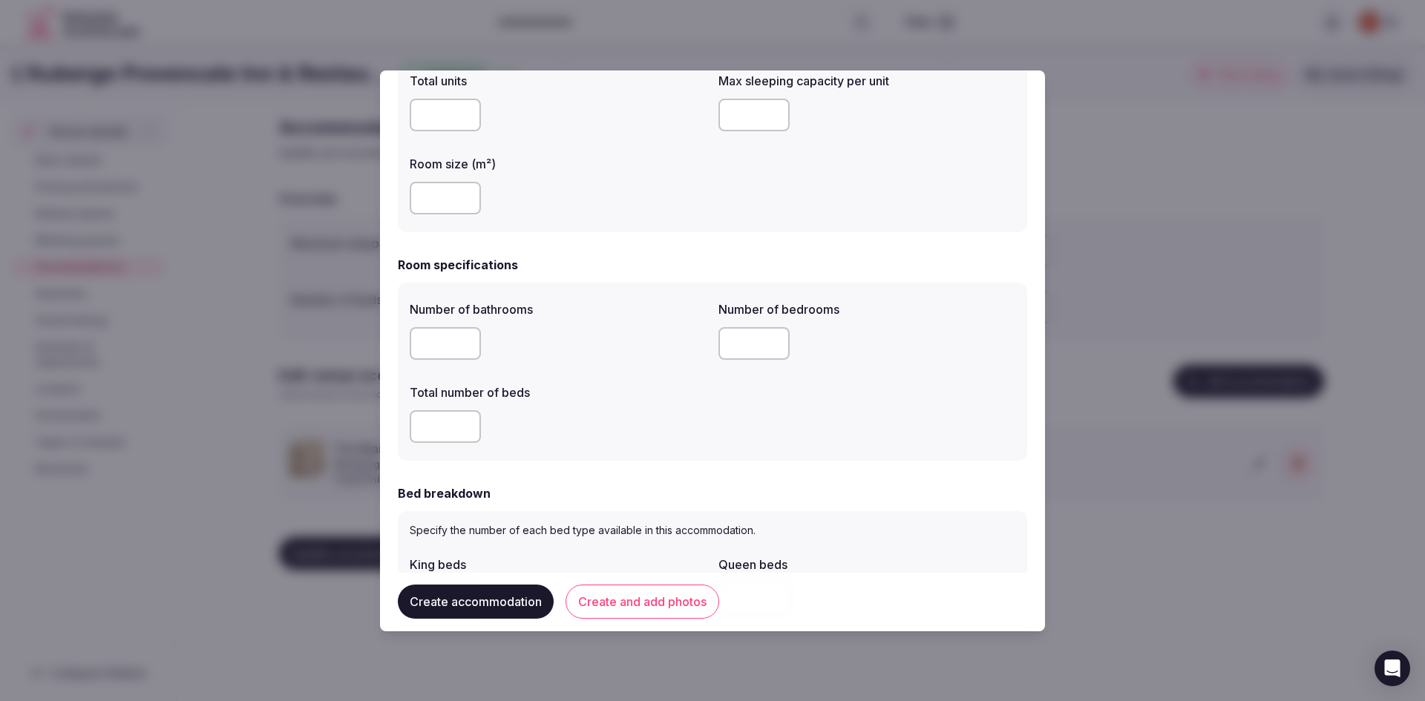
type input "*"
click at [460, 354] on input "number" at bounding box center [445, 343] width 71 height 33
click at [465, 337] on input "*" at bounding box center [445, 343] width 71 height 33
type input "*"
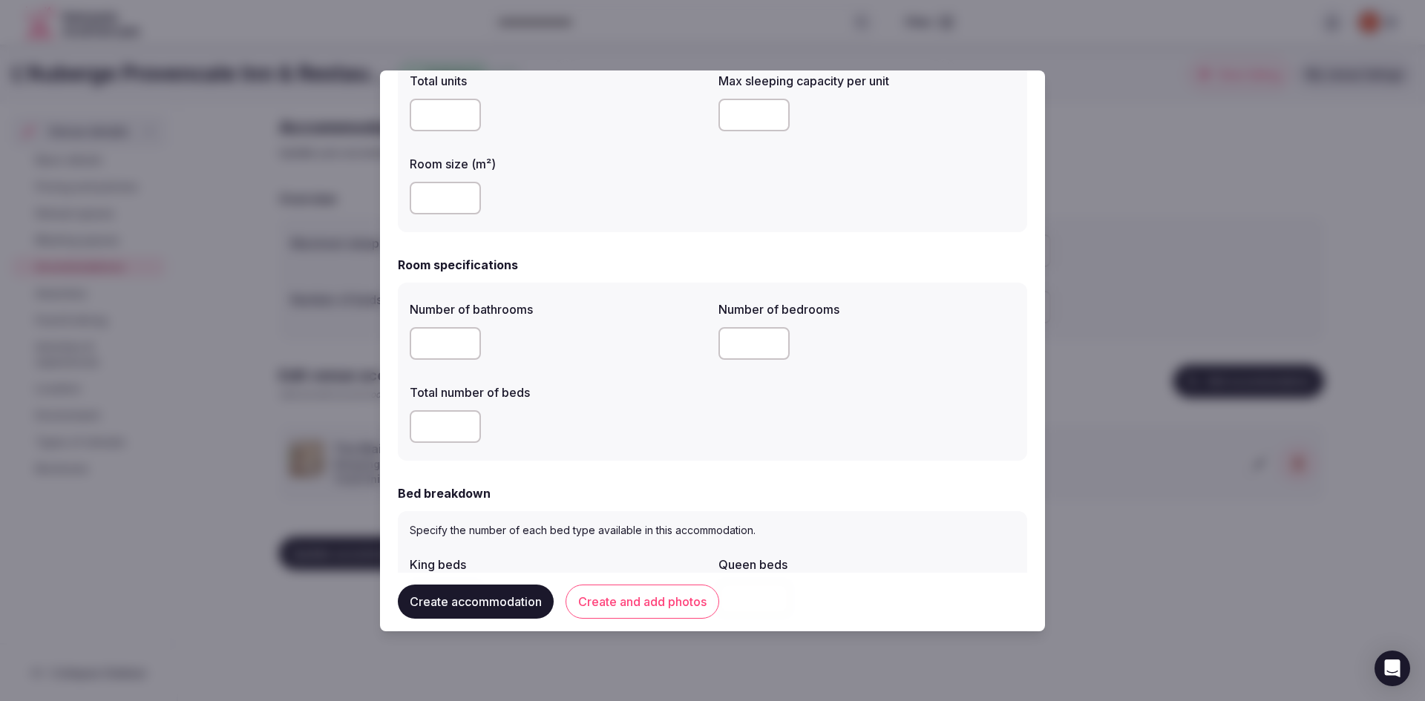
click at [465, 337] on input "*" at bounding box center [445, 343] width 71 height 33
click at [745, 349] on input "number" at bounding box center [753, 343] width 71 height 33
click at [772, 338] on input "*" at bounding box center [753, 343] width 71 height 33
type input "*"
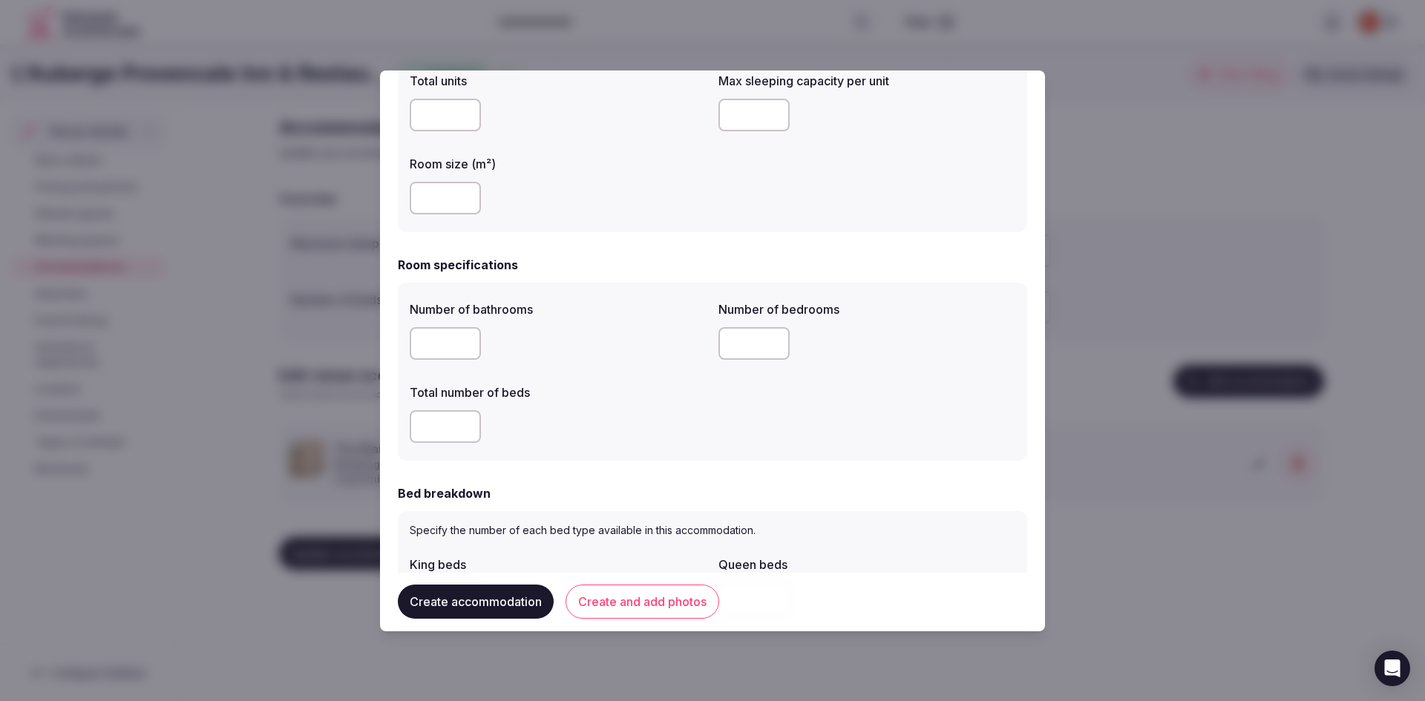
click at [772, 338] on input "*" at bounding box center [753, 343] width 71 height 33
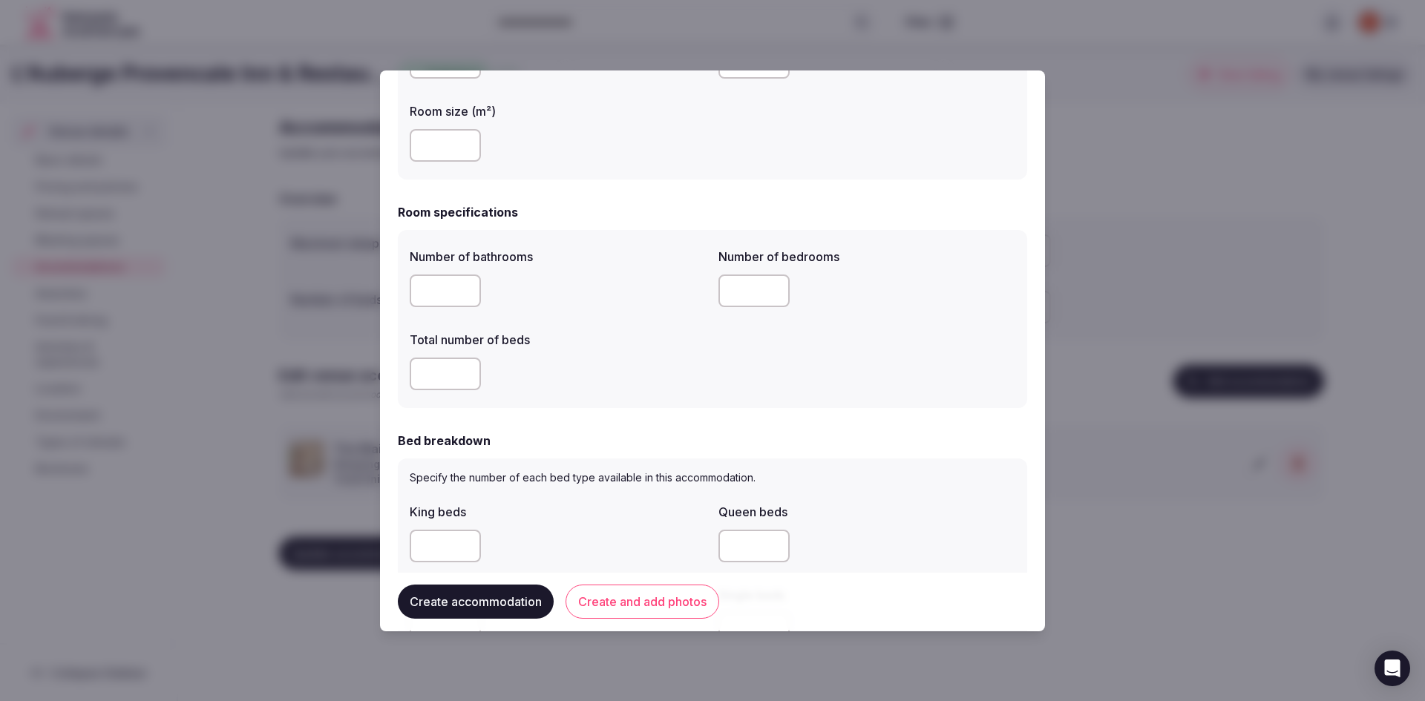
scroll to position [371, 0]
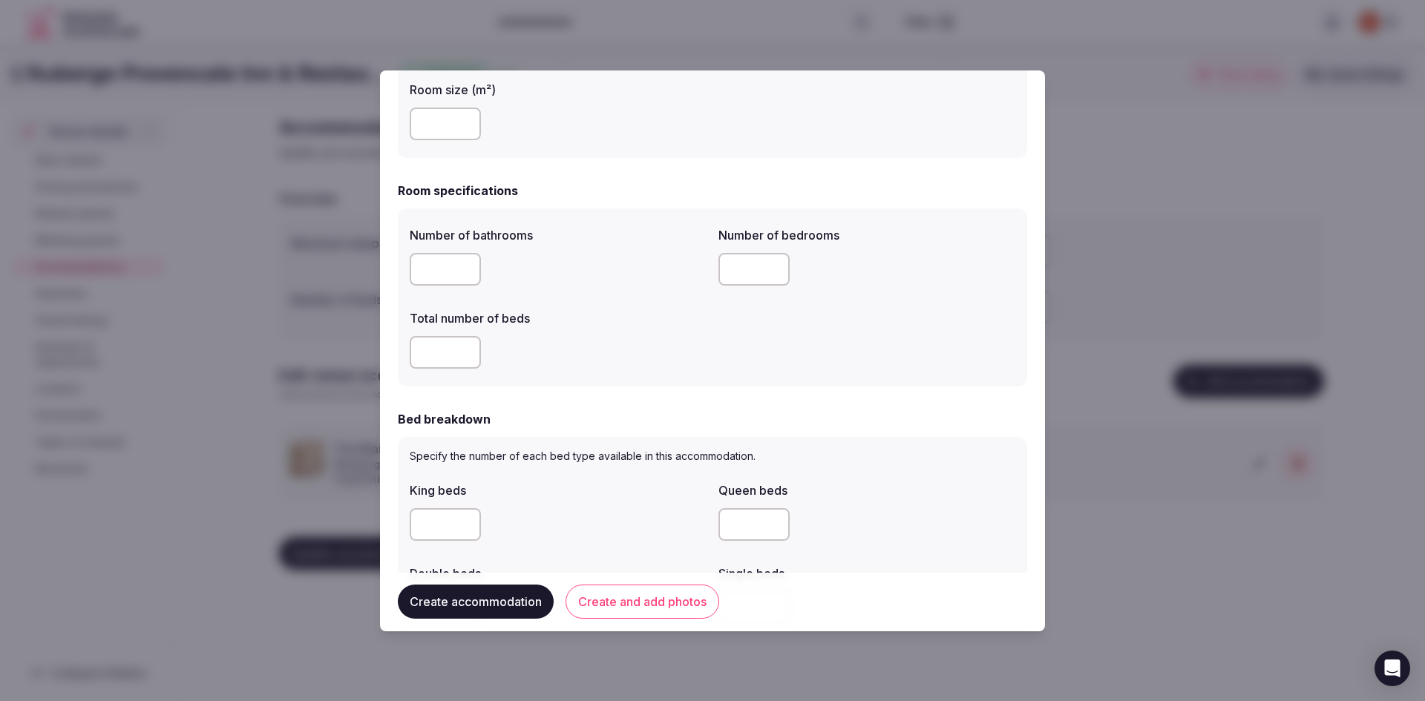
click at [427, 367] on input "number" at bounding box center [445, 352] width 71 height 33
click at [465, 347] on input "*" at bounding box center [445, 352] width 71 height 33
type input "*"
click at [465, 347] on input "*" at bounding box center [445, 352] width 71 height 33
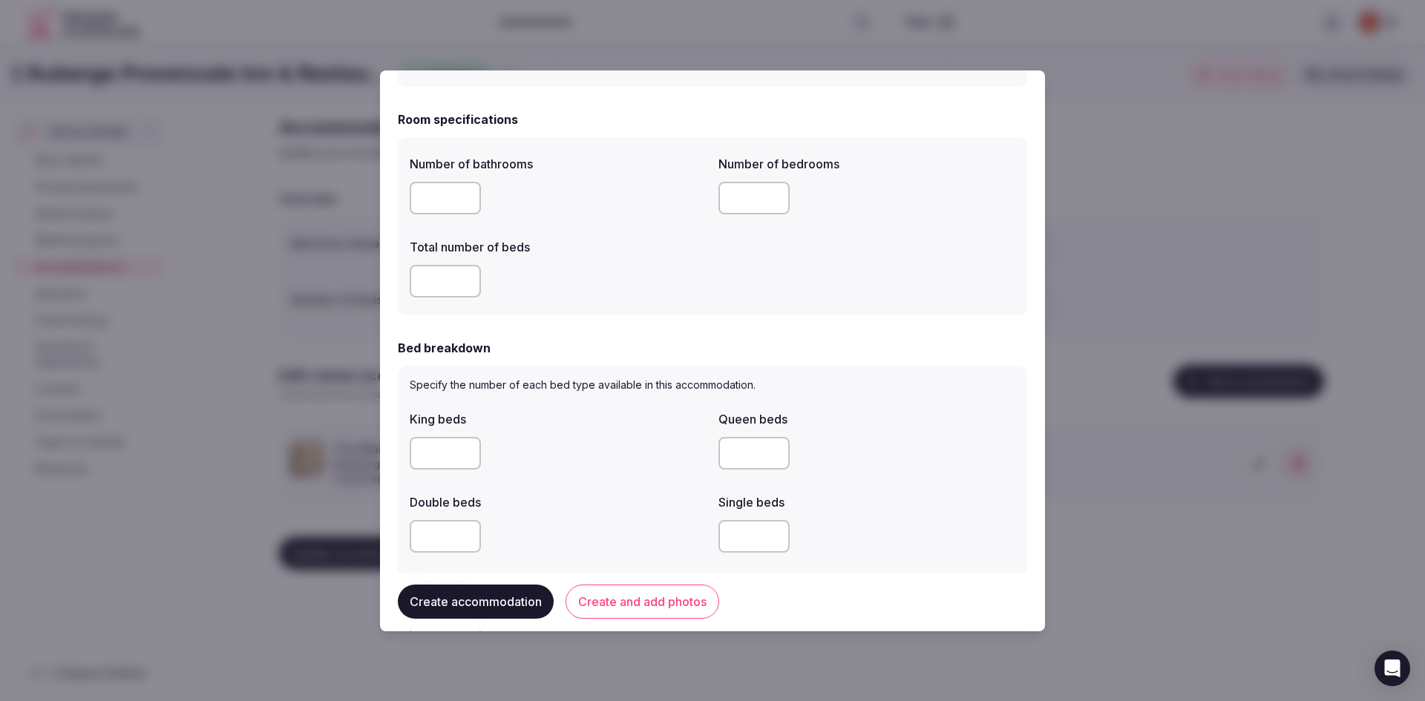
scroll to position [520, 0]
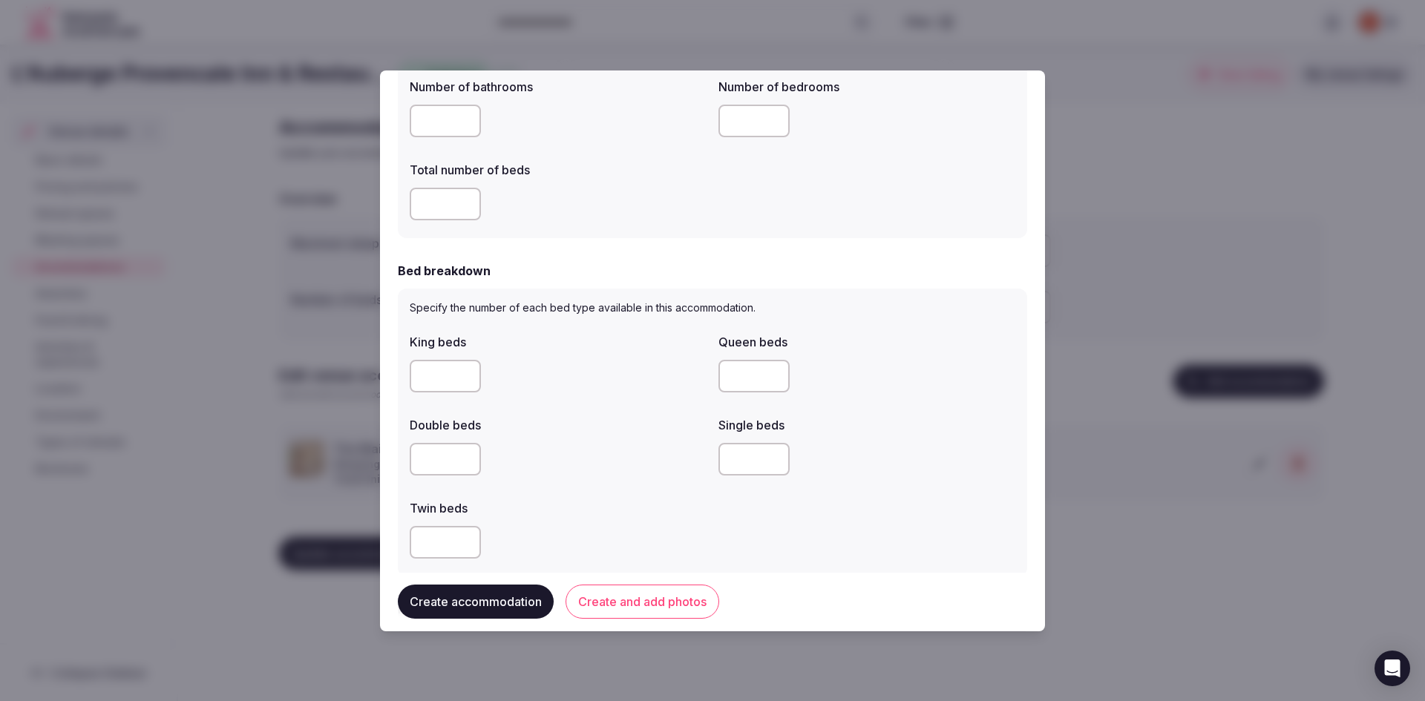
click at [463, 387] on input "number" at bounding box center [445, 376] width 71 height 33
type input "*"
click at [737, 378] on input "number" at bounding box center [753, 376] width 71 height 33
type input "*"
click at [643, 608] on button "Create and add photos" at bounding box center [643, 603] width 154 height 34
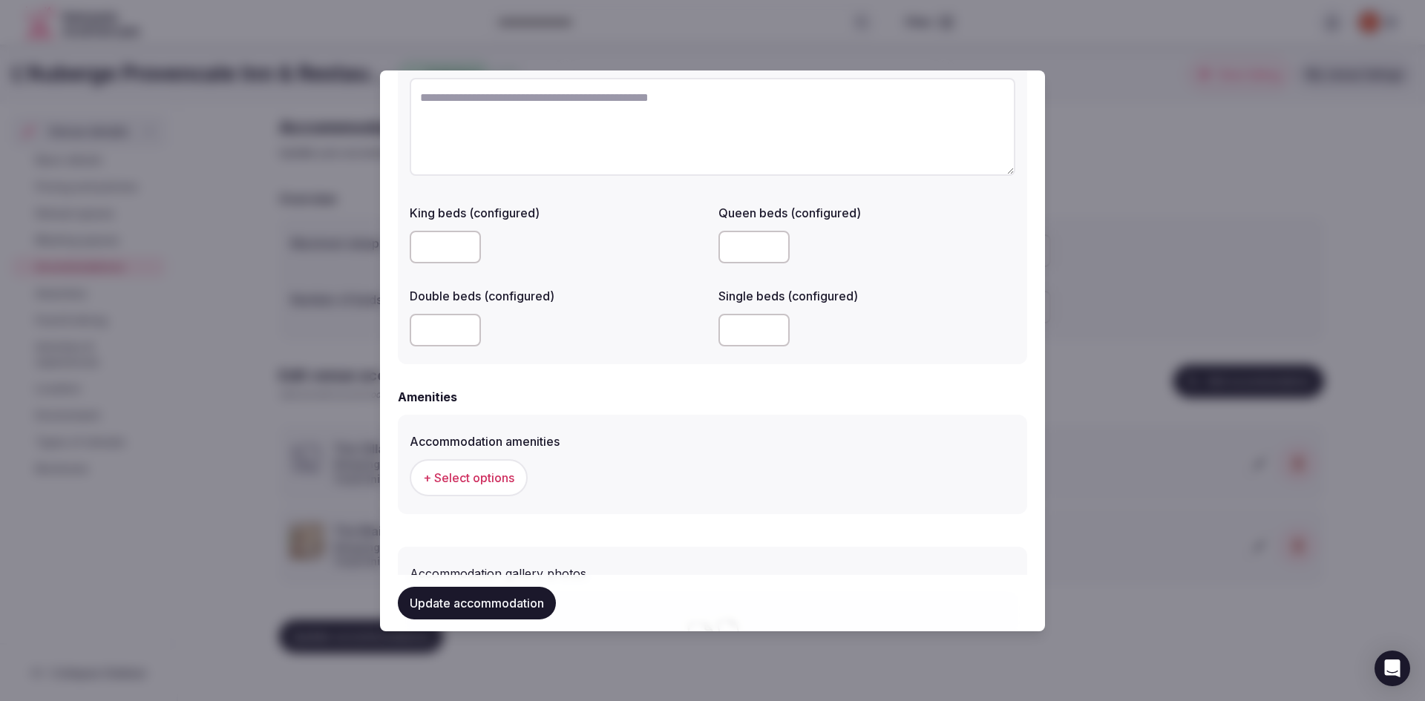
scroll to position [1357, 0]
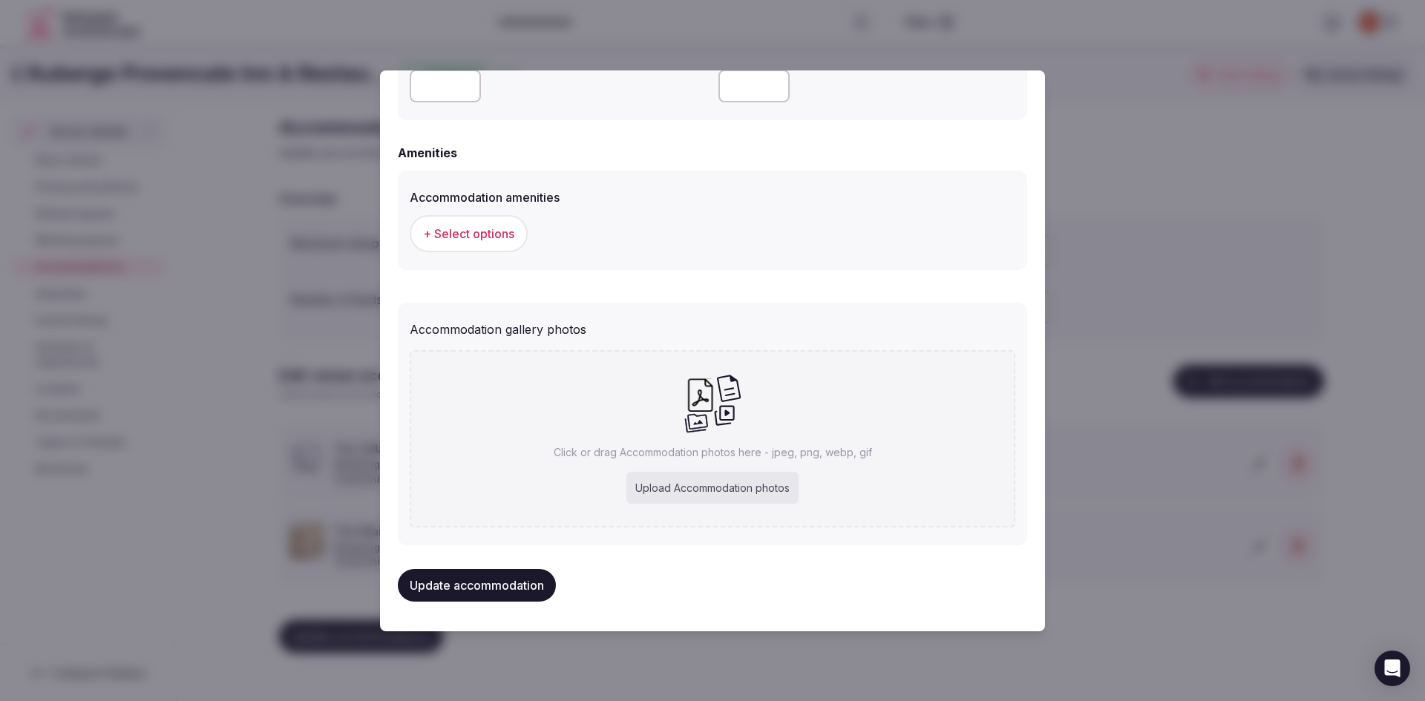
click at [693, 493] on div "Upload Accommodation photos" at bounding box center [712, 488] width 172 height 33
type input "**********"
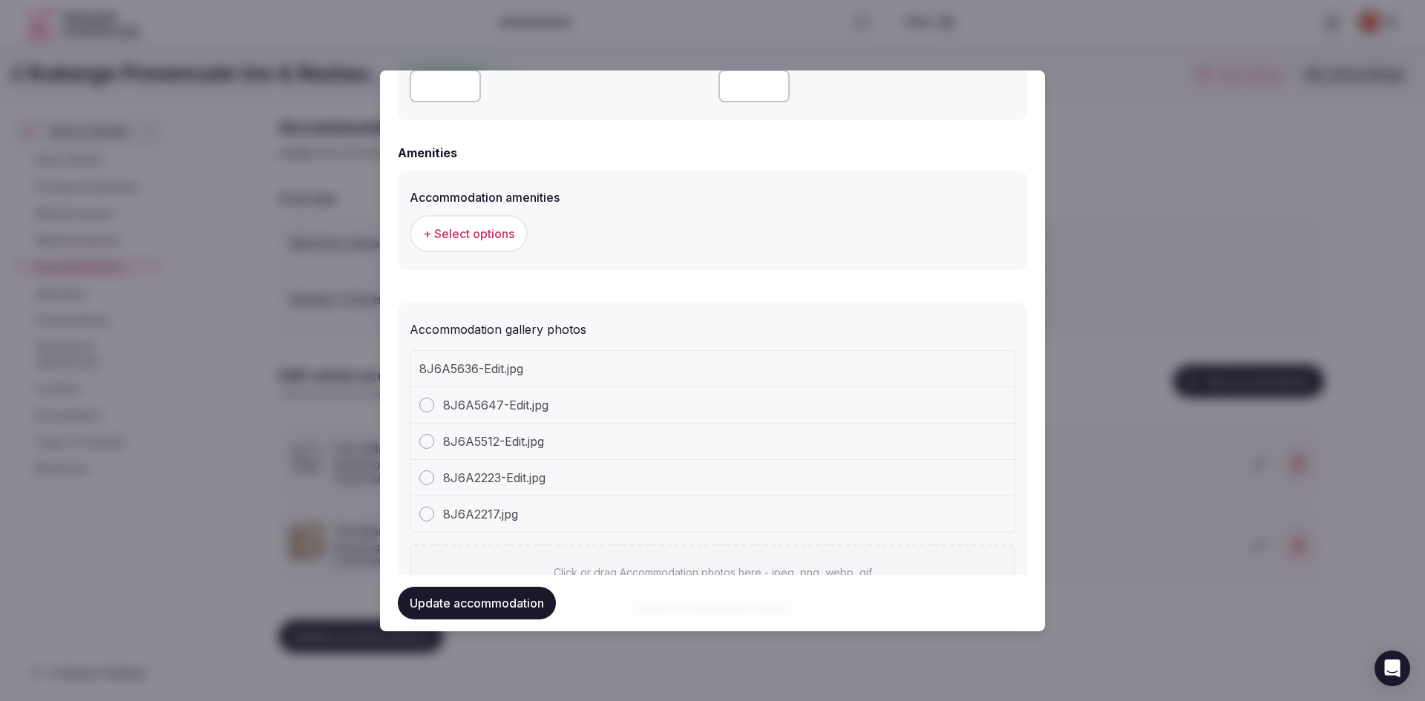
click at [491, 231] on span "+ Select options" at bounding box center [468, 234] width 91 height 16
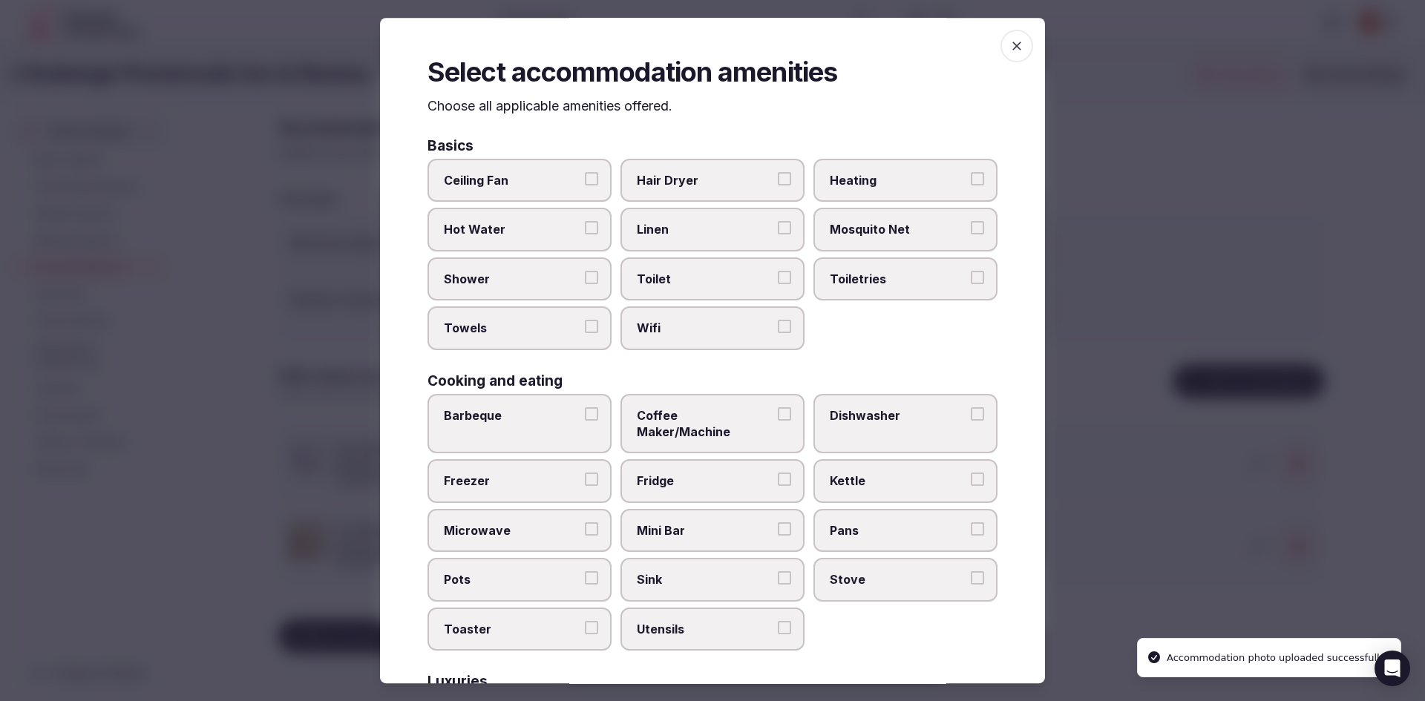
click at [732, 289] on label "Toilet" at bounding box center [712, 279] width 184 height 43
click at [778, 284] on button "Toilet" at bounding box center [784, 277] width 13 height 13
click at [781, 333] on button "Wifi" at bounding box center [784, 326] width 13 height 13
click at [913, 282] on span "Toiletries" at bounding box center [898, 279] width 137 height 16
click at [971, 282] on button "Toiletries" at bounding box center [977, 277] width 13 height 13
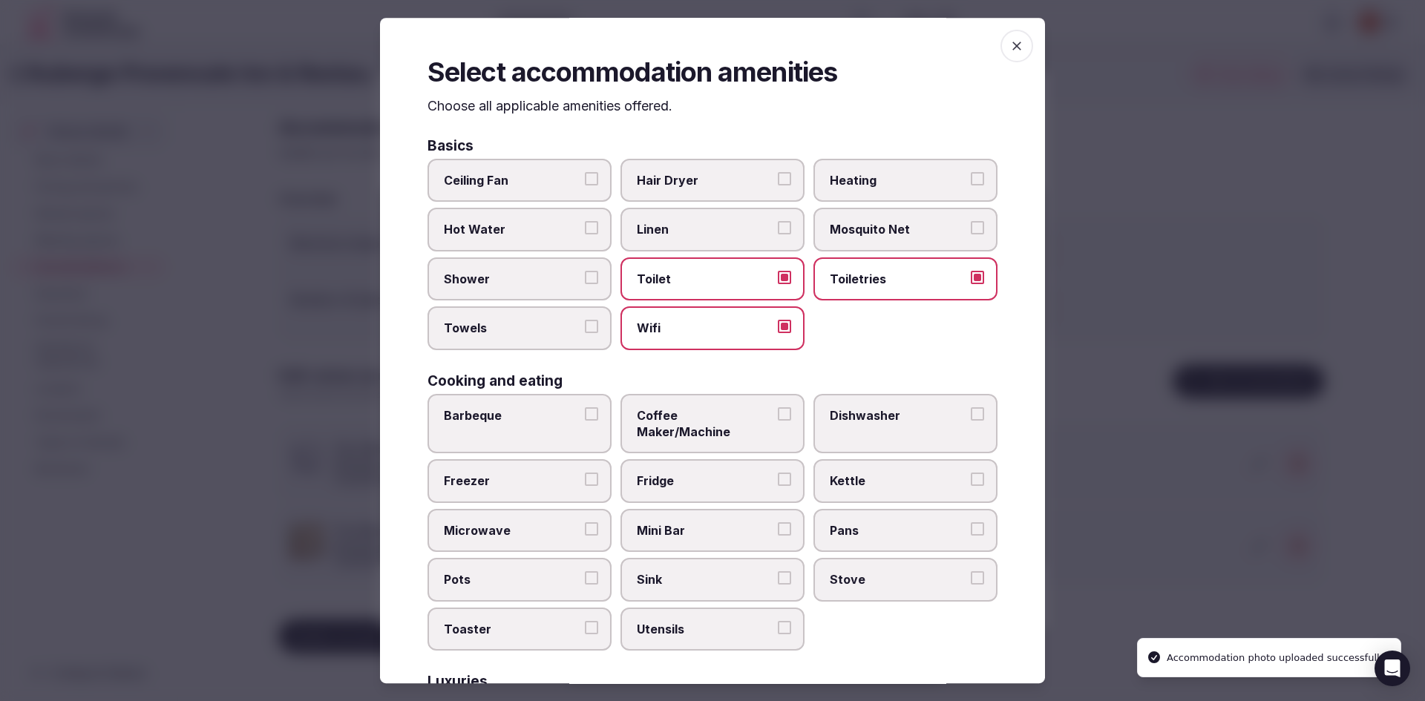
click at [853, 174] on span "Heating" at bounding box center [898, 180] width 137 height 16
click at [971, 174] on button "Heating" at bounding box center [977, 178] width 13 height 13
click at [645, 178] on span "Hair Dryer" at bounding box center [705, 180] width 137 height 16
click at [778, 178] on button "Hair Dryer" at bounding box center [784, 178] width 13 height 13
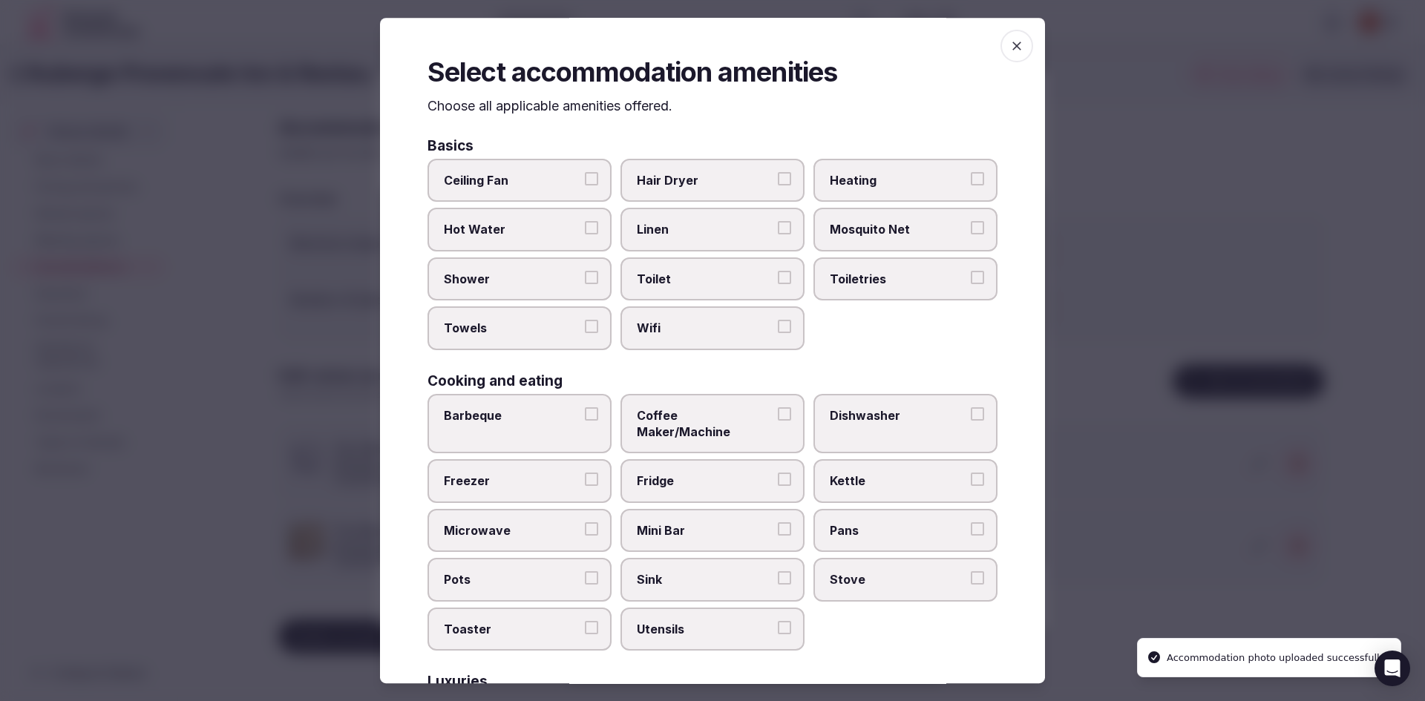
click at [585, 230] on button "Hot Water" at bounding box center [591, 228] width 13 height 13
click at [579, 278] on label "Shower" at bounding box center [519, 279] width 184 height 43
click at [585, 278] on button "Shower" at bounding box center [591, 277] width 13 height 13
click at [1000, 39] on span "button" at bounding box center [1016, 46] width 33 height 33
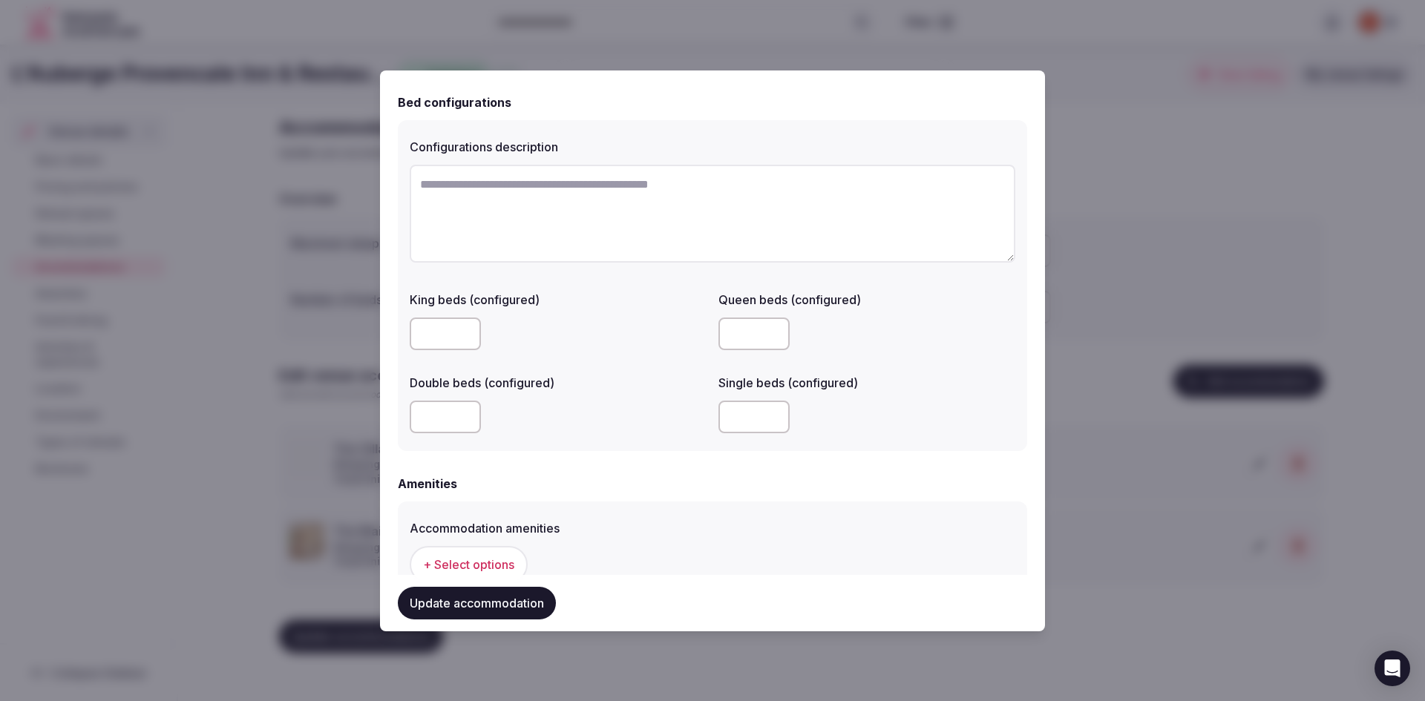
scroll to position [1220, 0]
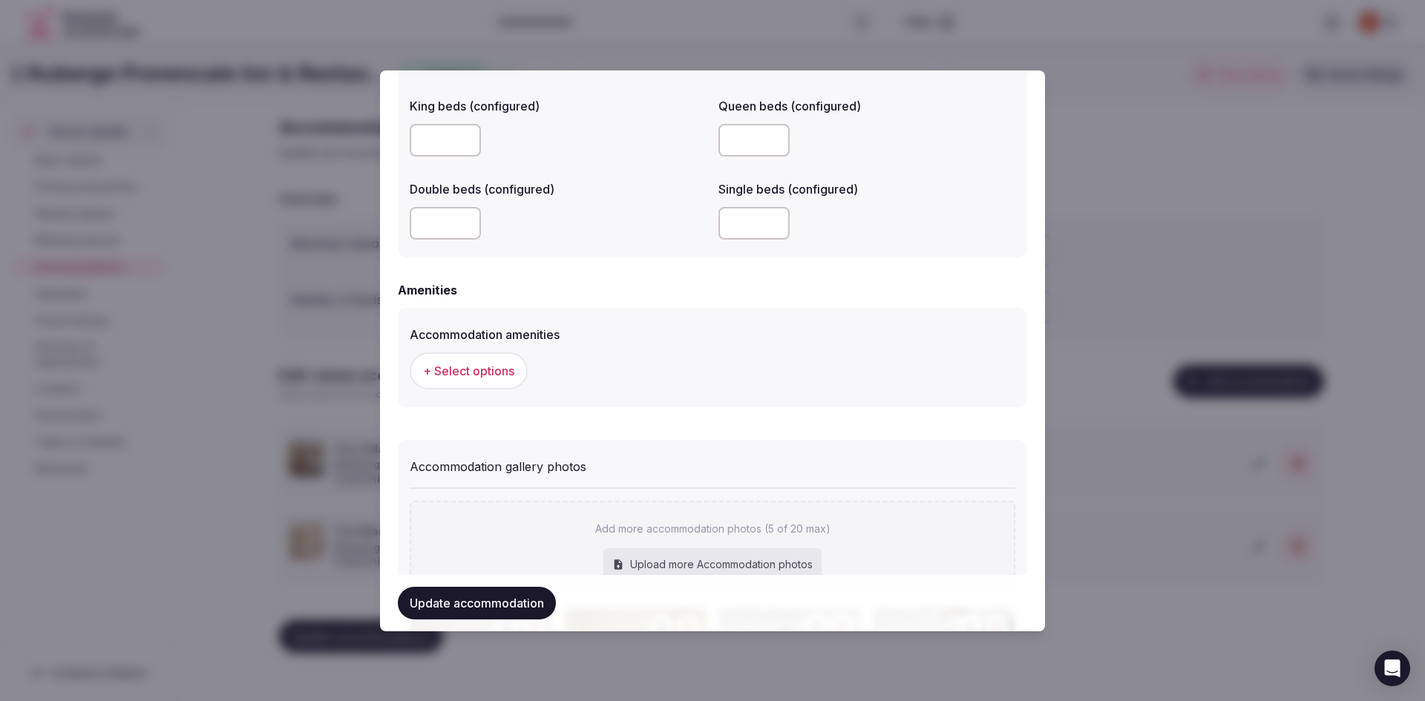
click at [464, 365] on span "+ Select options" at bounding box center [468, 371] width 91 height 16
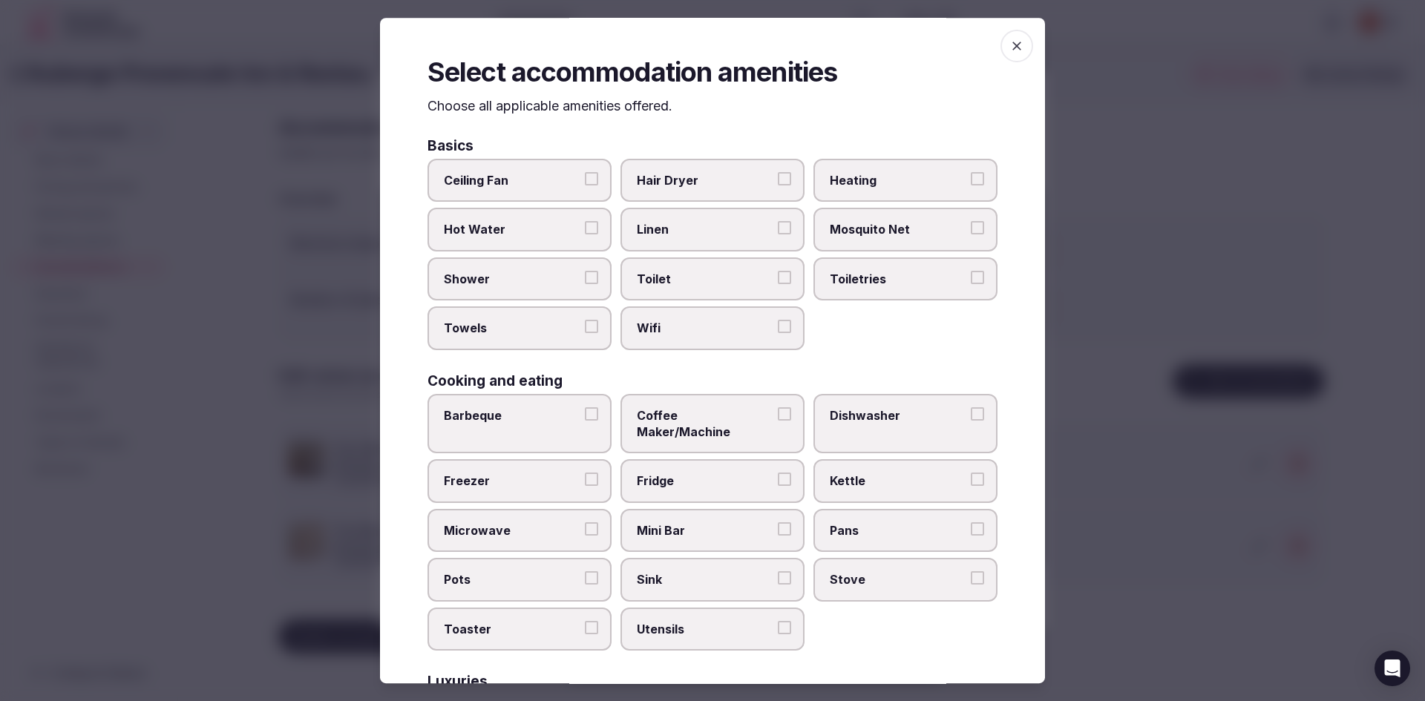
click at [590, 276] on button "Shower" at bounding box center [591, 277] width 13 height 13
click at [530, 321] on span "Towels" at bounding box center [512, 328] width 137 height 16
click at [585, 321] on button "Towels" at bounding box center [591, 326] width 13 height 13
click at [787, 327] on label "Wifi" at bounding box center [712, 328] width 184 height 43
click at [787, 327] on button "Wifi" at bounding box center [784, 326] width 13 height 13
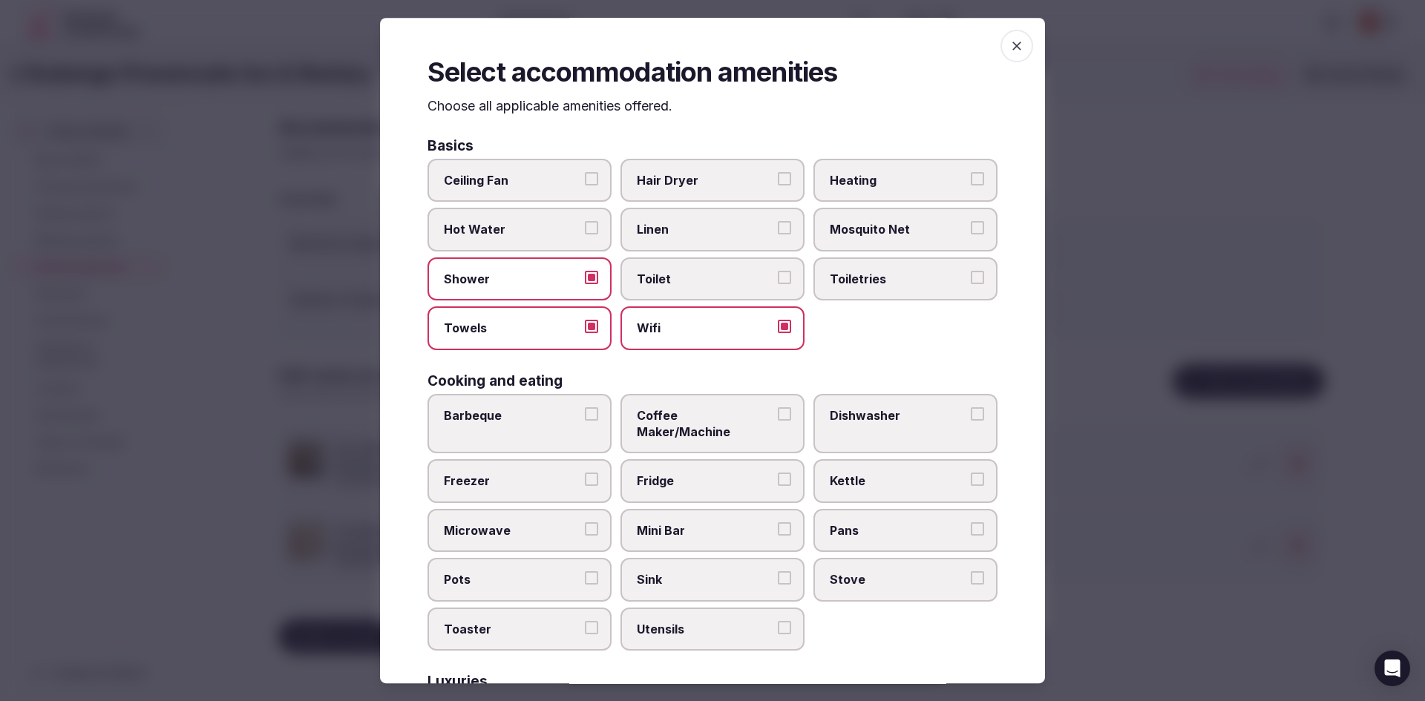
click at [779, 294] on label "Toilet" at bounding box center [712, 279] width 184 height 43
click at [779, 284] on button "Toilet" at bounding box center [784, 277] width 13 height 13
click at [954, 281] on span "Toiletries" at bounding box center [898, 279] width 137 height 16
click at [971, 281] on button "Toiletries" at bounding box center [977, 277] width 13 height 13
click at [927, 182] on span "Heating" at bounding box center [898, 180] width 137 height 16
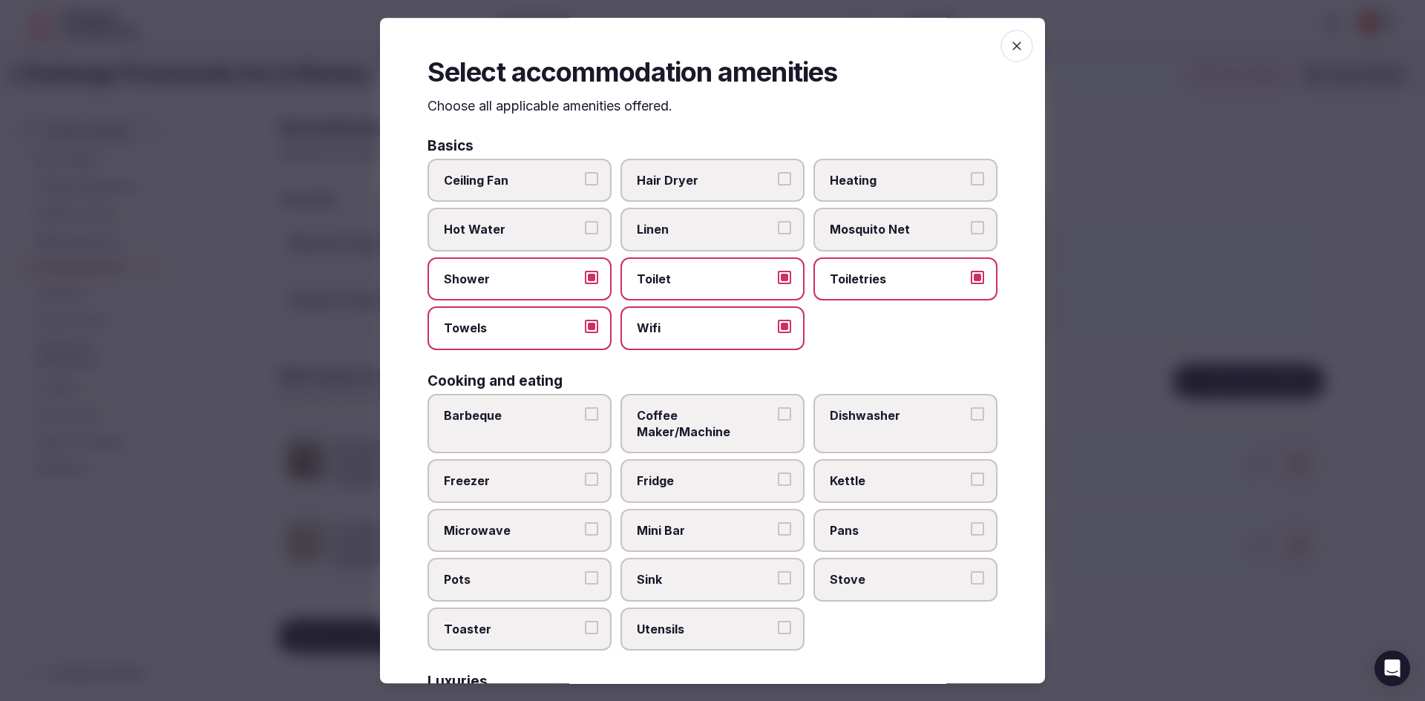
click at [971, 182] on button "Heating" at bounding box center [977, 178] width 13 height 13
click at [759, 191] on label "Hair Dryer" at bounding box center [712, 180] width 184 height 43
click at [778, 186] on button "Hair Dryer" at bounding box center [784, 178] width 13 height 13
click at [779, 184] on button "Hair Dryer" at bounding box center [784, 178] width 13 height 13
click at [779, 225] on button "Linen" at bounding box center [784, 228] width 13 height 13
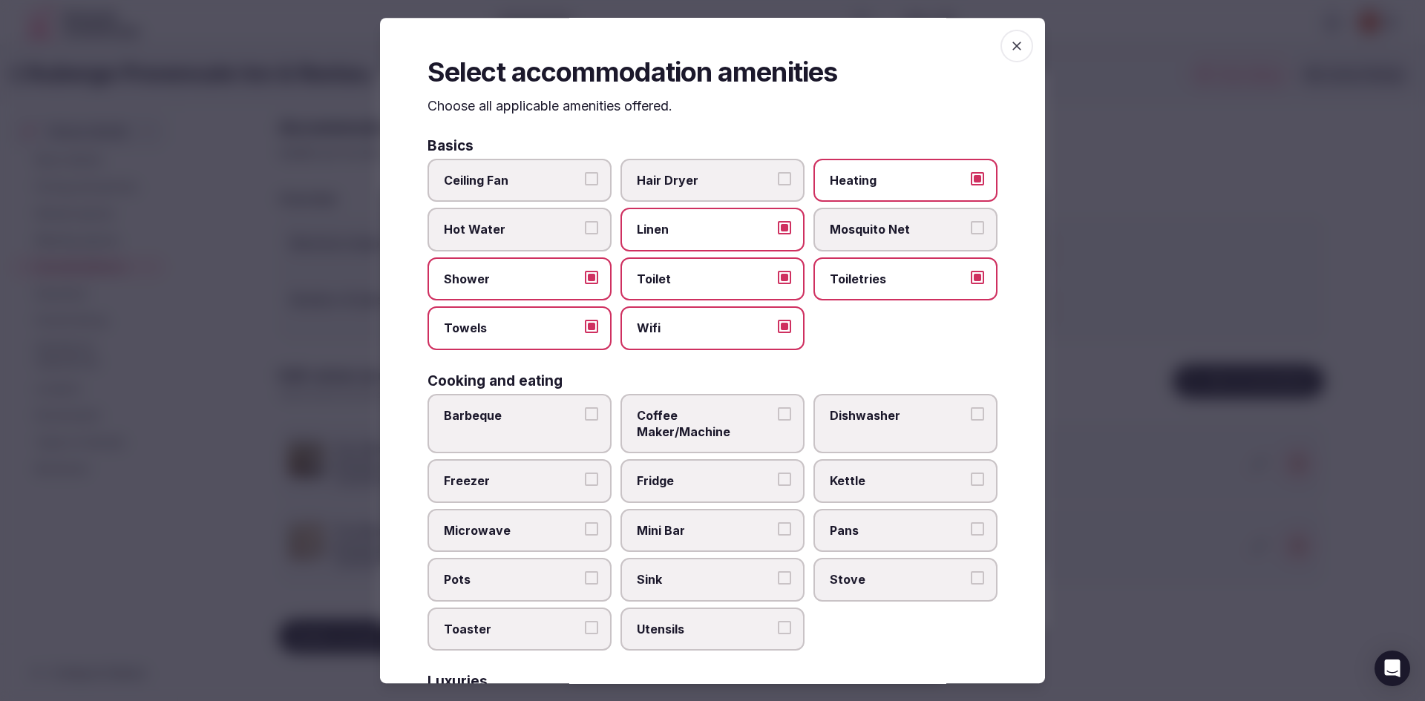
click at [566, 237] on span "Hot Water" at bounding box center [512, 230] width 137 height 16
click at [585, 235] on button "Hot Water" at bounding box center [591, 228] width 13 height 13
click at [775, 169] on label "Hair Dryer" at bounding box center [712, 180] width 184 height 43
click at [778, 172] on button "Hair Dryer" at bounding box center [784, 178] width 13 height 13
click at [775, 169] on label "Hair Dryer" at bounding box center [712, 180] width 184 height 43
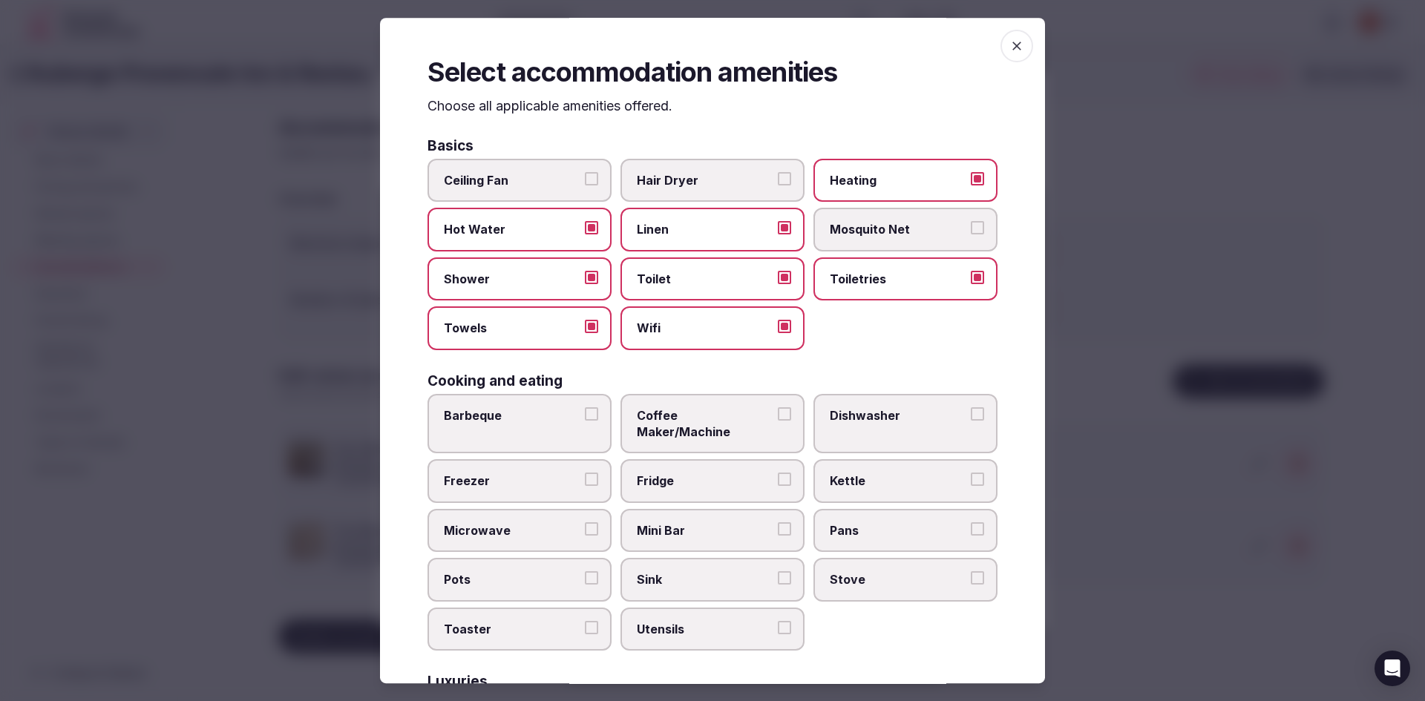
click at [778, 172] on button "Hair Dryer" at bounding box center [784, 178] width 13 height 13
click at [783, 177] on button "Hair Dryer" at bounding box center [784, 178] width 13 height 13
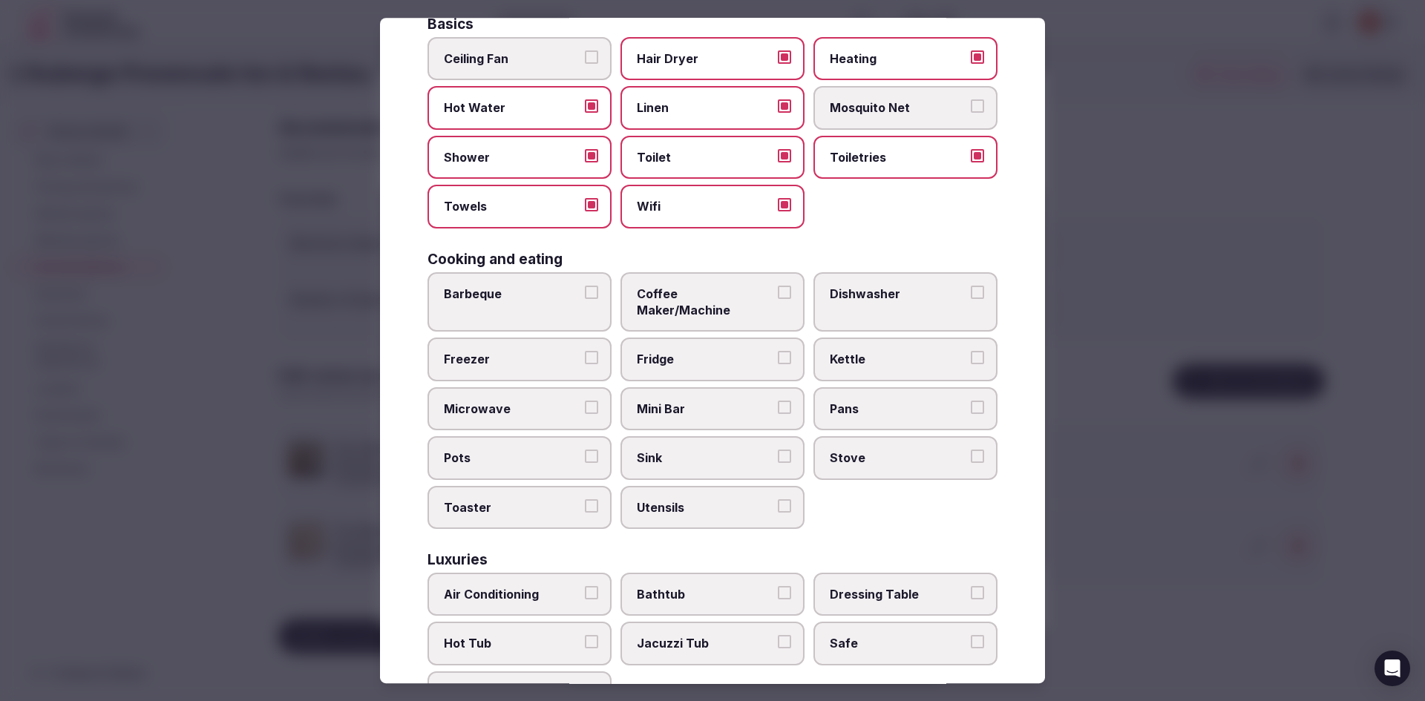
scroll to position [148, 0]
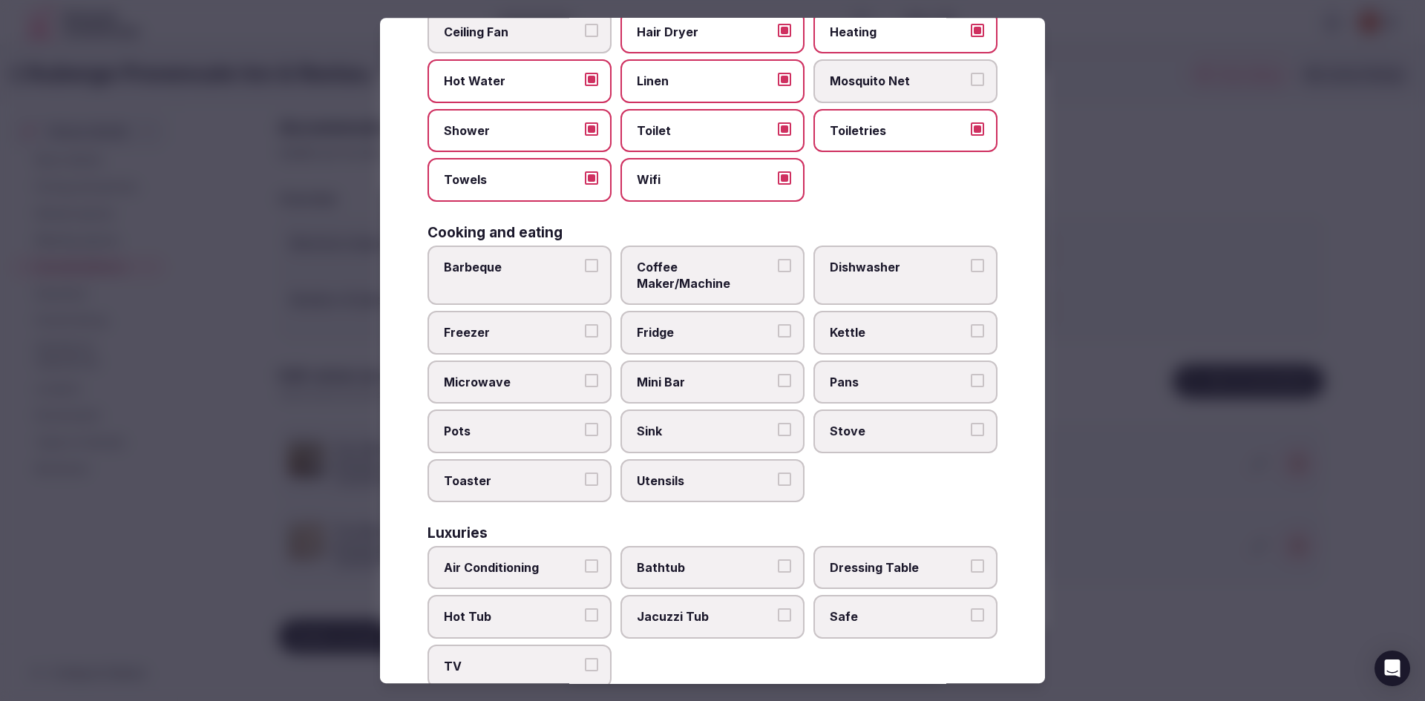
click at [741, 270] on span "Coffee Maker/Machine" at bounding box center [705, 275] width 137 height 33
click at [778, 270] on button "Coffee Maker/Machine" at bounding box center [784, 265] width 13 height 13
click at [710, 332] on label "Fridge" at bounding box center [712, 333] width 184 height 43
click at [778, 332] on button "Fridge" at bounding box center [784, 331] width 13 height 13
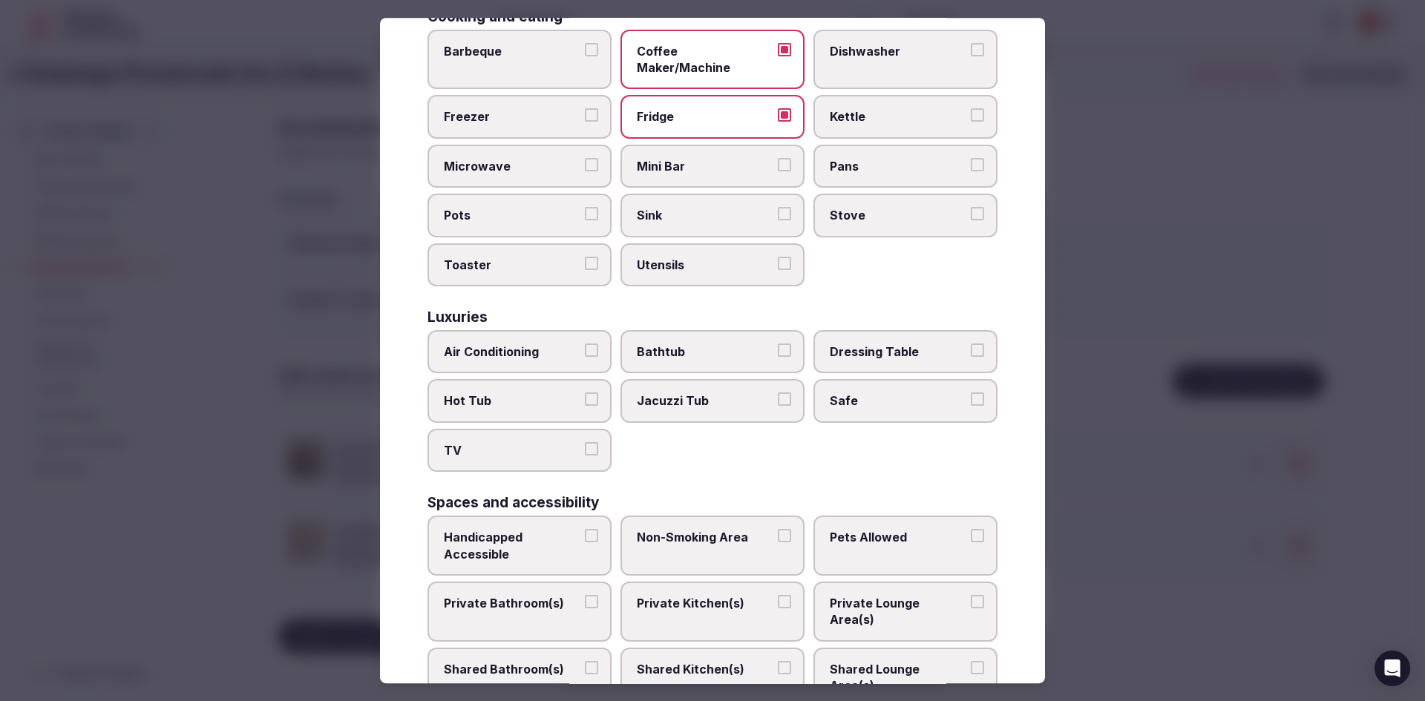
scroll to position [371, 0]
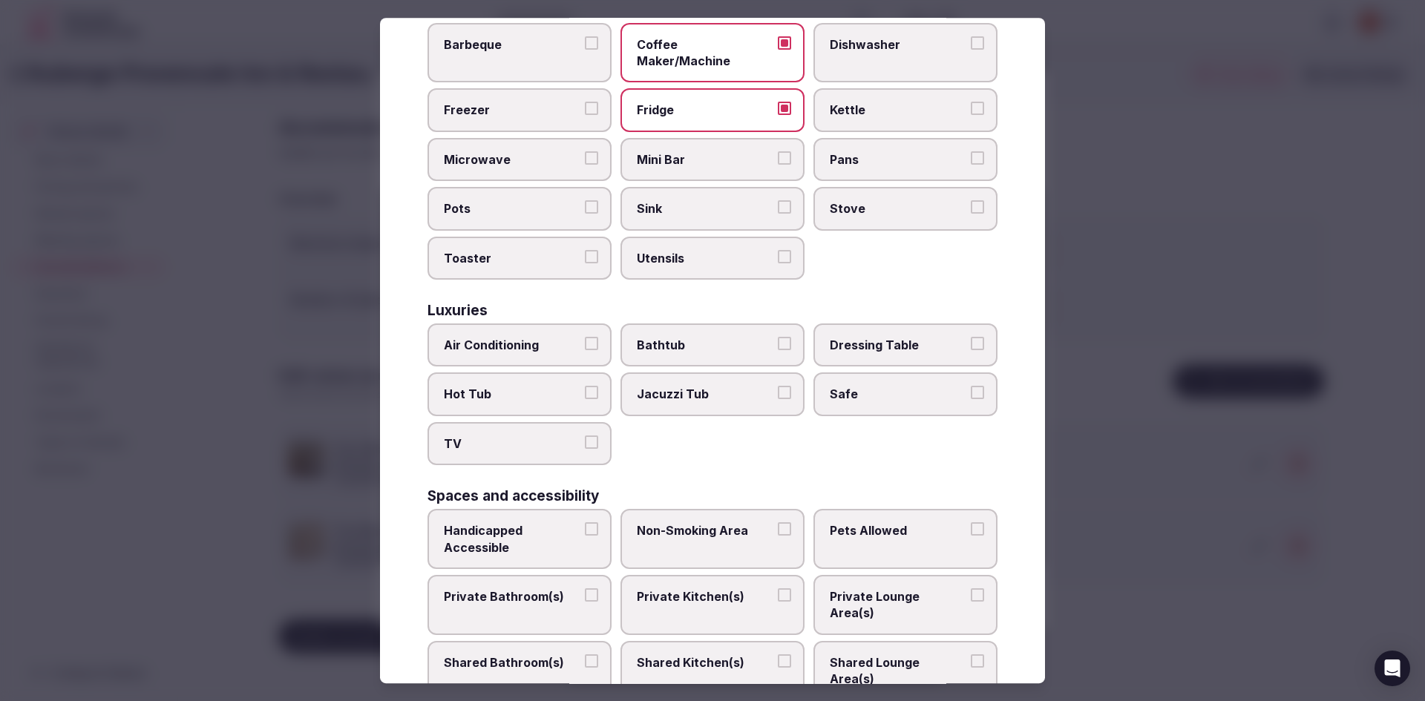
click at [566, 337] on span "Air Conditioning" at bounding box center [512, 345] width 137 height 16
click at [585, 337] on button "Air Conditioning" at bounding box center [591, 343] width 13 height 13
click at [603, 431] on label "TV" at bounding box center [519, 443] width 184 height 43
click at [598, 436] on button "TV" at bounding box center [591, 442] width 13 height 13
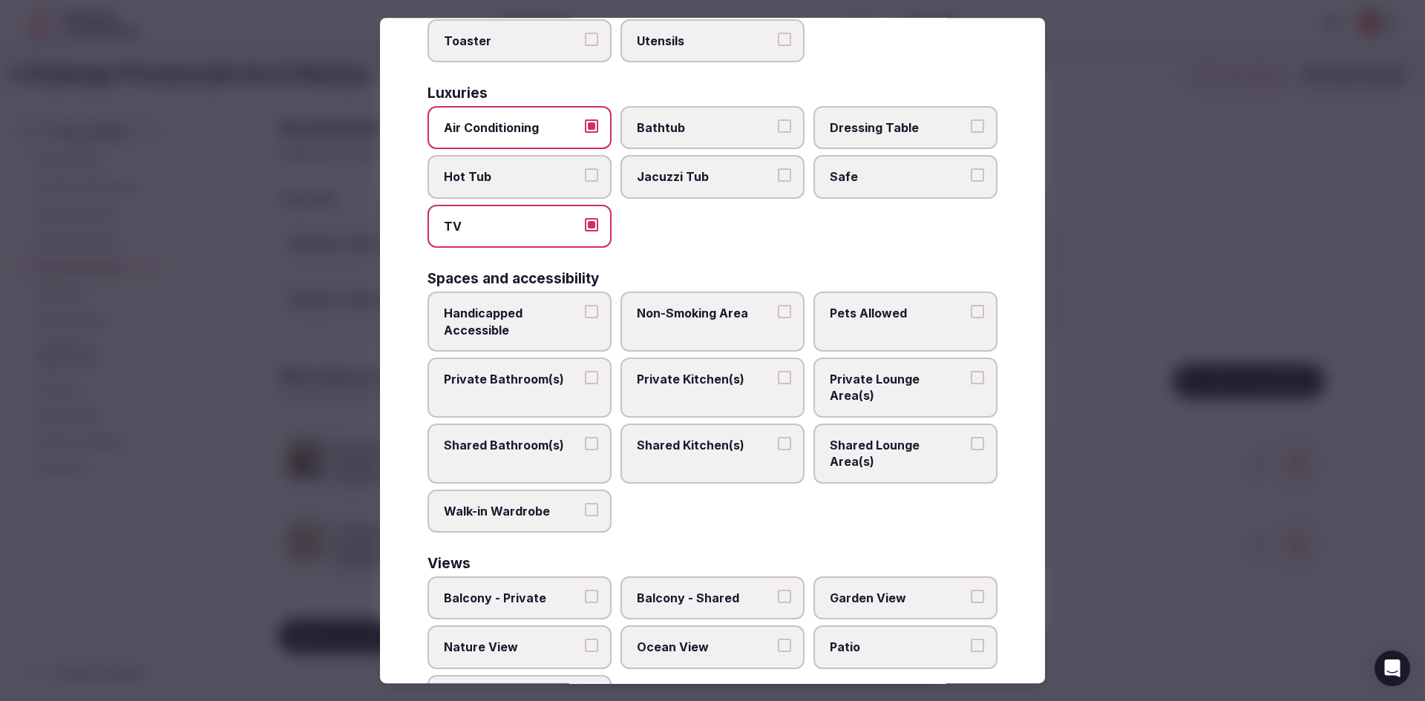
scroll to position [594, 0]
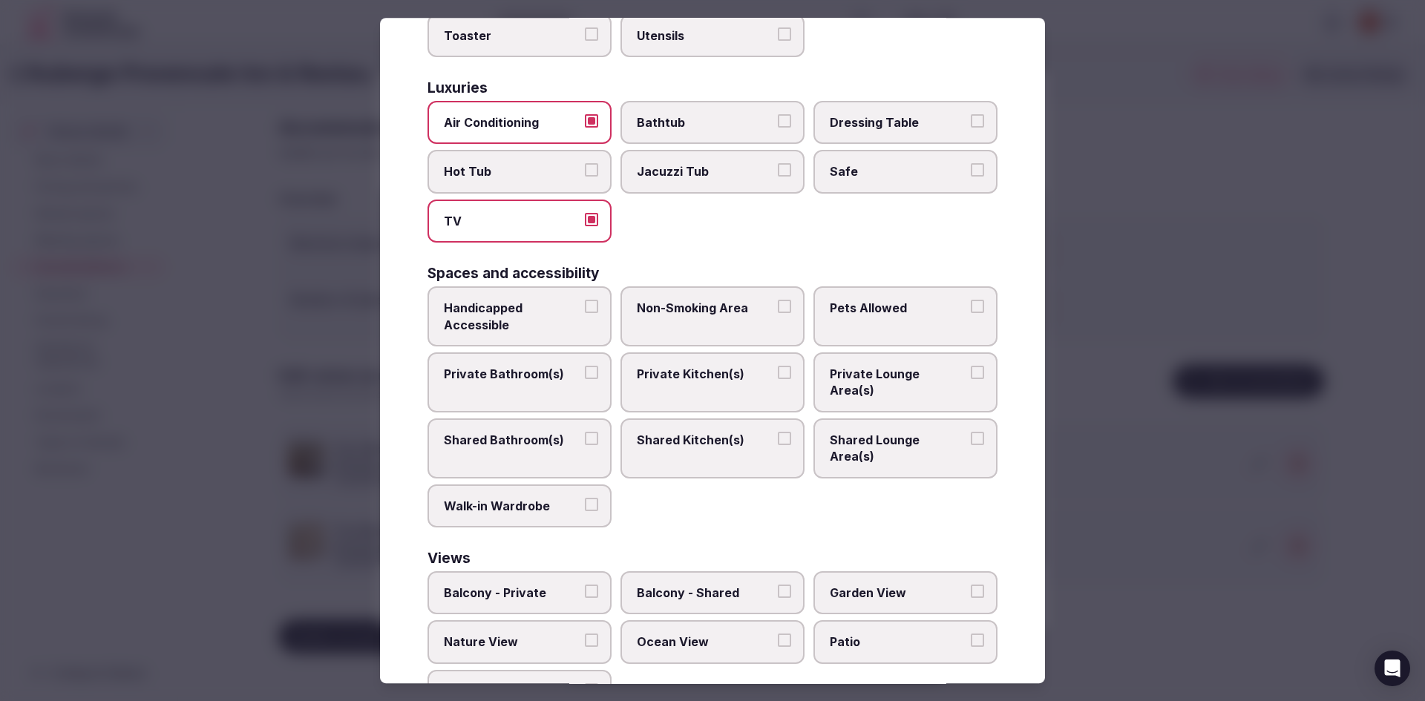
click at [586, 378] on label "Private Bathroom(s)" at bounding box center [519, 383] width 184 height 60
click at [586, 378] on button "Private Bathroom(s)" at bounding box center [591, 372] width 13 height 13
click at [951, 371] on span "Private Lounge Area(s)" at bounding box center [898, 382] width 137 height 33
click at [971, 371] on button "Private Lounge Area(s)" at bounding box center [977, 372] width 13 height 13
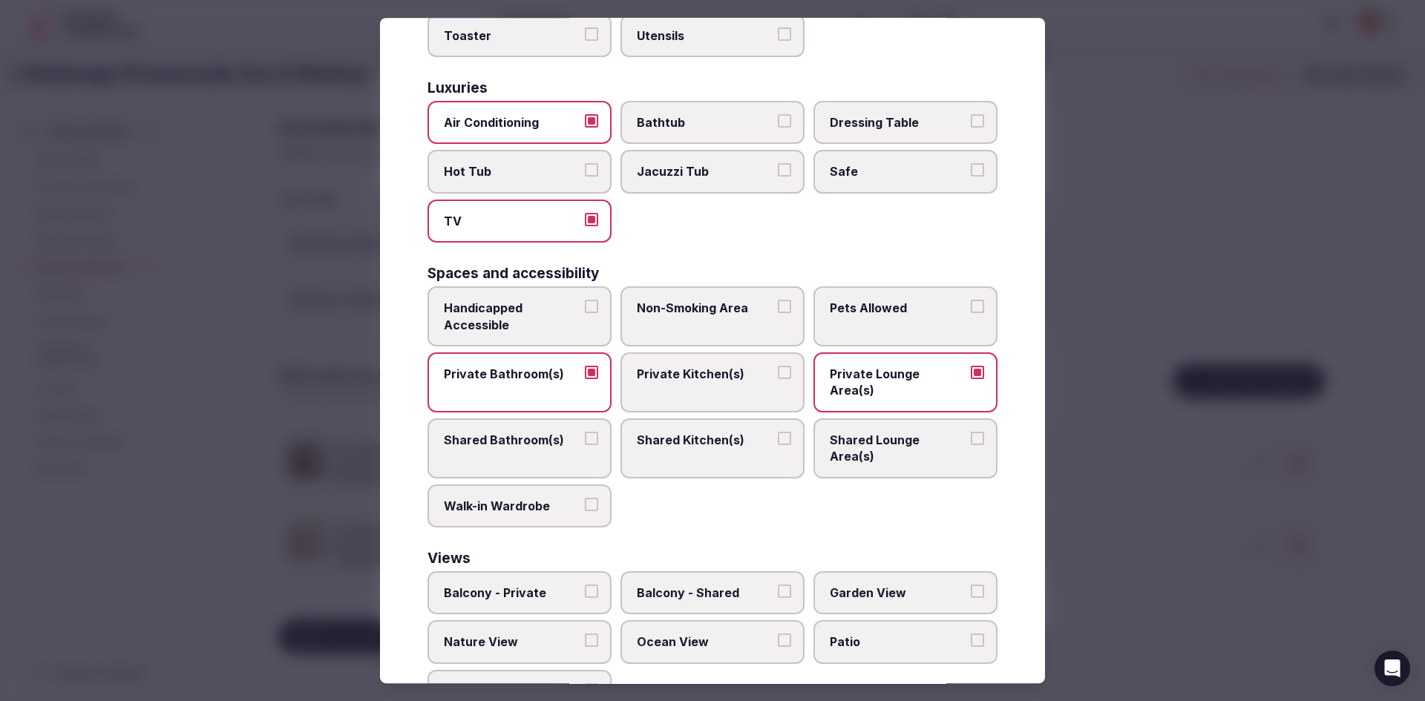
click at [875, 450] on label "Shared Lounge Area(s)" at bounding box center [905, 449] width 184 height 60
click at [971, 445] on button "Shared Lounge Area(s)" at bounding box center [977, 438] width 13 height 13
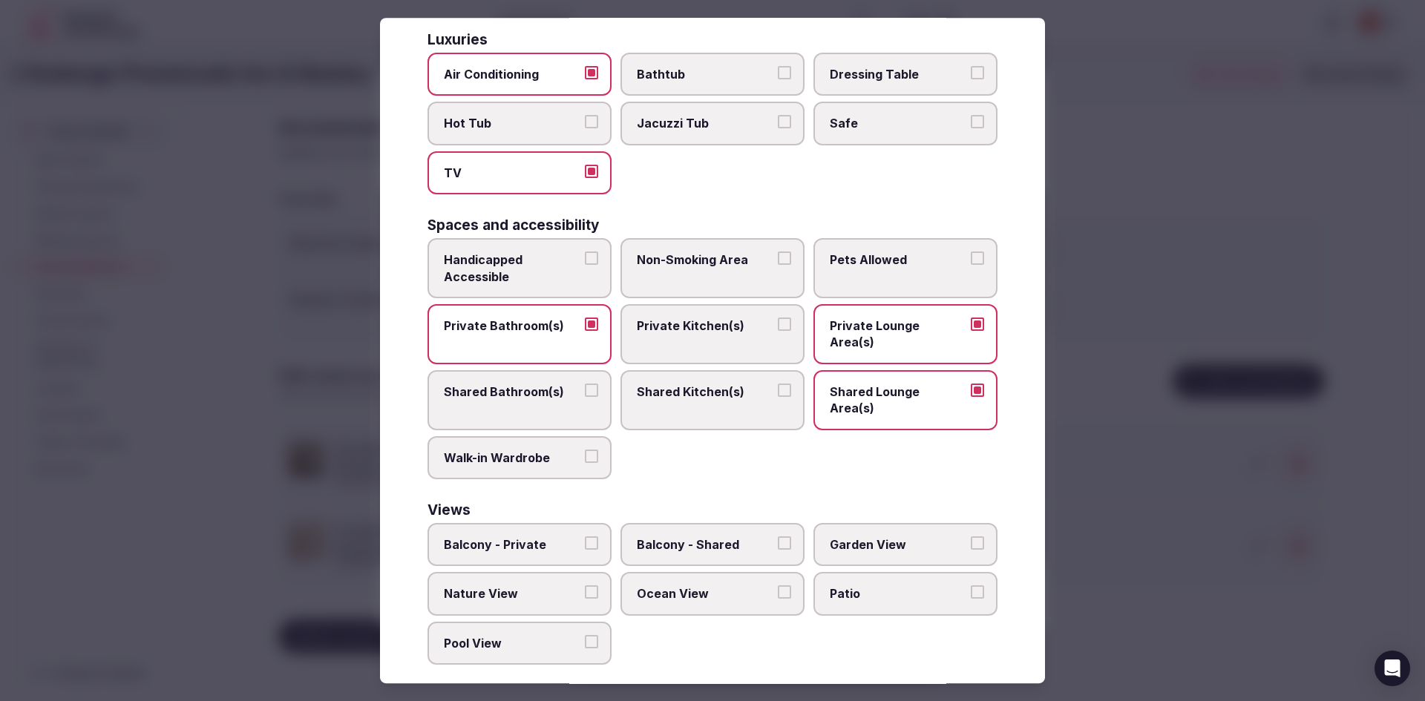
click at [873, 537] on span "Garden View" at bounding box center [898, 545] width 137 height 16
click at [971, 537] on button "Garden View" at bounding box center [977, 543] width 13 height 13
click at [874, 588] on label "Patio" at bounding box center [905, 593] width 184 height 43
click at [971, 588] on button "Patio" at bounding box center [977, 592] width 13 height 13
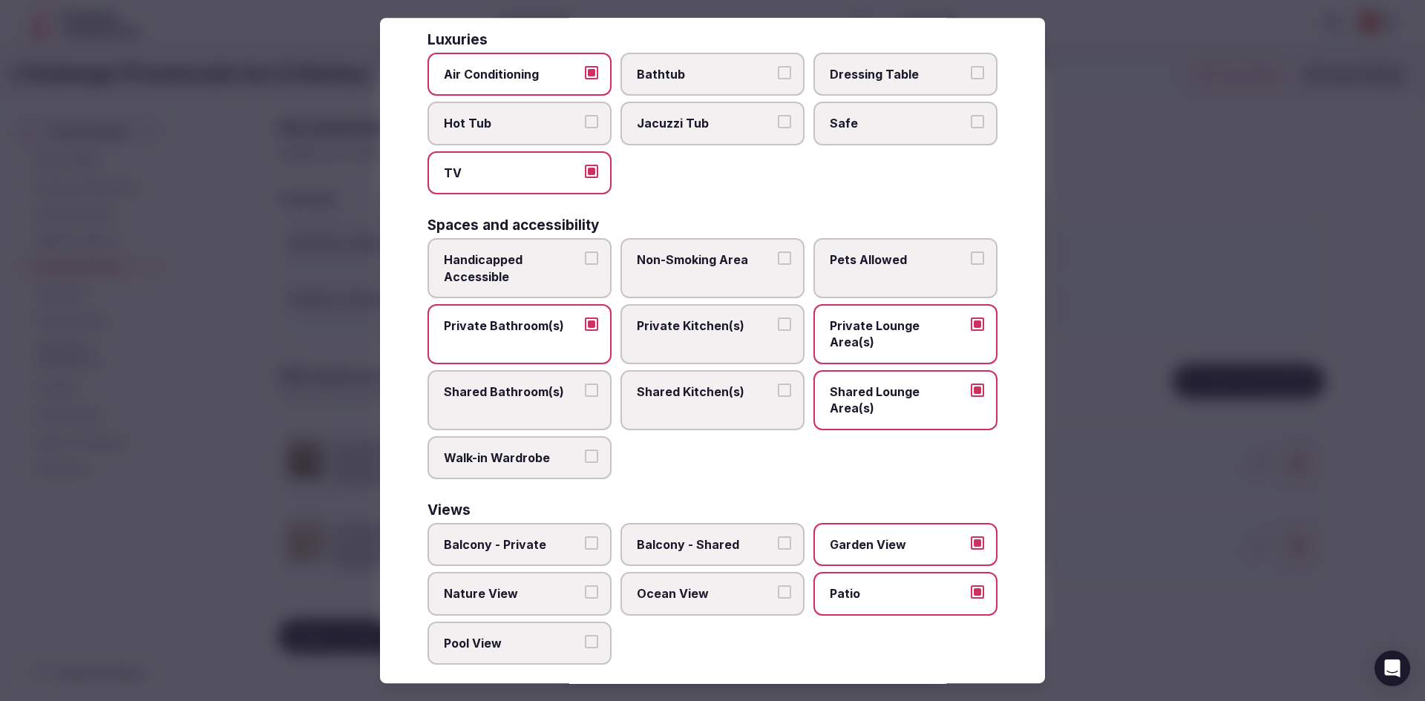
click at [591, 635] on button "Pool View" at bounding box center [591, 641] width 13 height 13
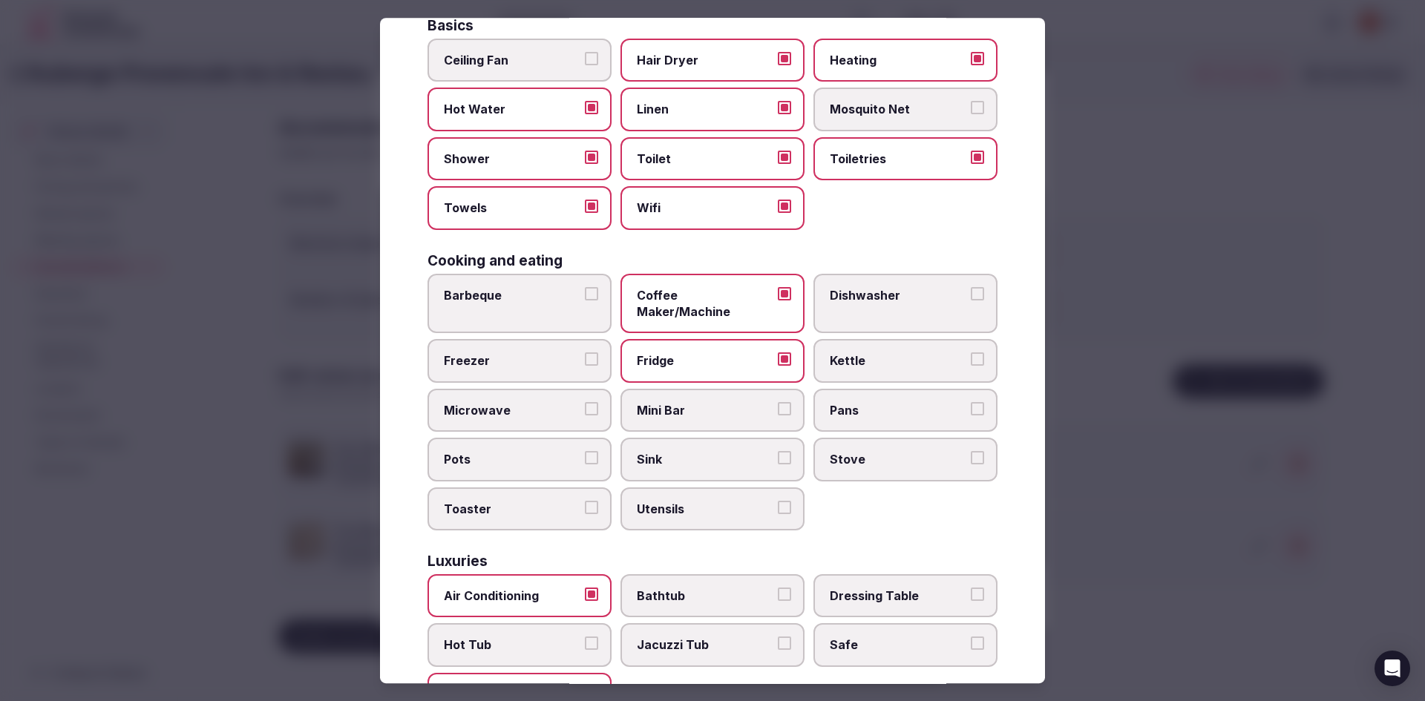
scroll to position [0, 0]
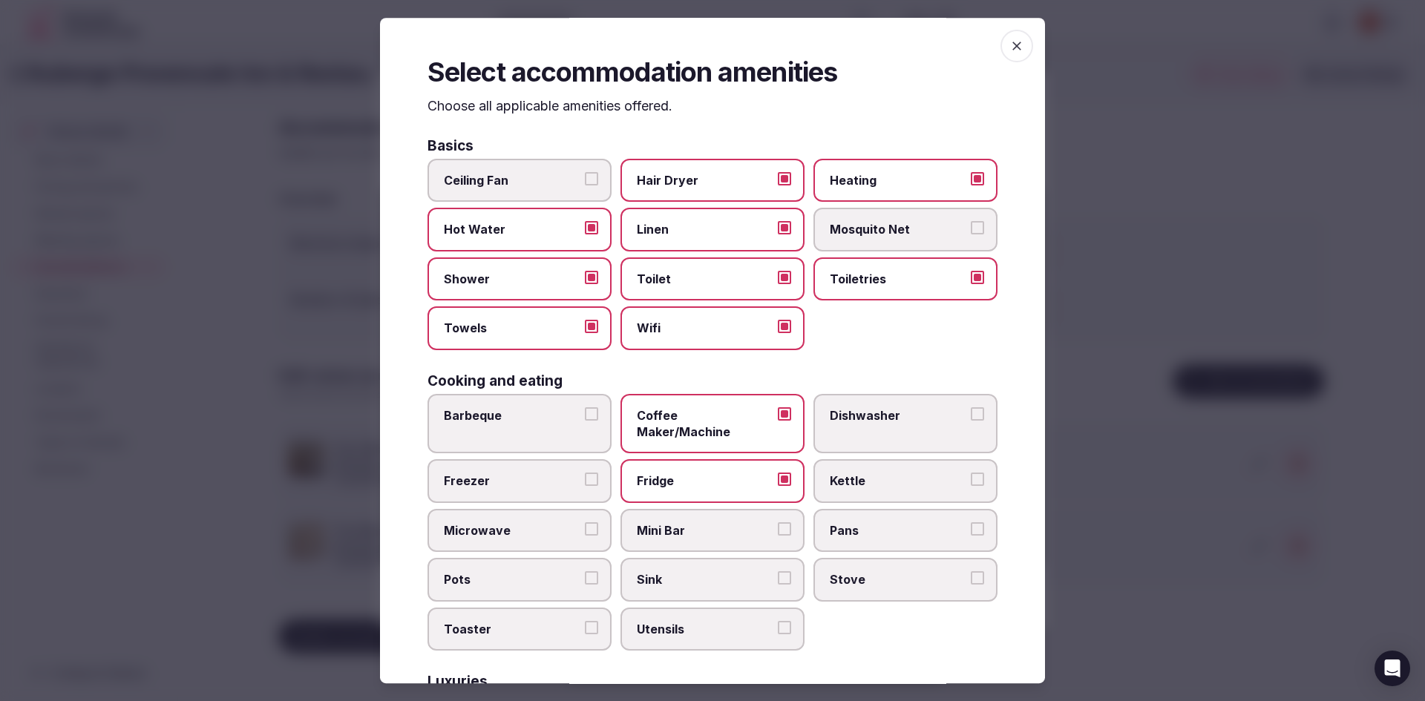
click at [1011, 51] on icon "button" at bounding box center [1016, 46] width 15 height 15
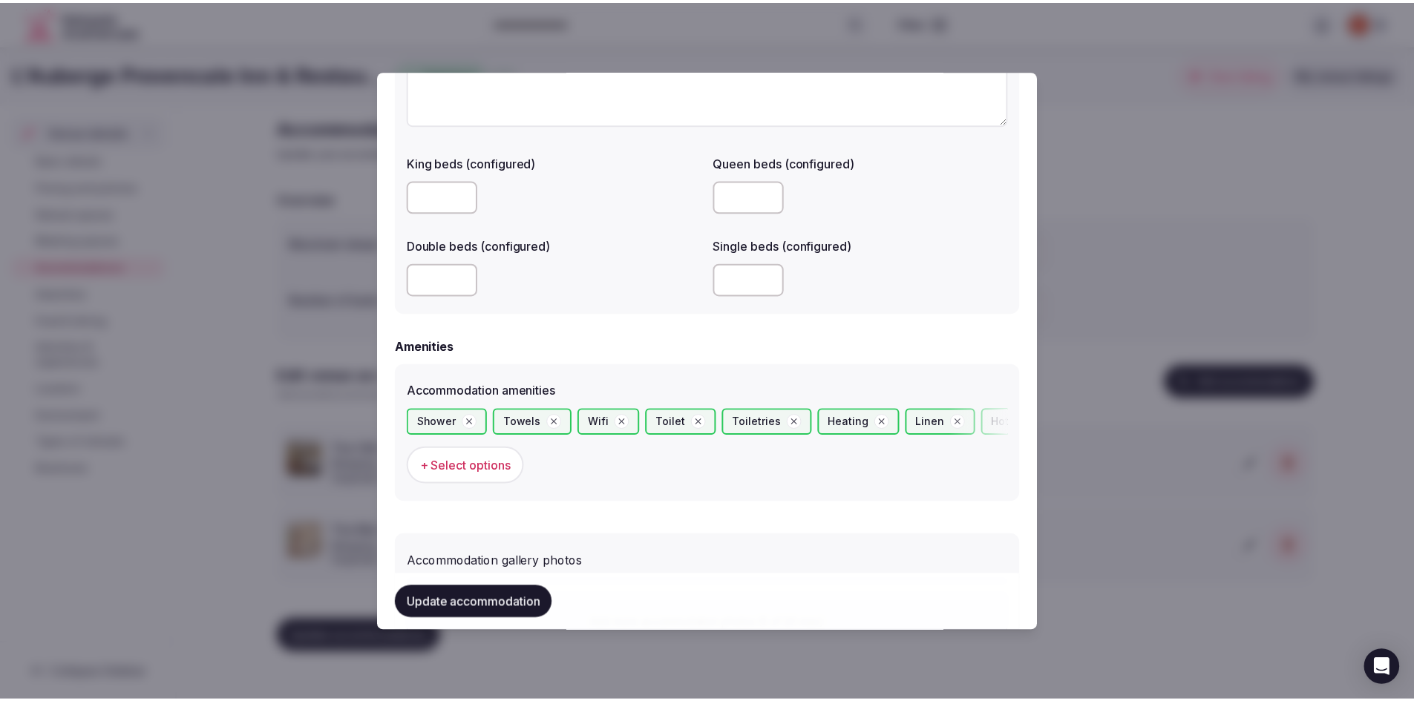
scroll to position [849, 0]
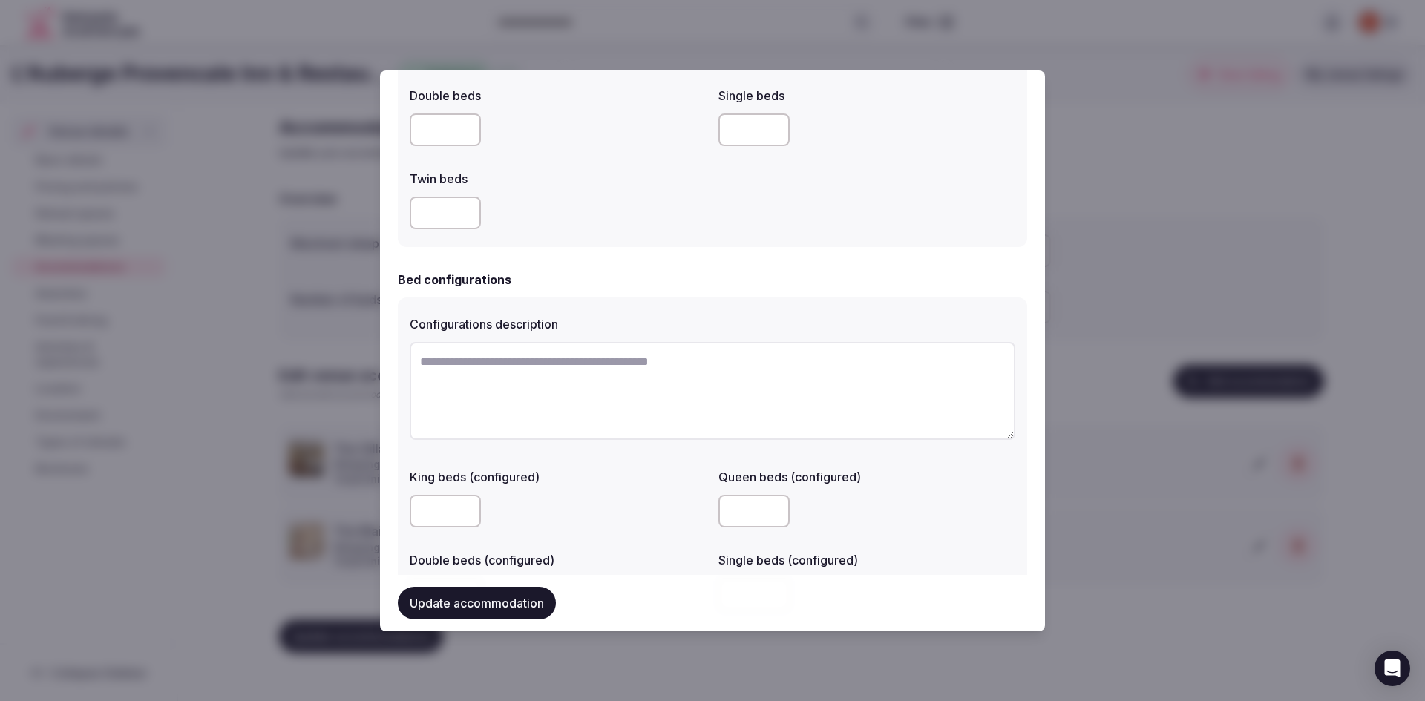
click at [510, 606] on button "Update accommodation" at bounding box center [477, 603] width 158 height 33
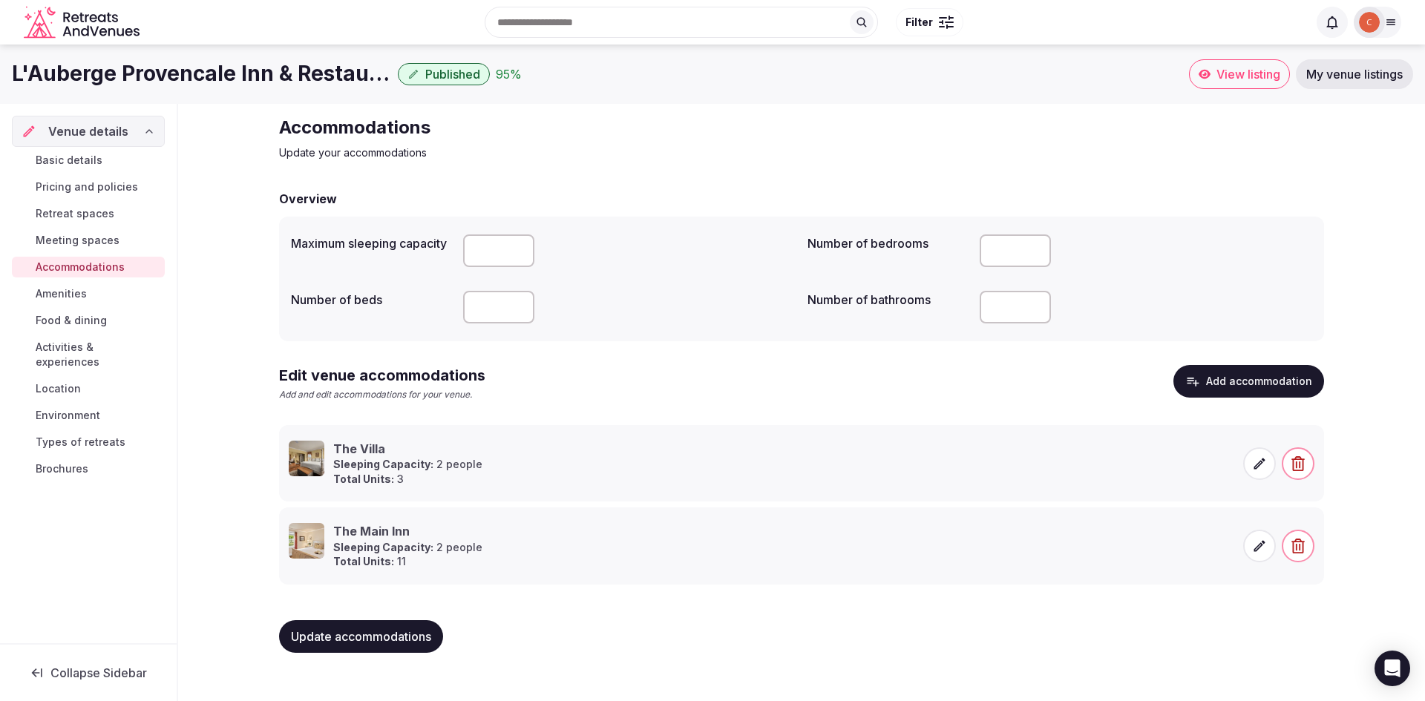
click at [83, 462] on span "Brochures" at bounding box center [62, 469] width 53 height 15
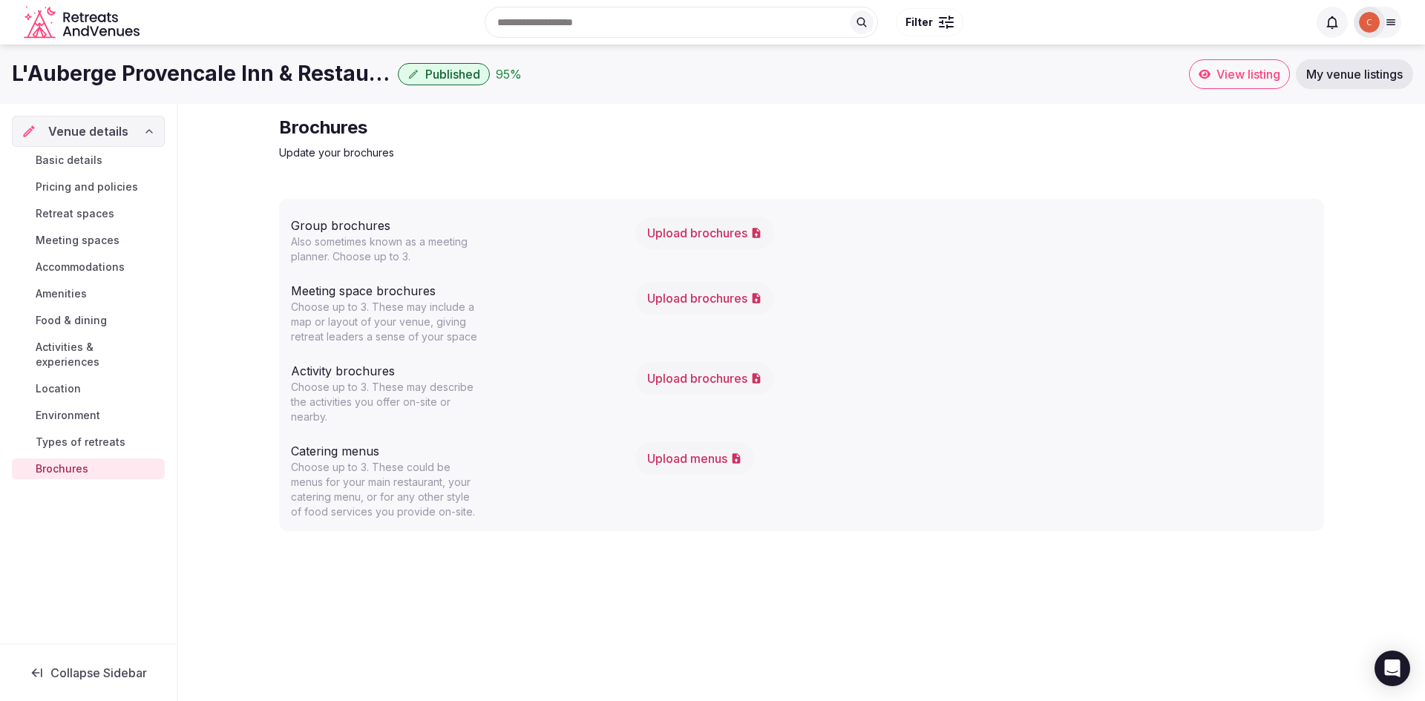
click at [65, 435] on span "Types of retreats" at bounding box center [81, 442] width 90 height 15
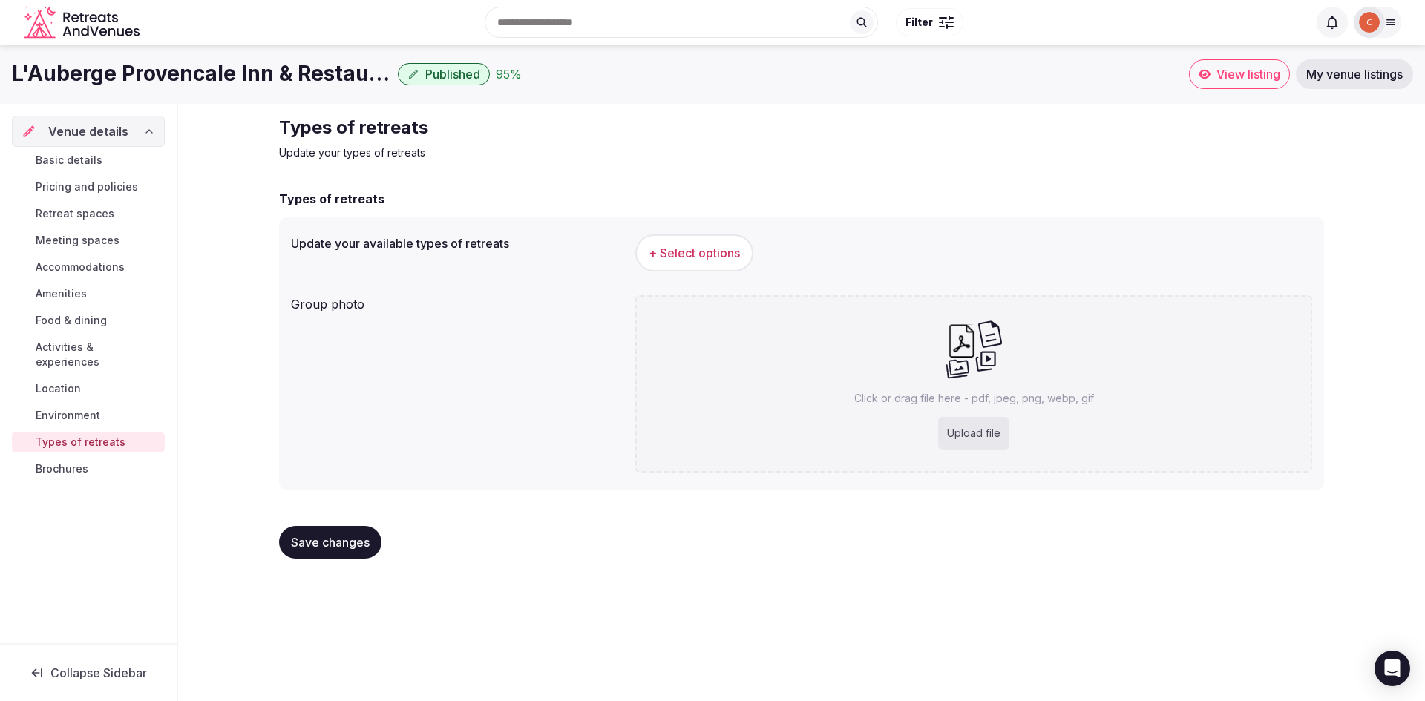
click at [79, 462] on span "Brochures" at bounding box center [62, 469] width 53 height 15
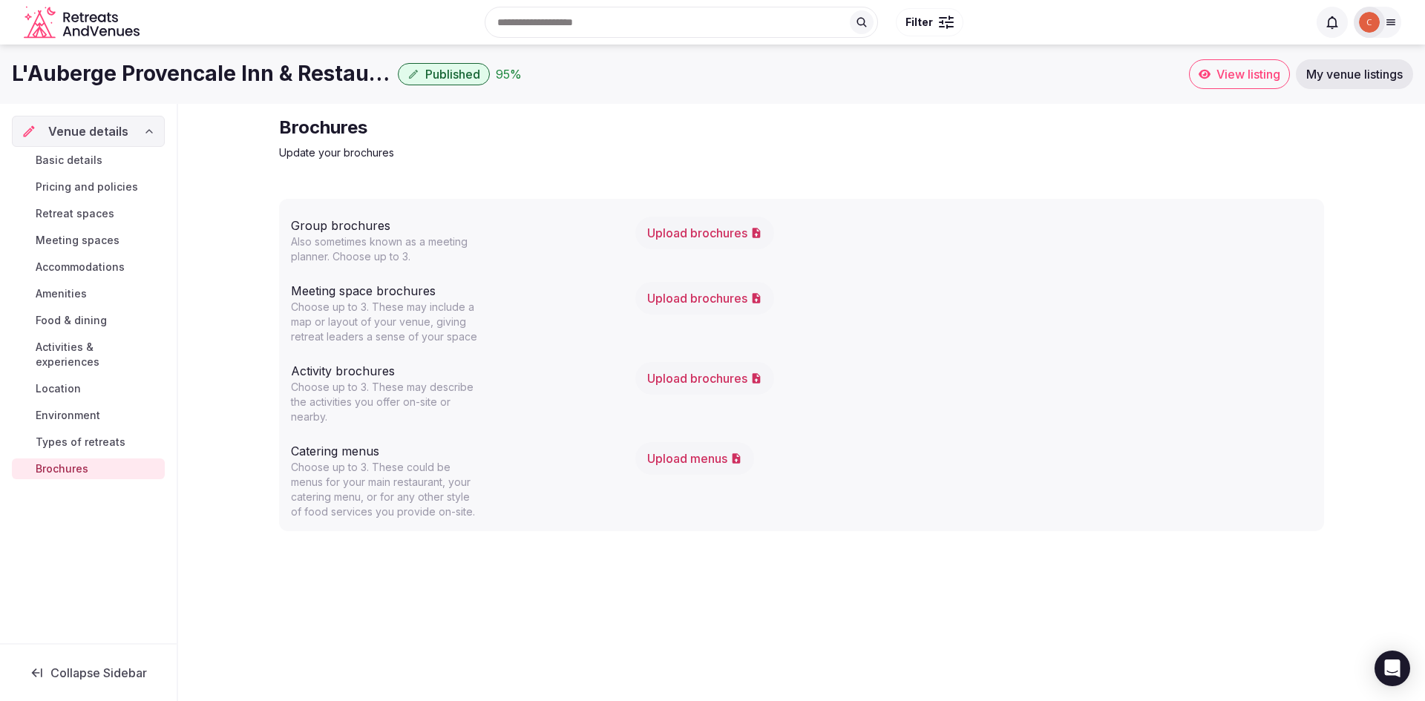
click at [722, 243] on button "Upload brochures" at bounding box center [704, 233] width 139 height 33
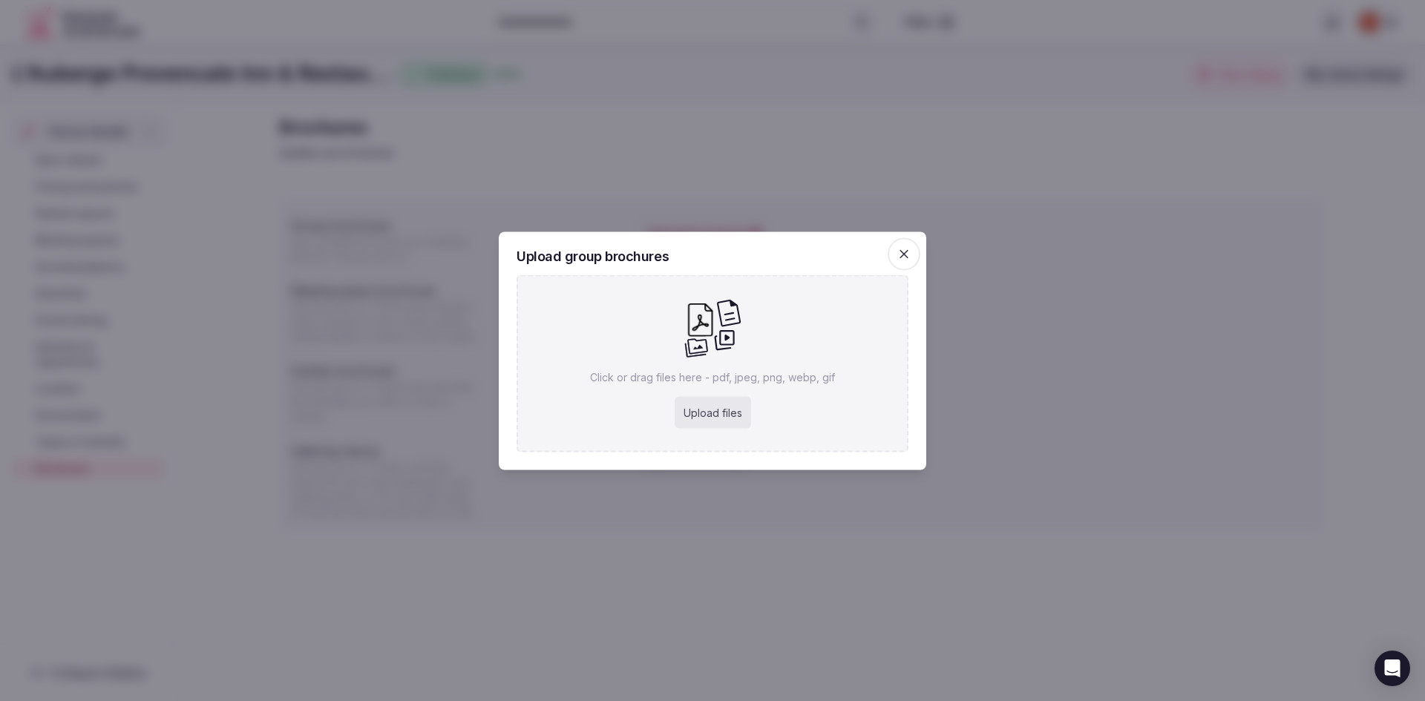
click at [728, 420] on div "Upload files" at bounding box center [713, 412] width 76 height 33
type input "**********"
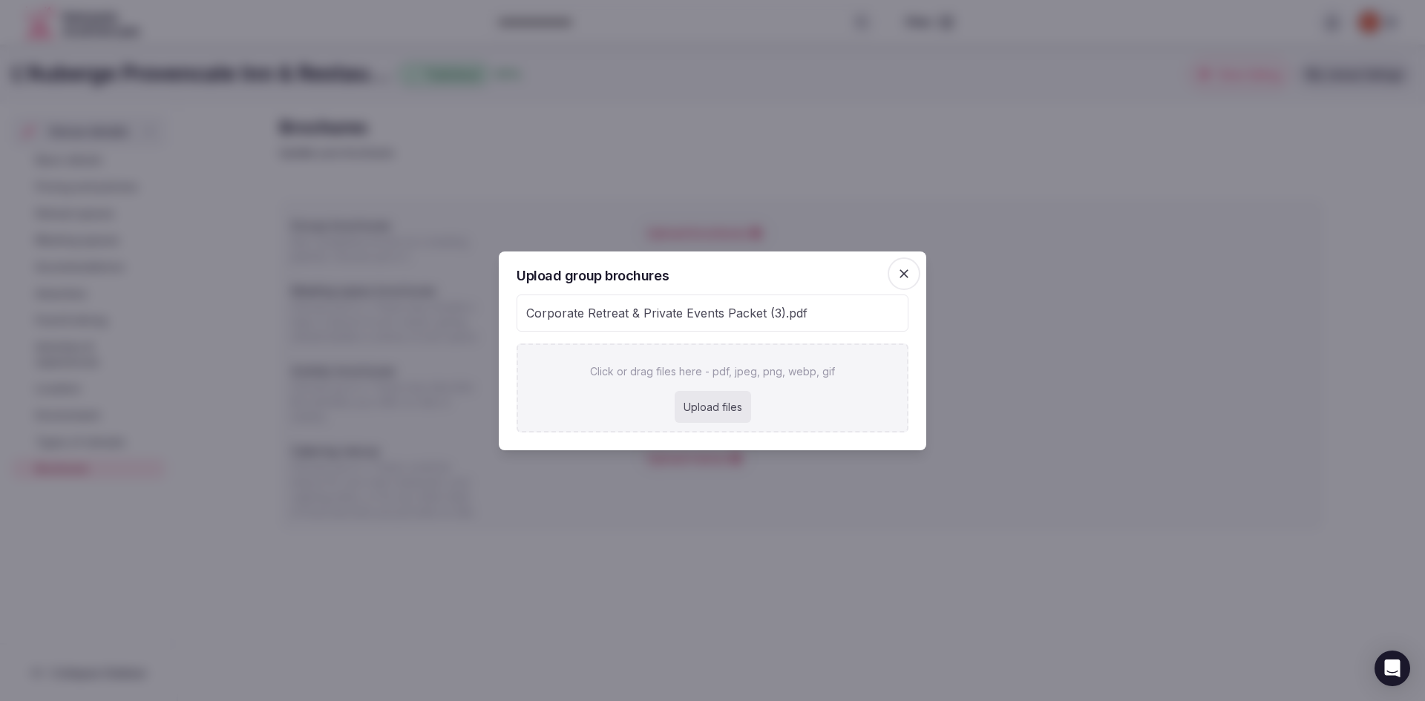
click at [903, 265] on span "button" at bounding box center [904, 274] width 33 height 33
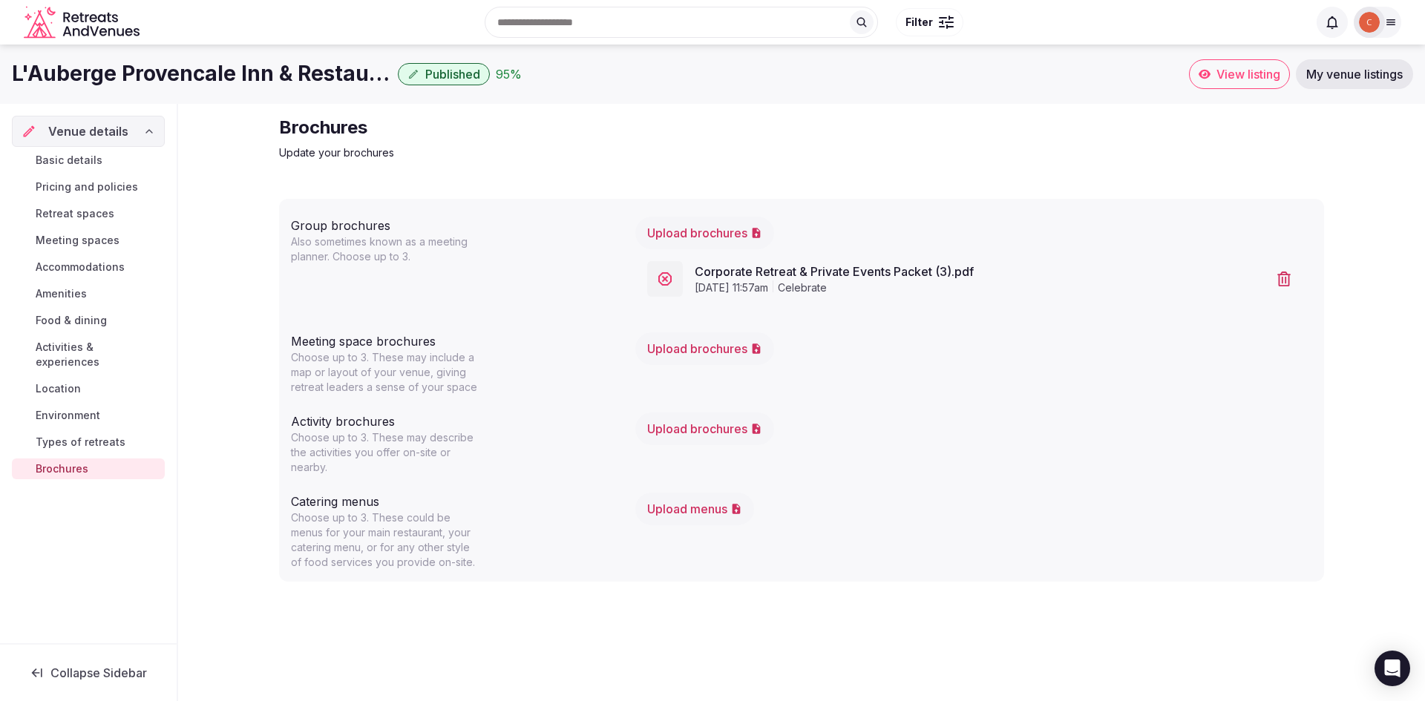
click at [1242, 79] on span "View listing" at bounding box center [1248, 74] width 64 height 15
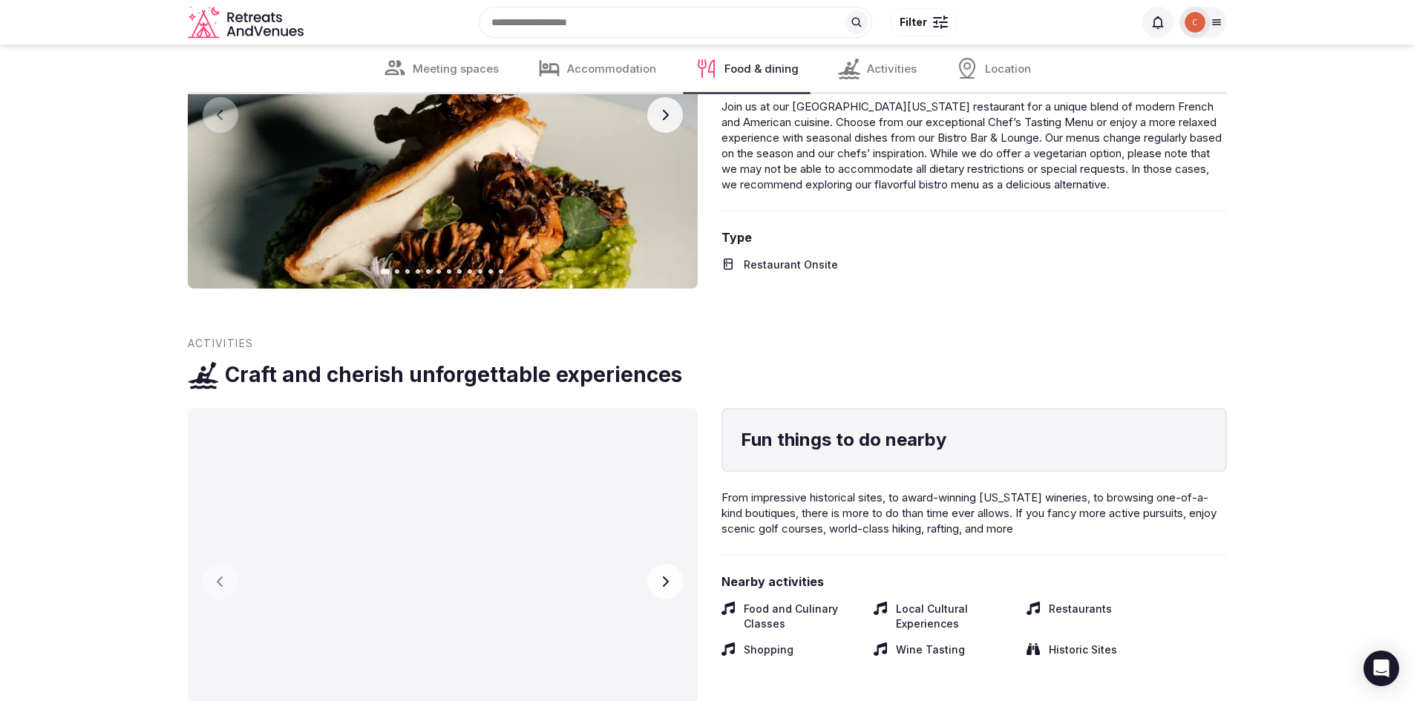
scroll to position [4156, 0]
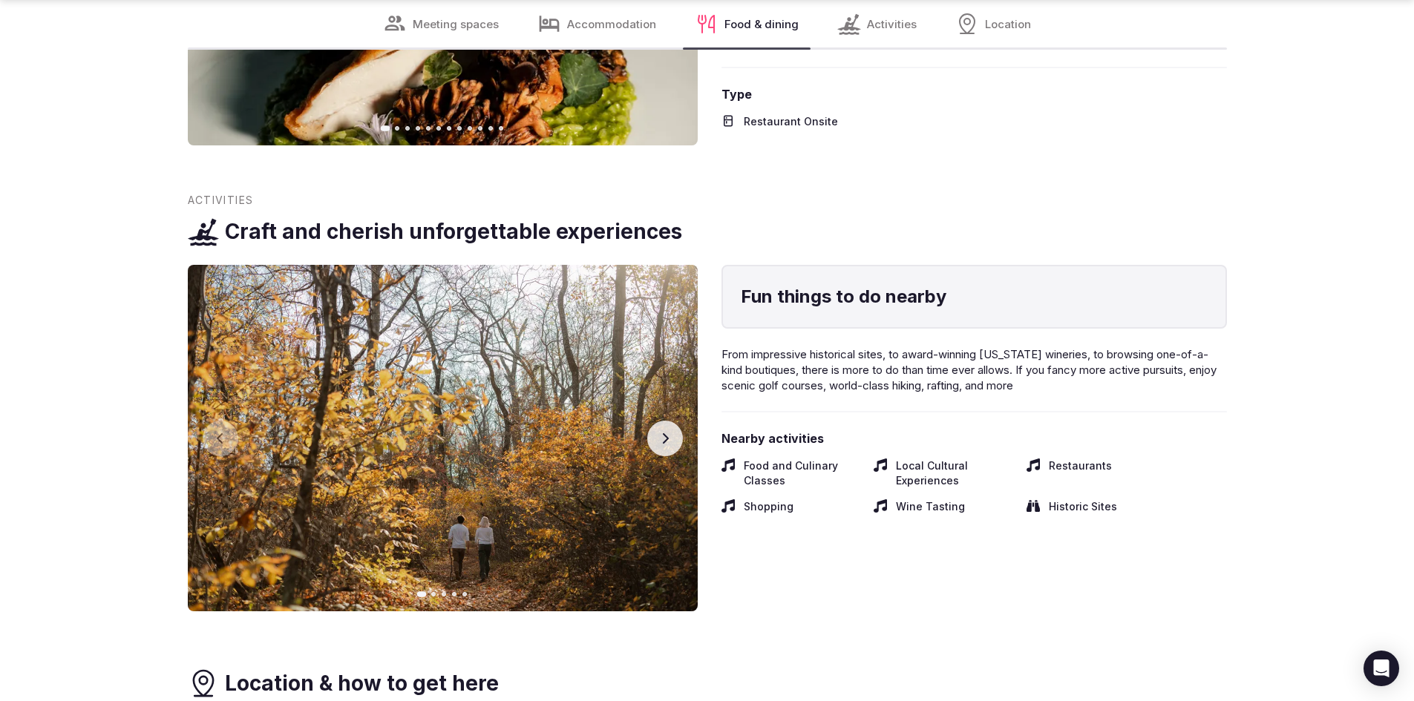
click at [653, 421] on button "Next slide" at bounding box center [665, 439] width 36 height 36
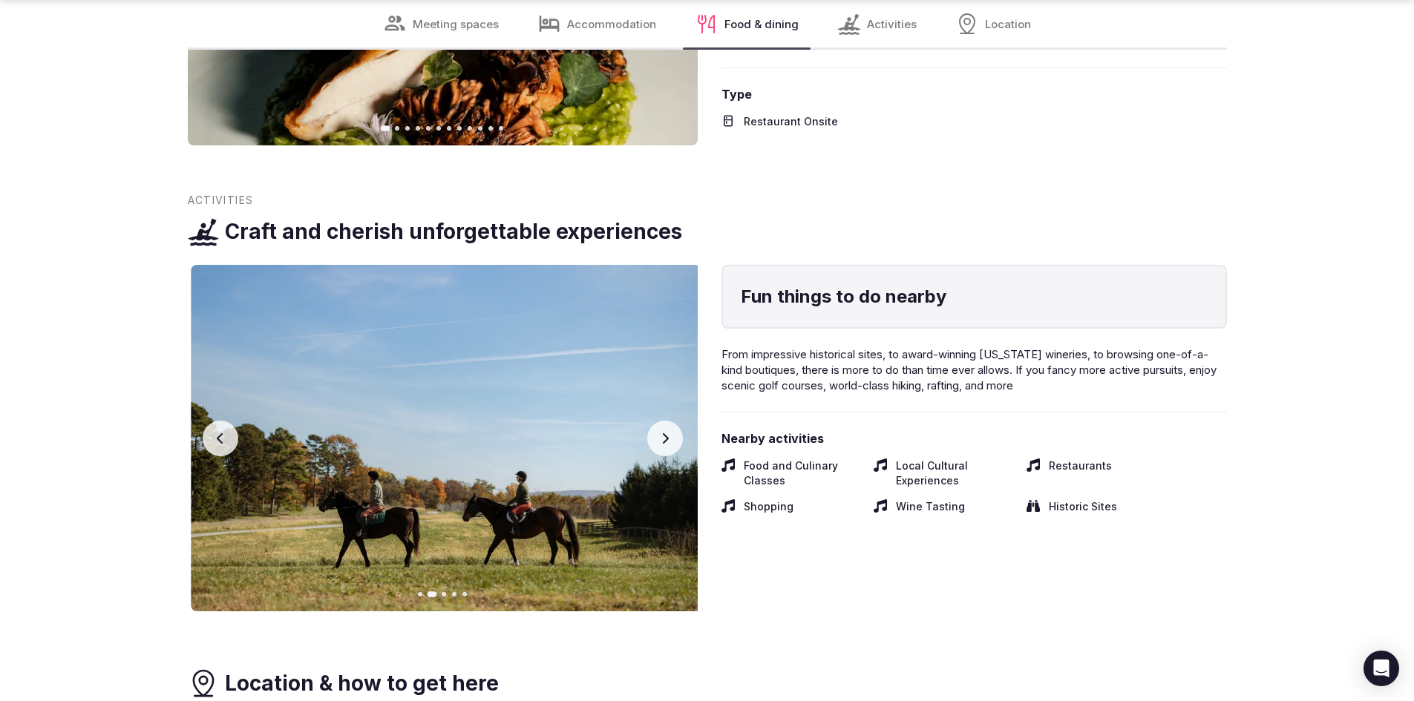
click at [654, 421] on button "Next slide" at bounding box center [665, 439] width 36 height 36
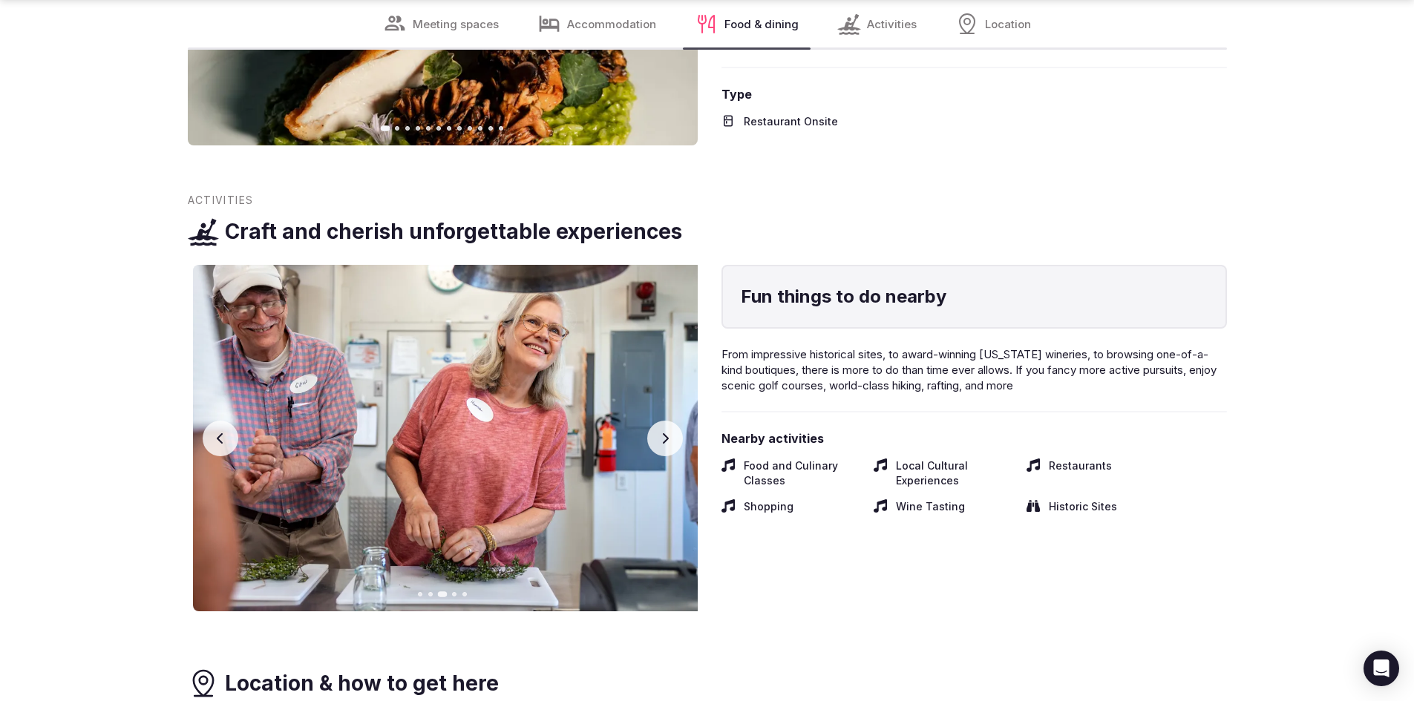
click at [654, 421] on button "Next slide" at bounding box center [665, 439] width 36 height 36
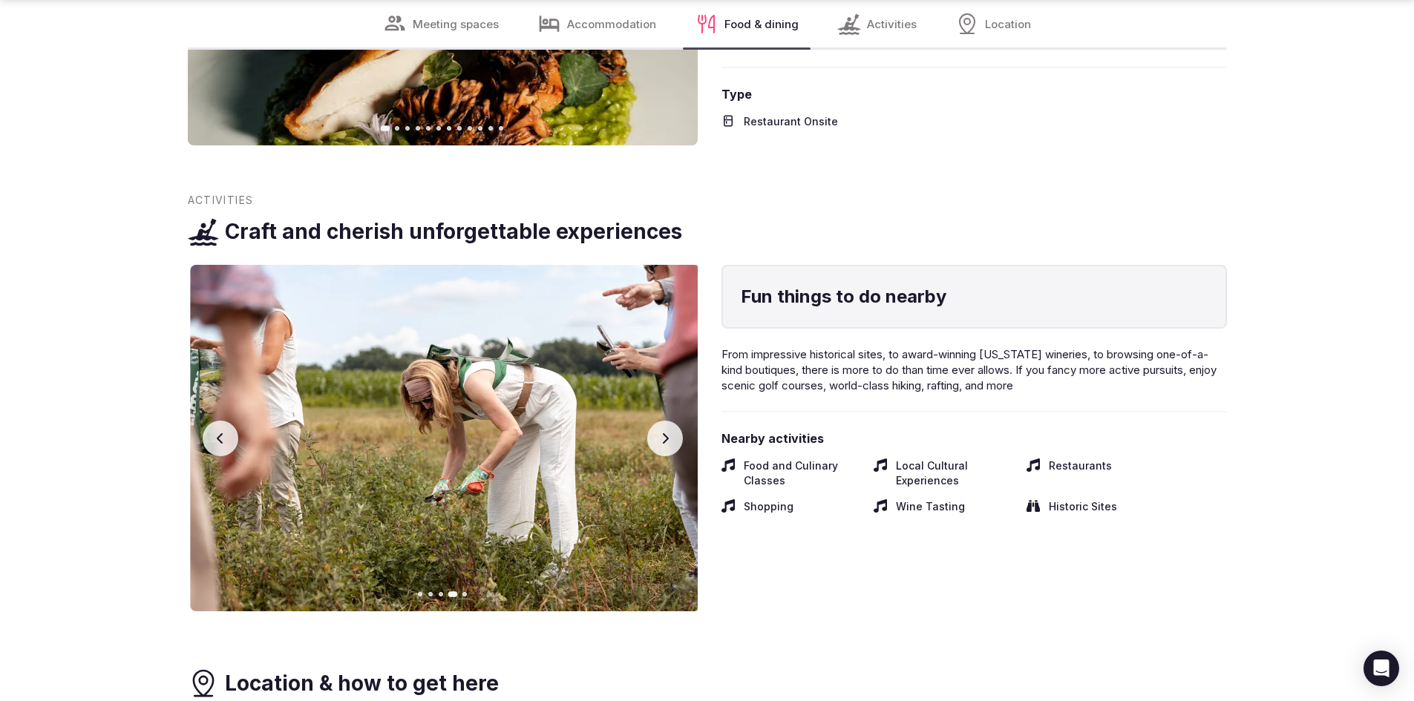
click at [654, 421] on button "Next slide" at bounding box center [665, 439] width 36 height 36
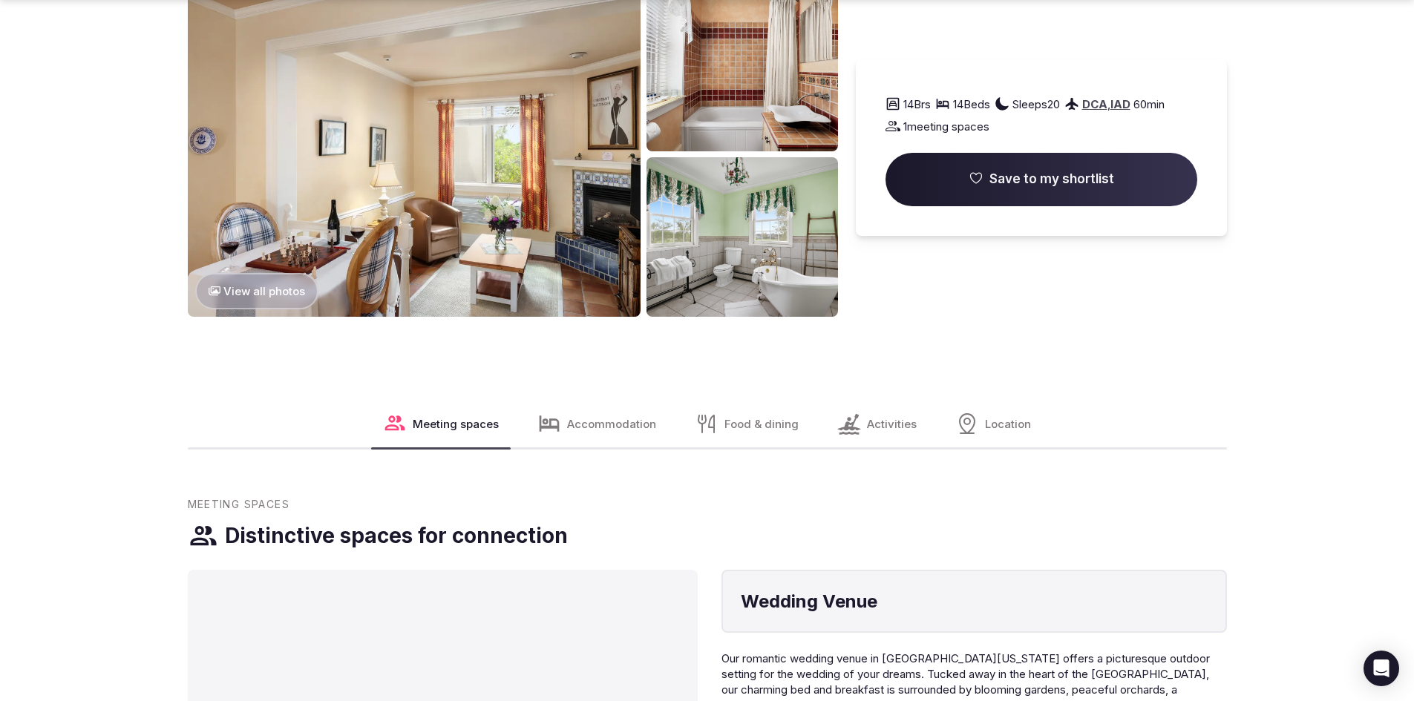
scroll to position [1484, 0]
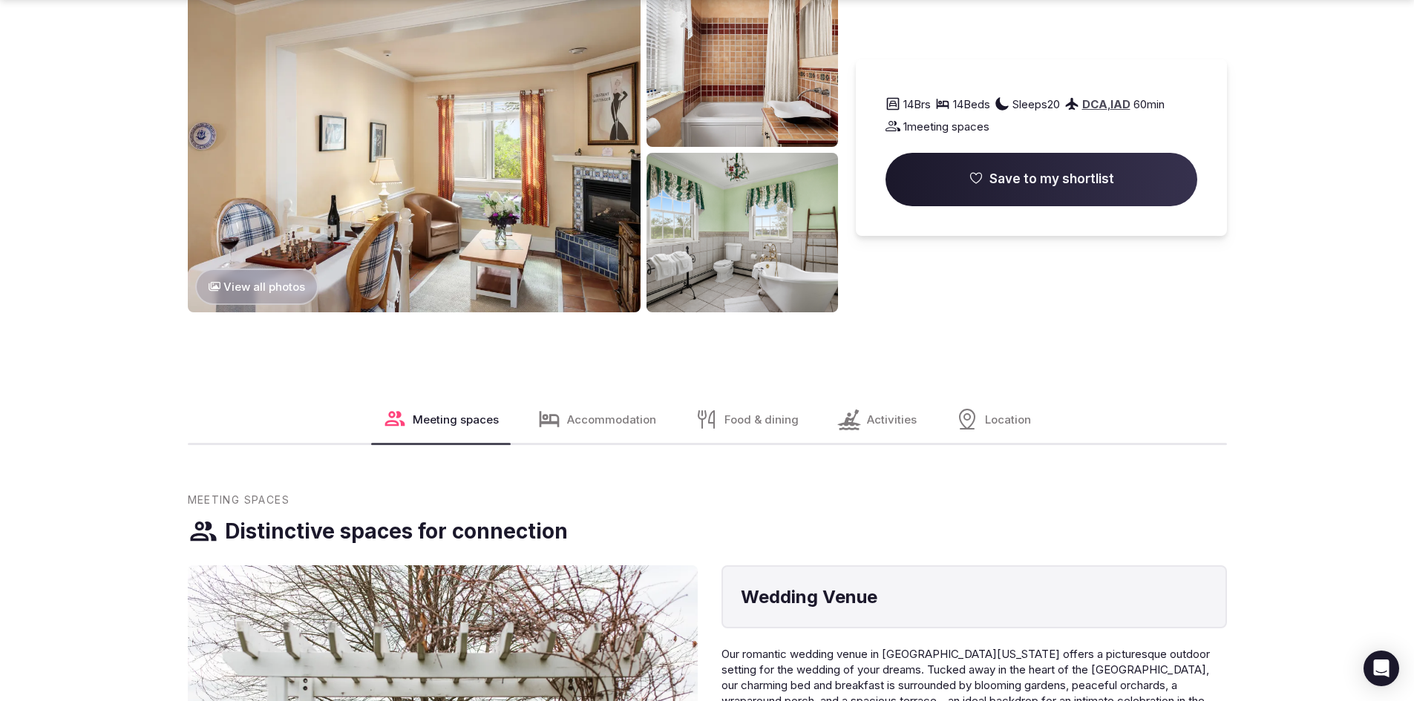
click at [606, 430] on div "Accommodation" at bounding box center [596, 419] width 142 height 47
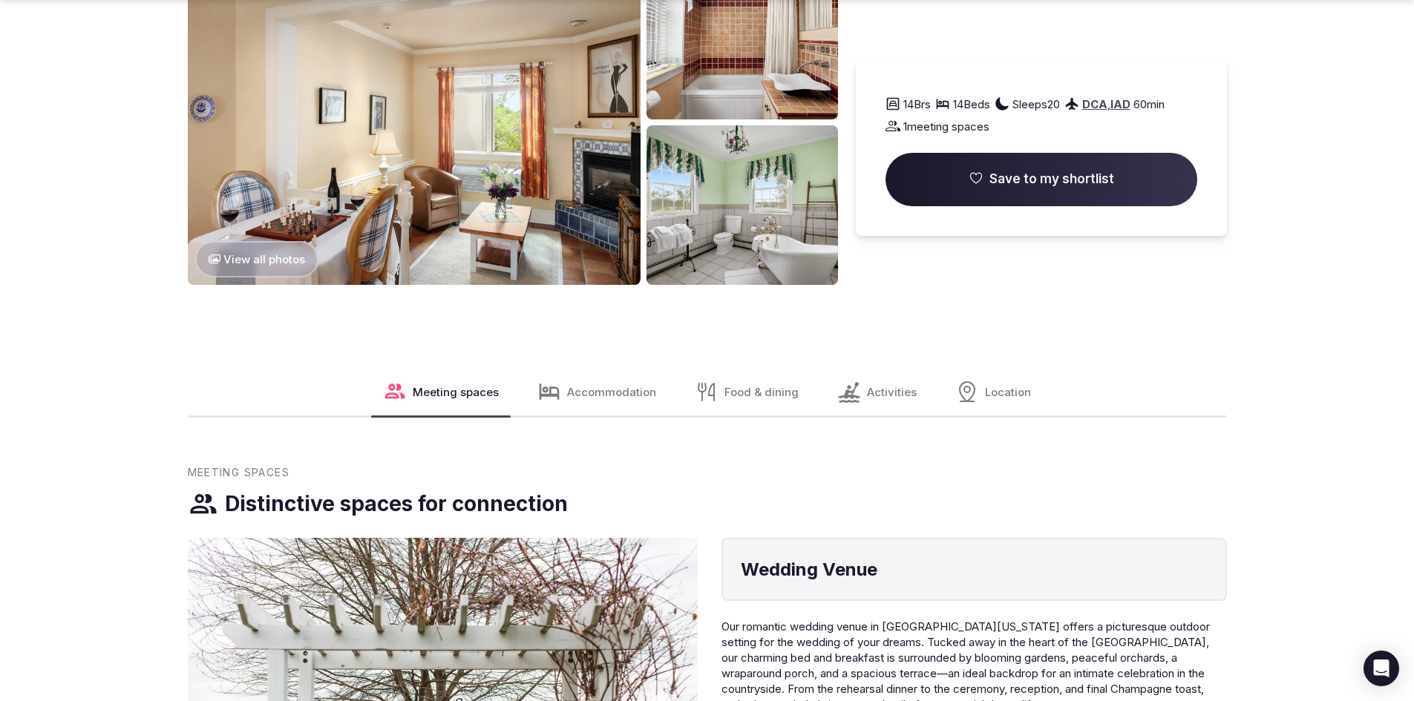
scroll to position [1559, 0]
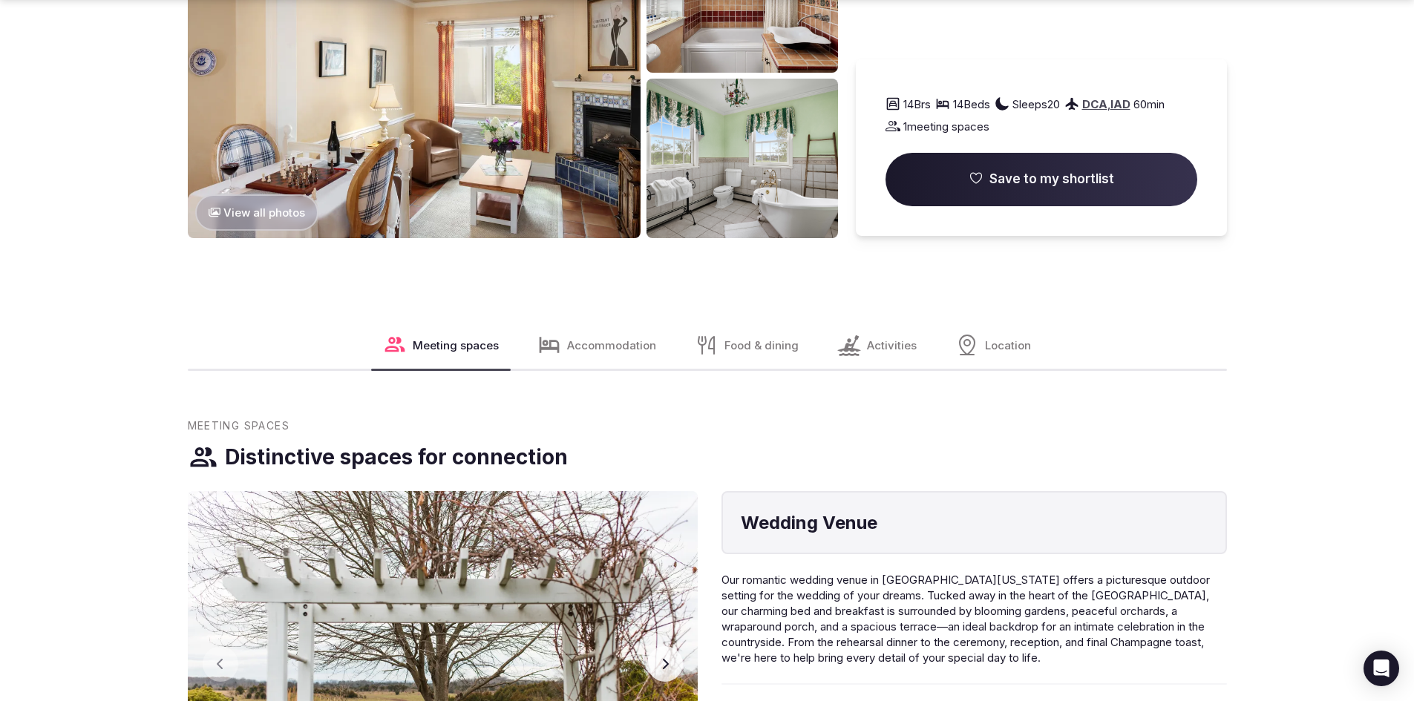
click at [997, 347] on span "Location" at bounding box center [1008, 346] width 46 height 16
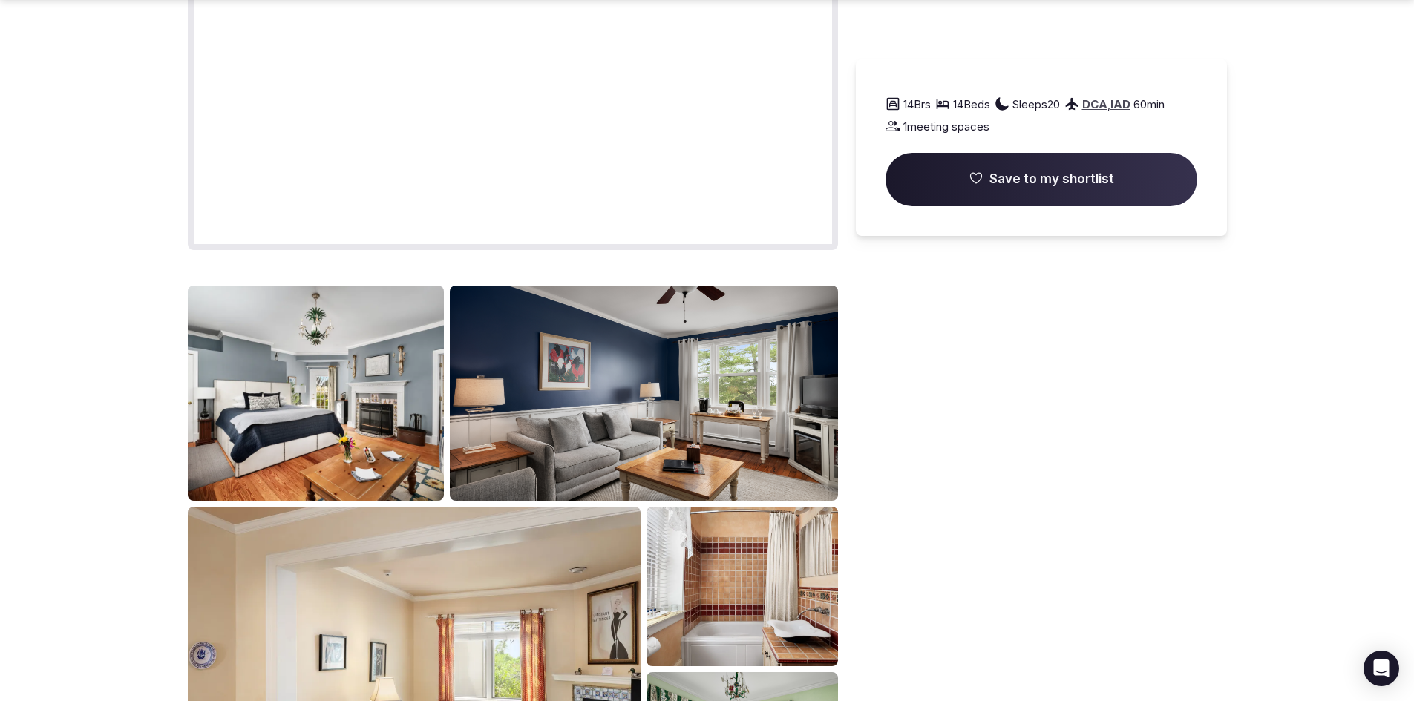
scroll to position [1336, 0]
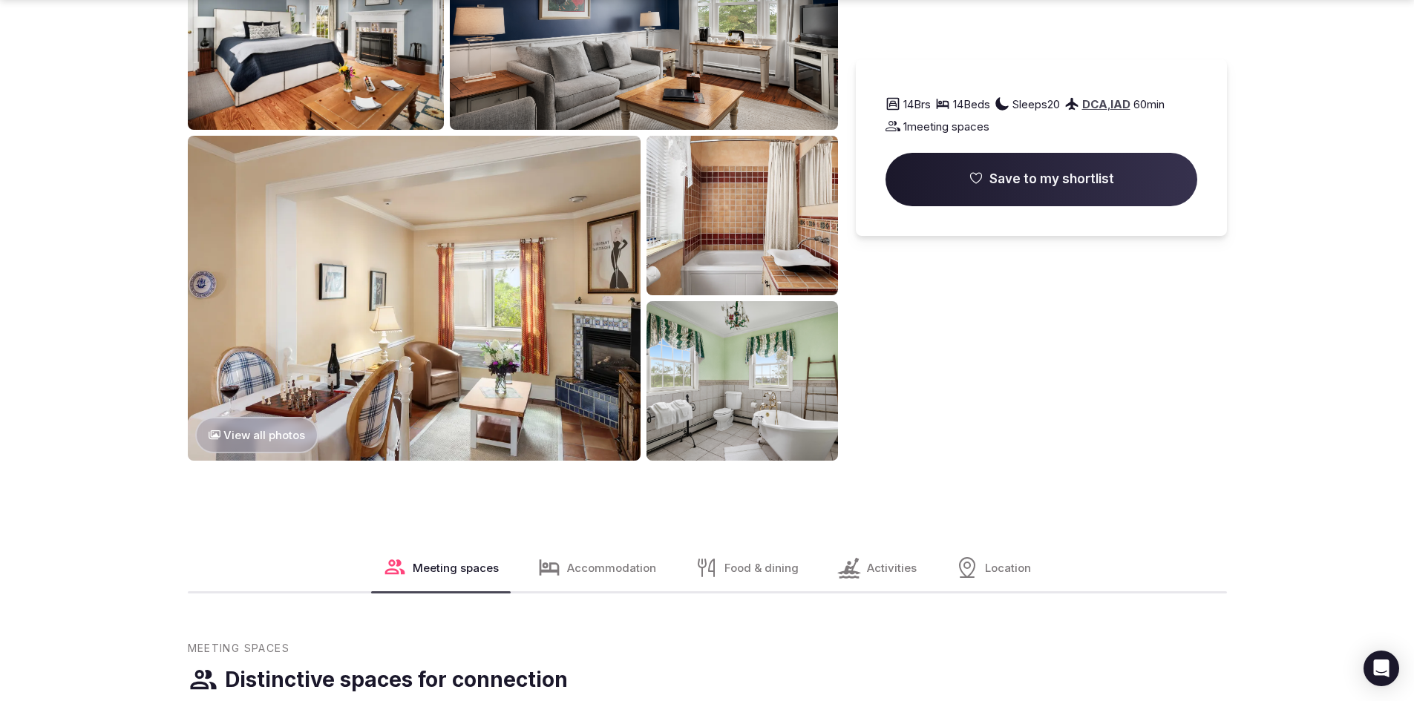
click at [423, 572] on span "Meeting spaces" at bounding box center [456, 568] width 86 height 16
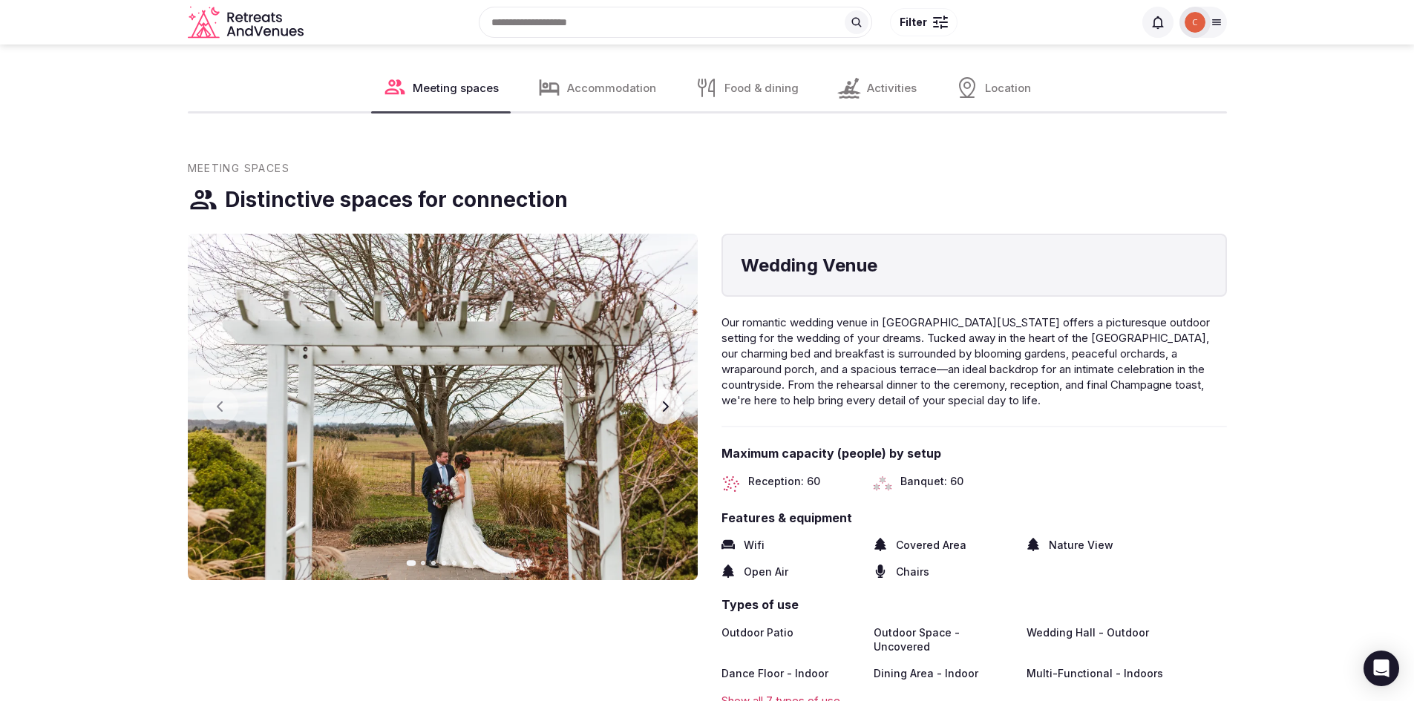
scroll to position [1754, 0]
